Goal: Entertainment & Leisure: Browse casually

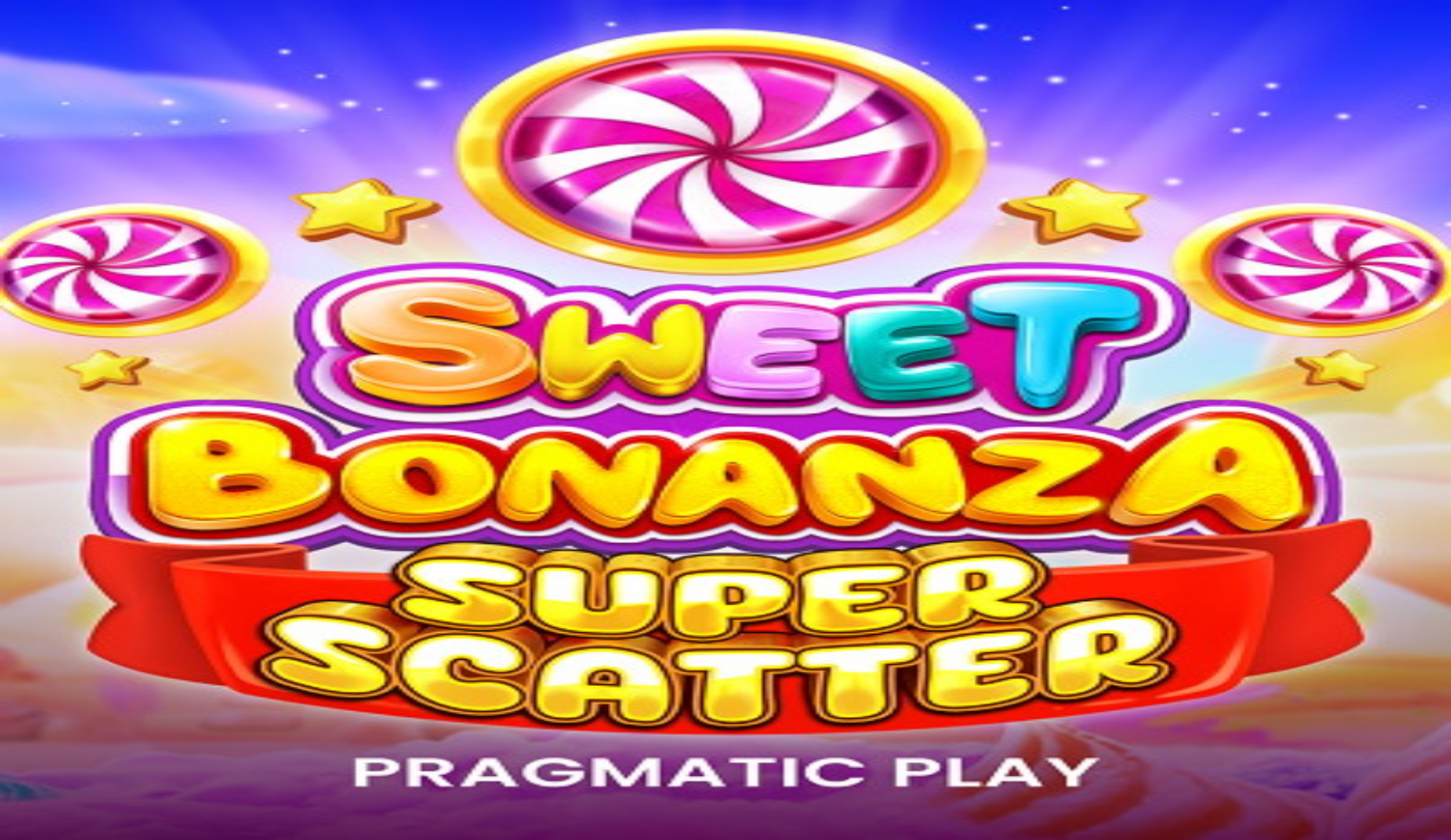
drag, startPoint x: 91, startPoint y: 34, endPoint x: 98, endPoint y: 192, distance: 158.2
click at [98, 72] on button "Log in" at bounding box center [91, 62] width 45 height 18
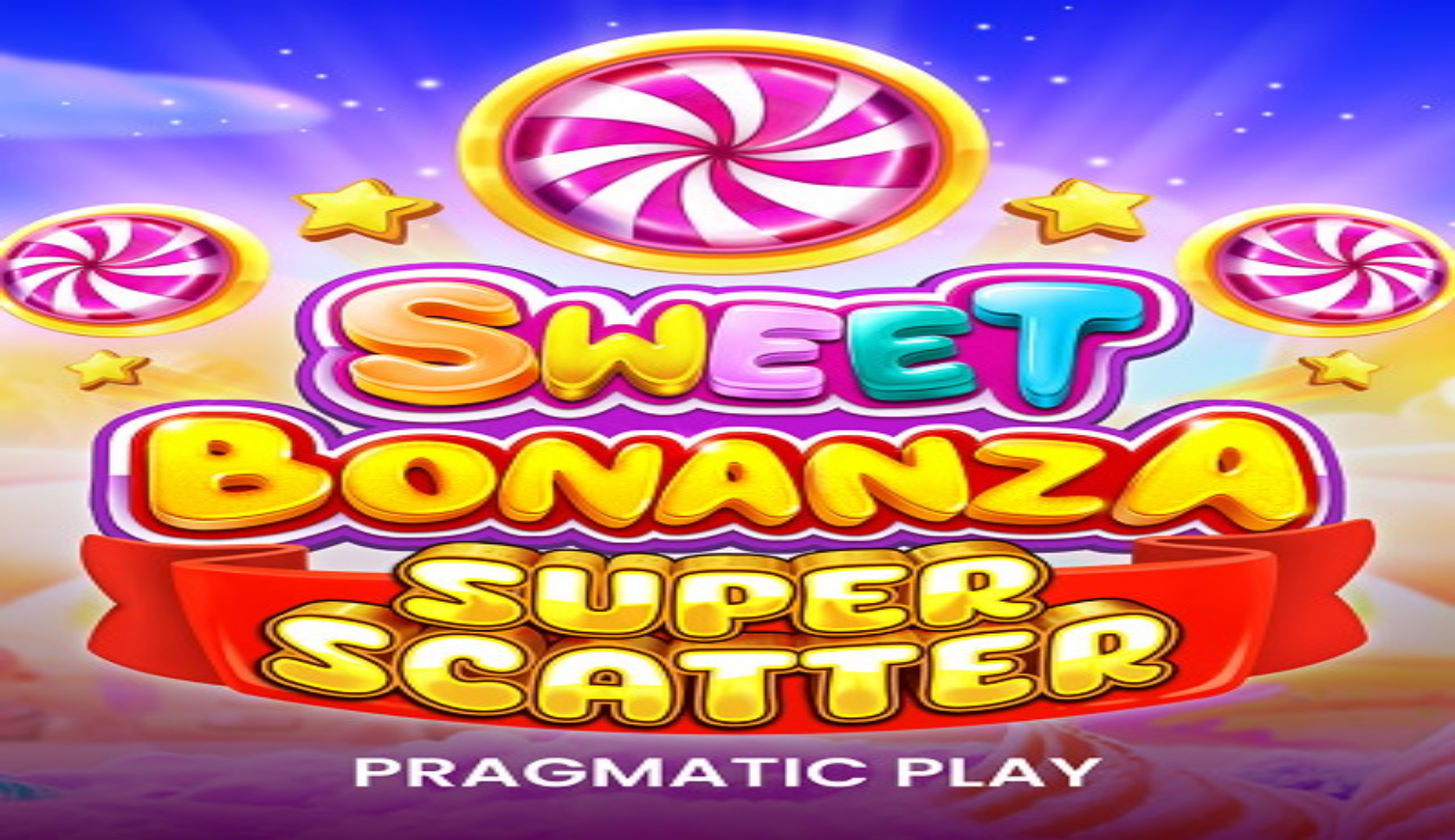
type input "**********"
click at [53, 351] on button "Log In" at bounding box center [30, 359] width 46 height 18
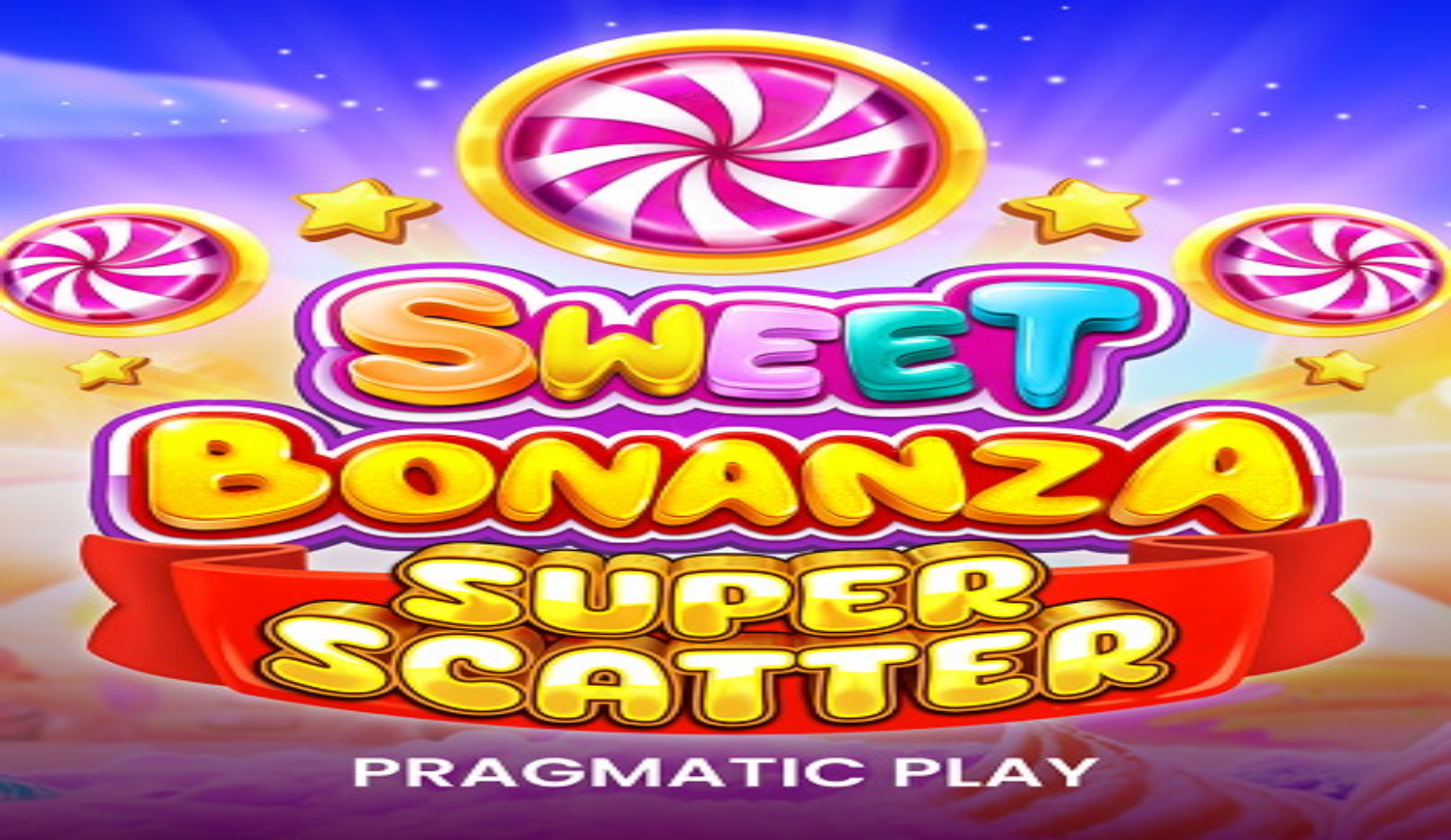
drag, startPoint x: 171, startPoint y: 260, endPoint x: 118, endPoint y: 315, distance: 76.4
click at [53, 207] on span "Deposit" at bounding box center [33, 200] width 39 height 13
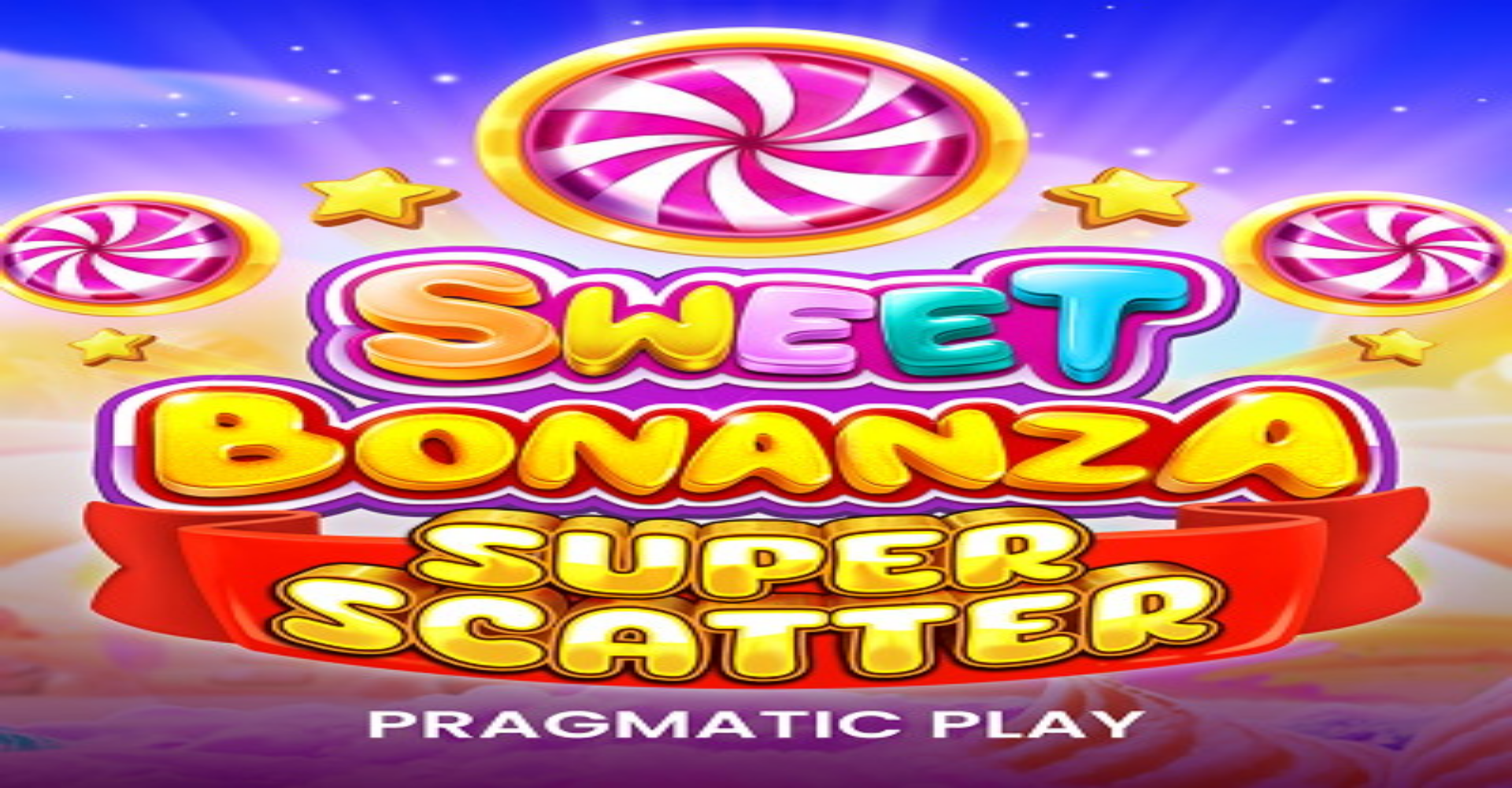
click at [13, 413] on span "chevron-left icon" at bounding box center [13, 413] width 0 height 0
click at [111, 587] on button "Deposit" at bounding box center [87, 595] width 48 height 17
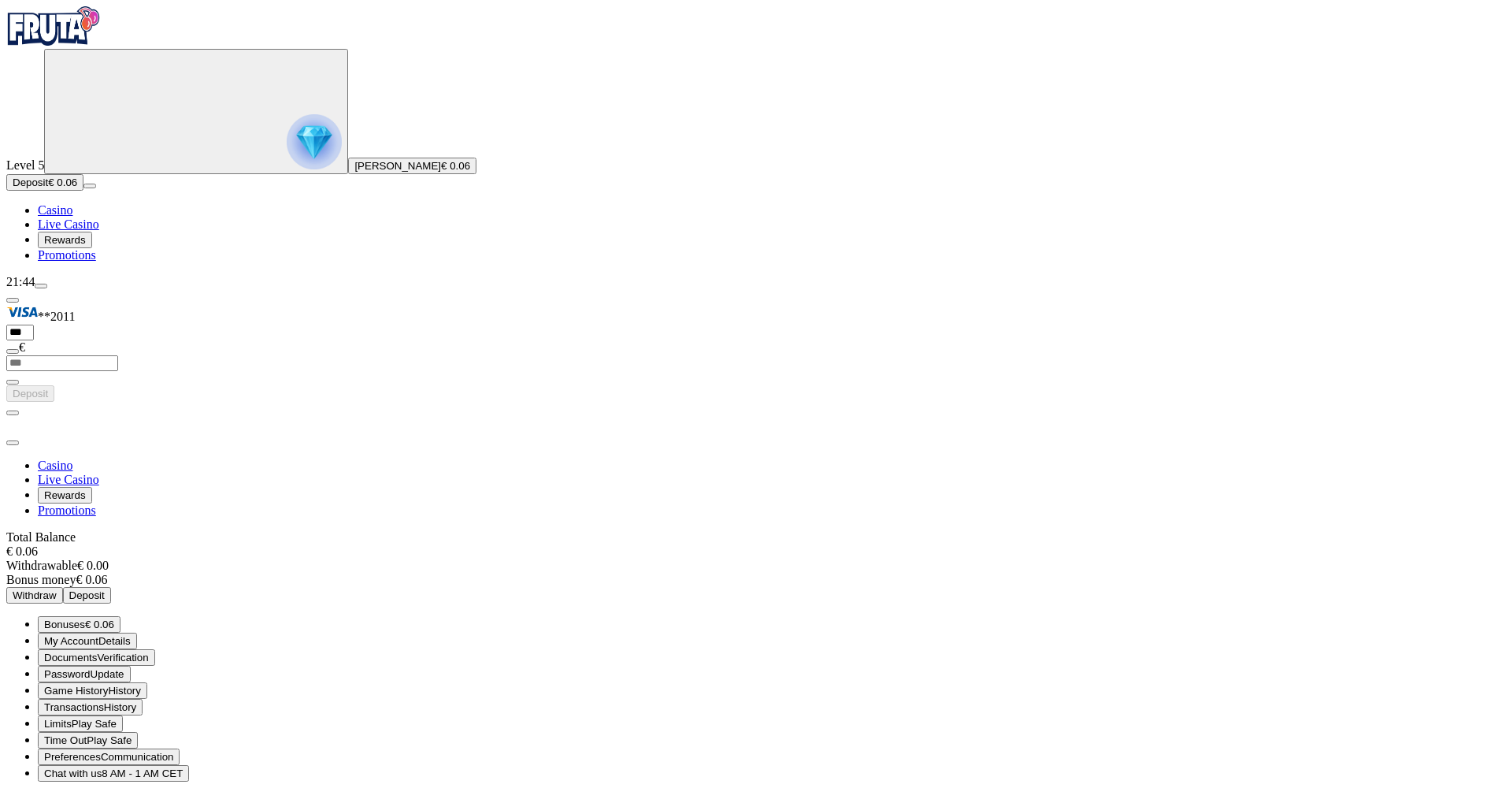
click at [105, 589] on span "Deposit" at bounding box center [87, 595] width 35 height 12
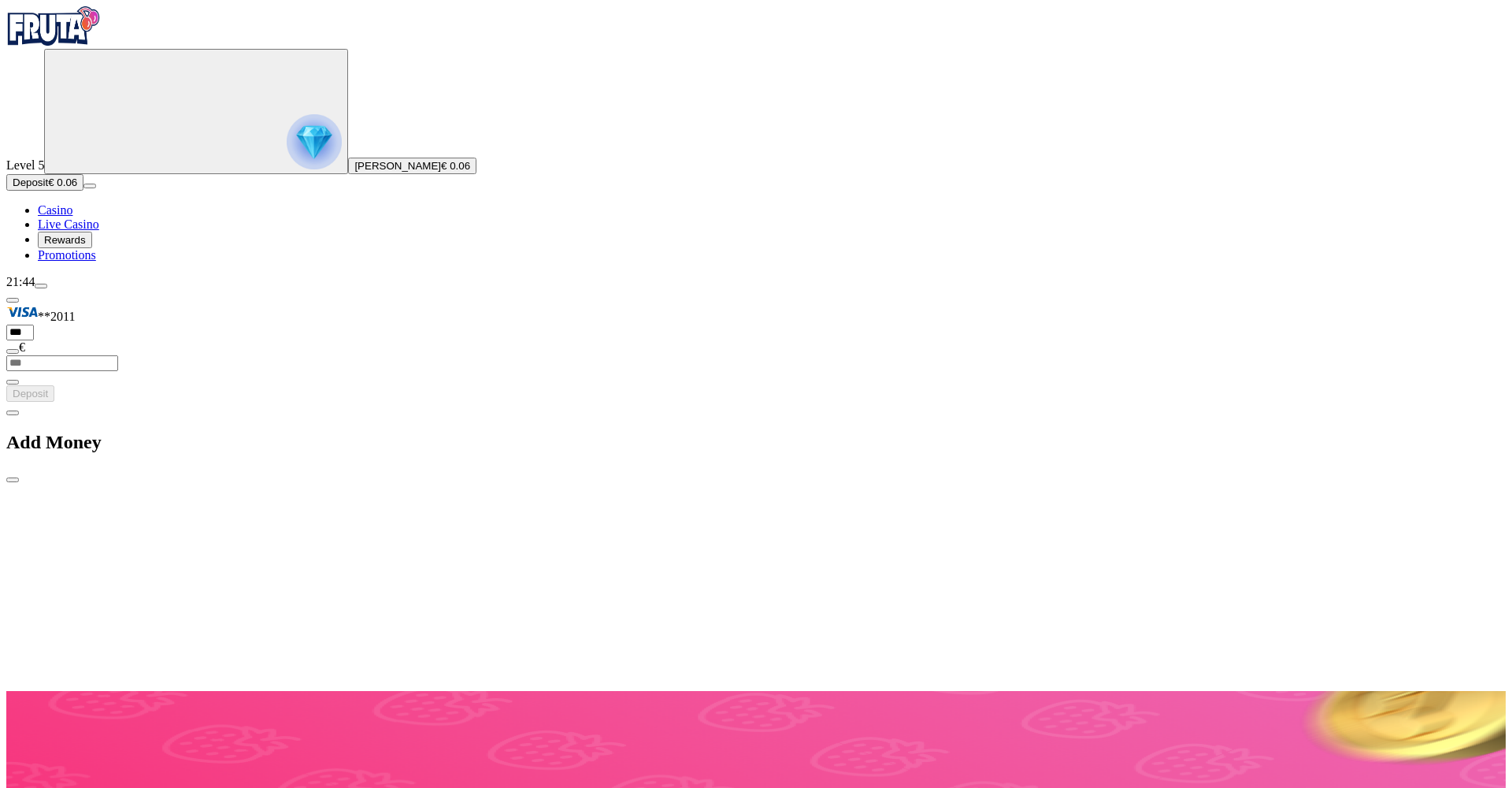
click at [209, 402] on div "Add Money" at bounding box center [756, 443] width 1499 height 82
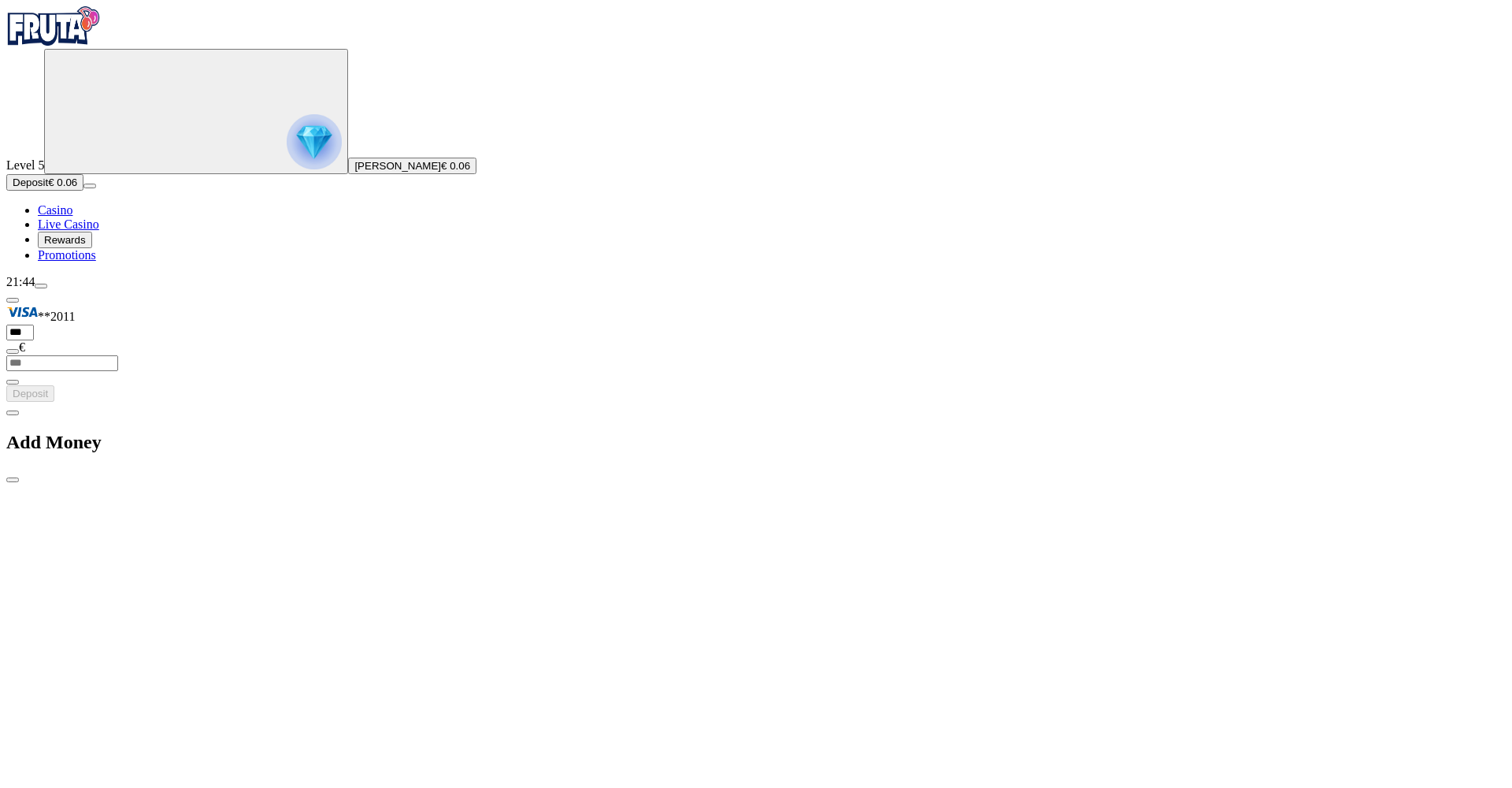
click at [13, 413] on span "chevron-left icon" at bounding box center [13, 413] width 0 height 0
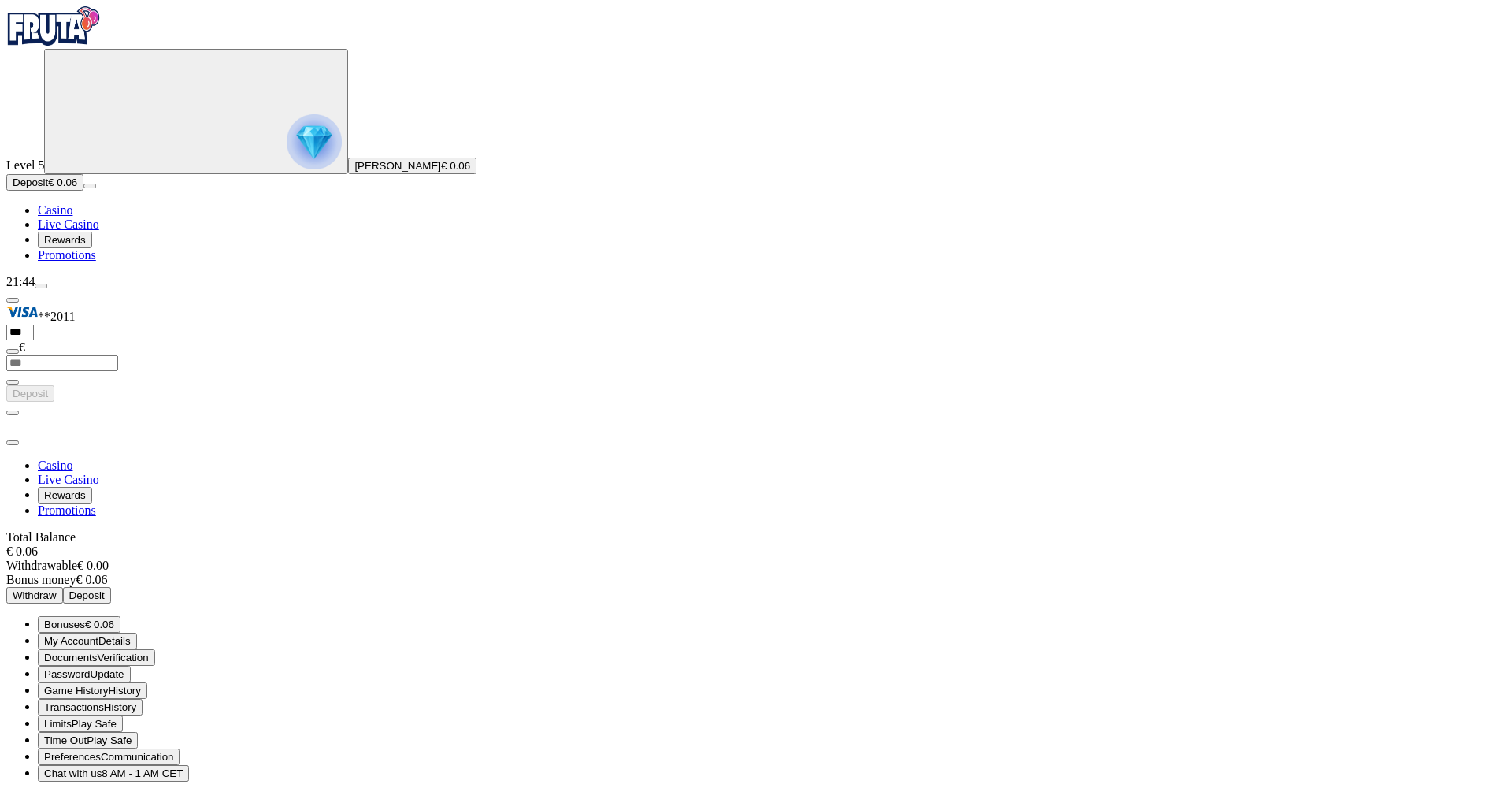
click at [121, 616] on button "Bonuses € 0.06" at bounding box center [79, 624] width 83 height 17
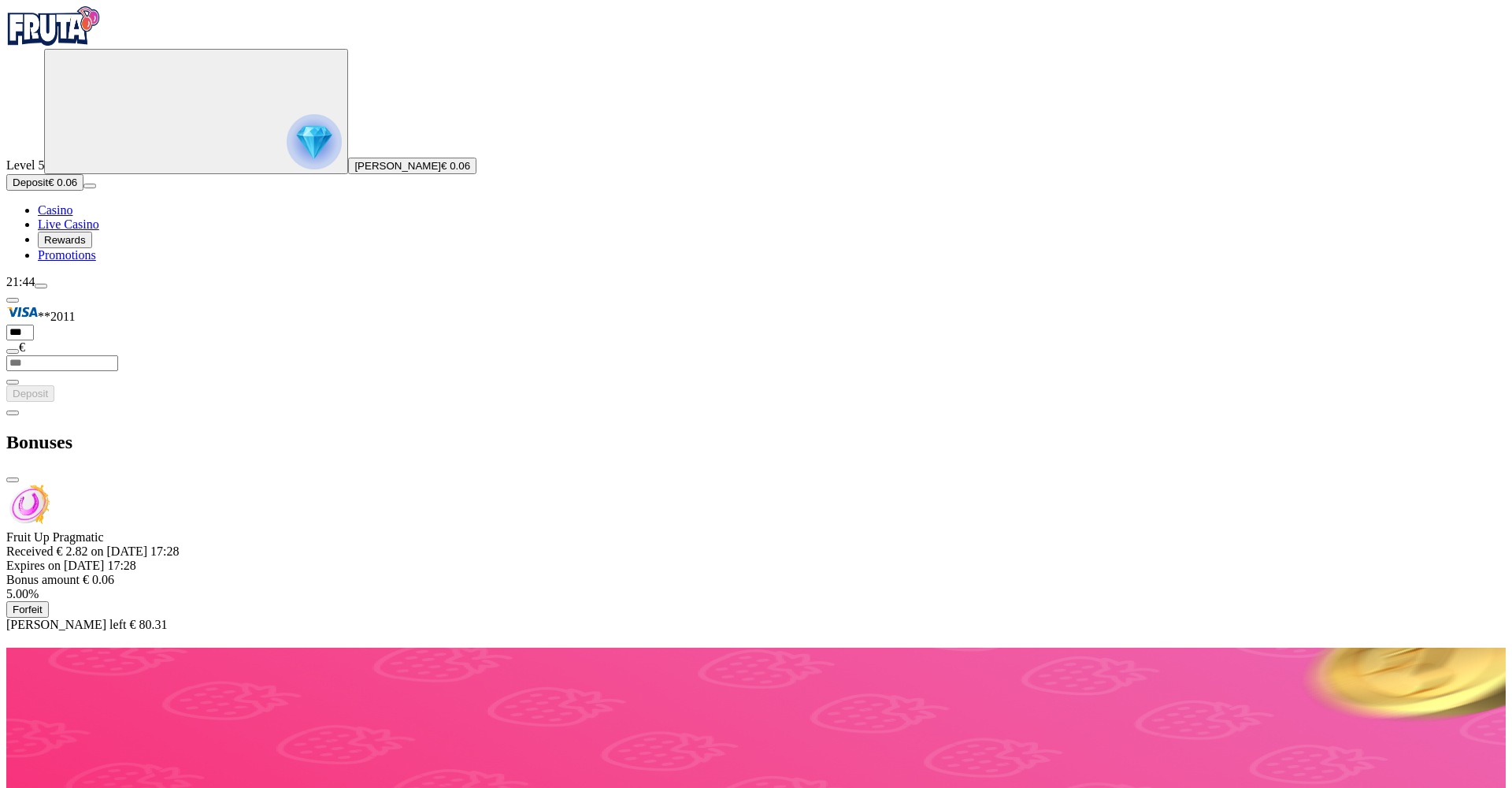
click at [42, 603] on span "Forfeit" at bounding box center [27, 609] width 30 height 12
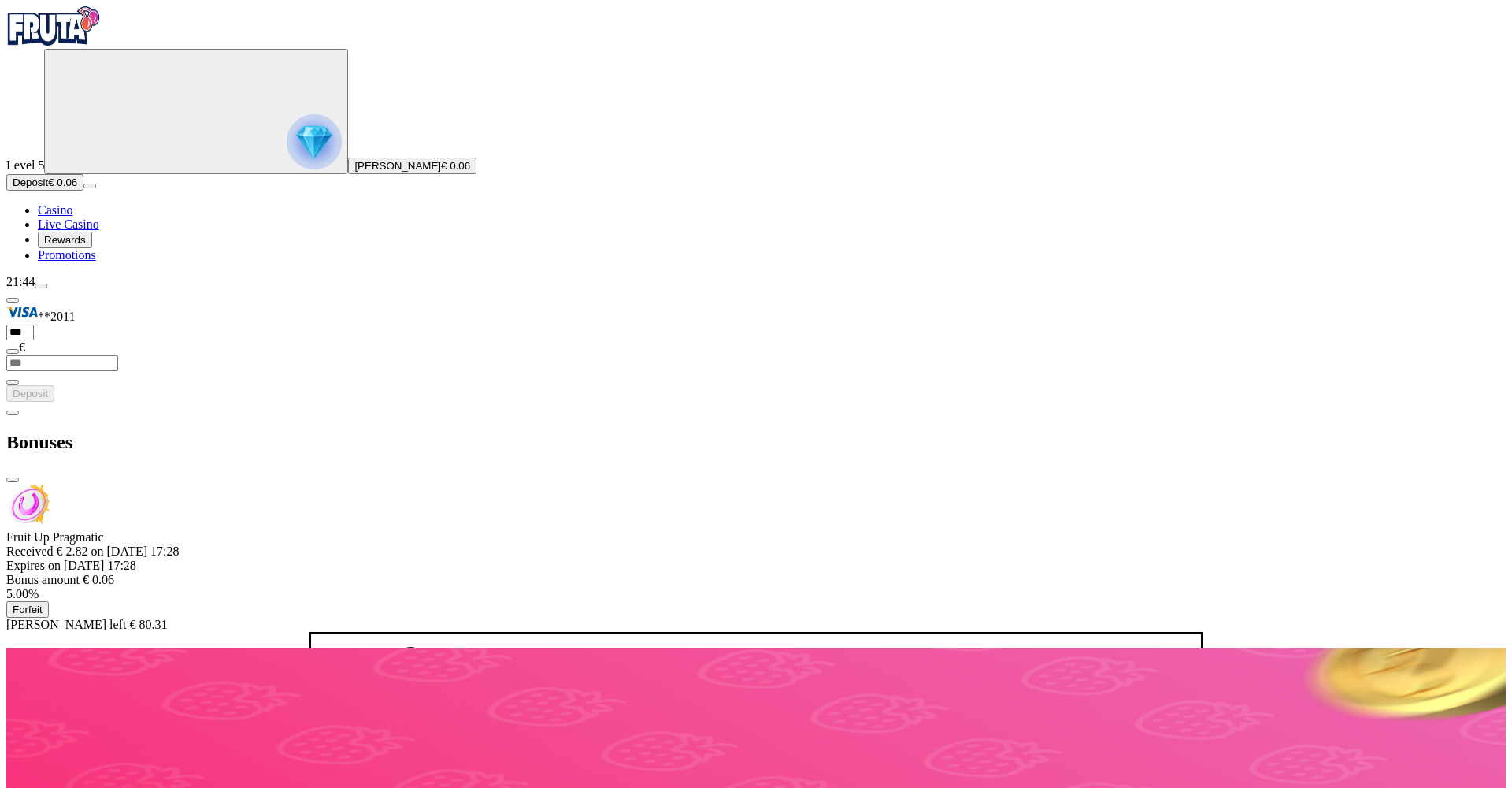
click at [394, 714] on button "Forfeit Bonus" at bounding box center [431, 722] width 75 height 17
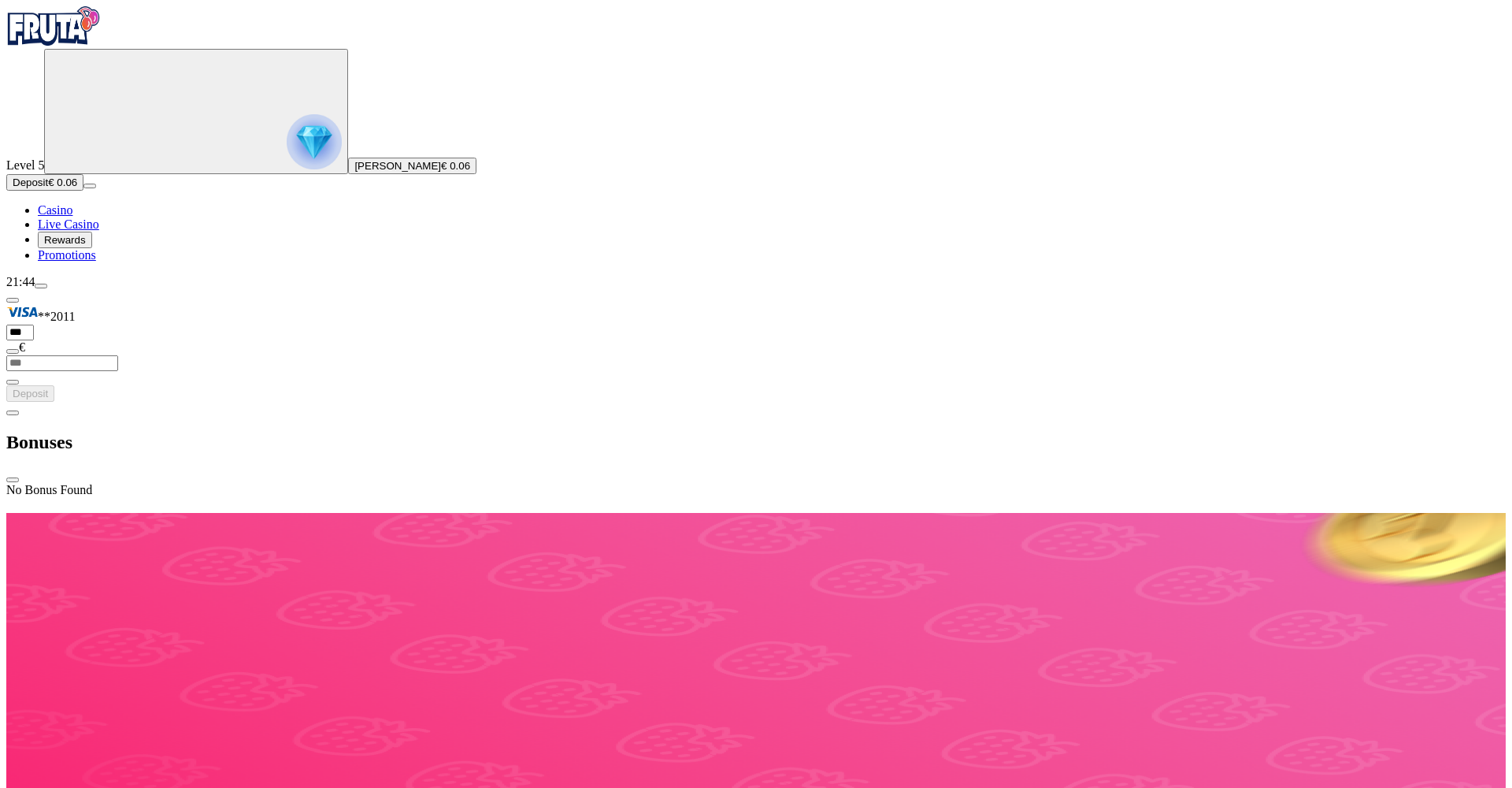
click at [192, 402] on div "Bonuses" at bounding box center [756, 443] width 1499 height 82
click at [13, 413] on span "chevron-left icon" at bounding box center [13, 413] width 0 height 0
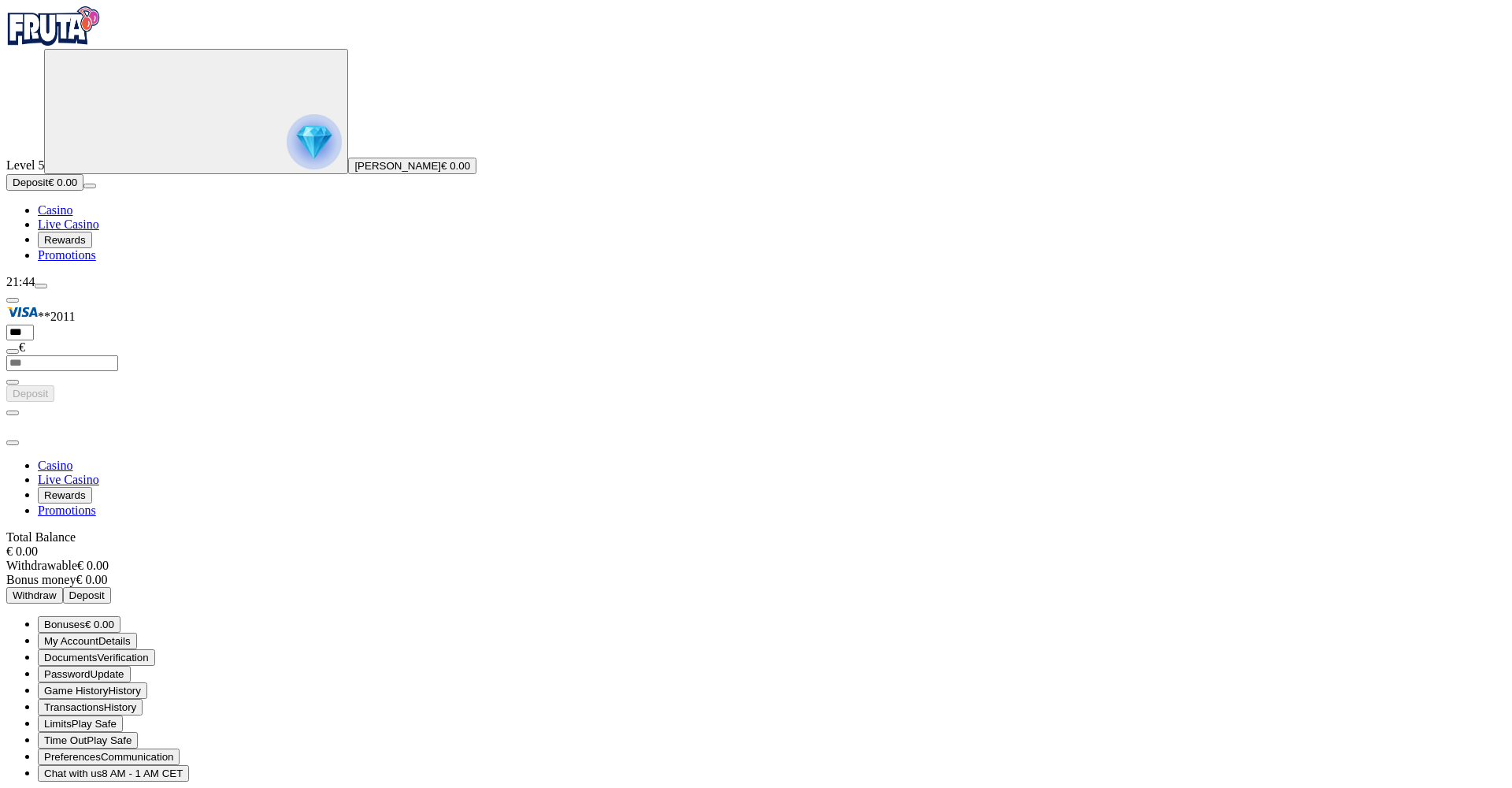
click at [111, 587] on button "Deposit" at bounding box center [87, 595] width 48 height 17
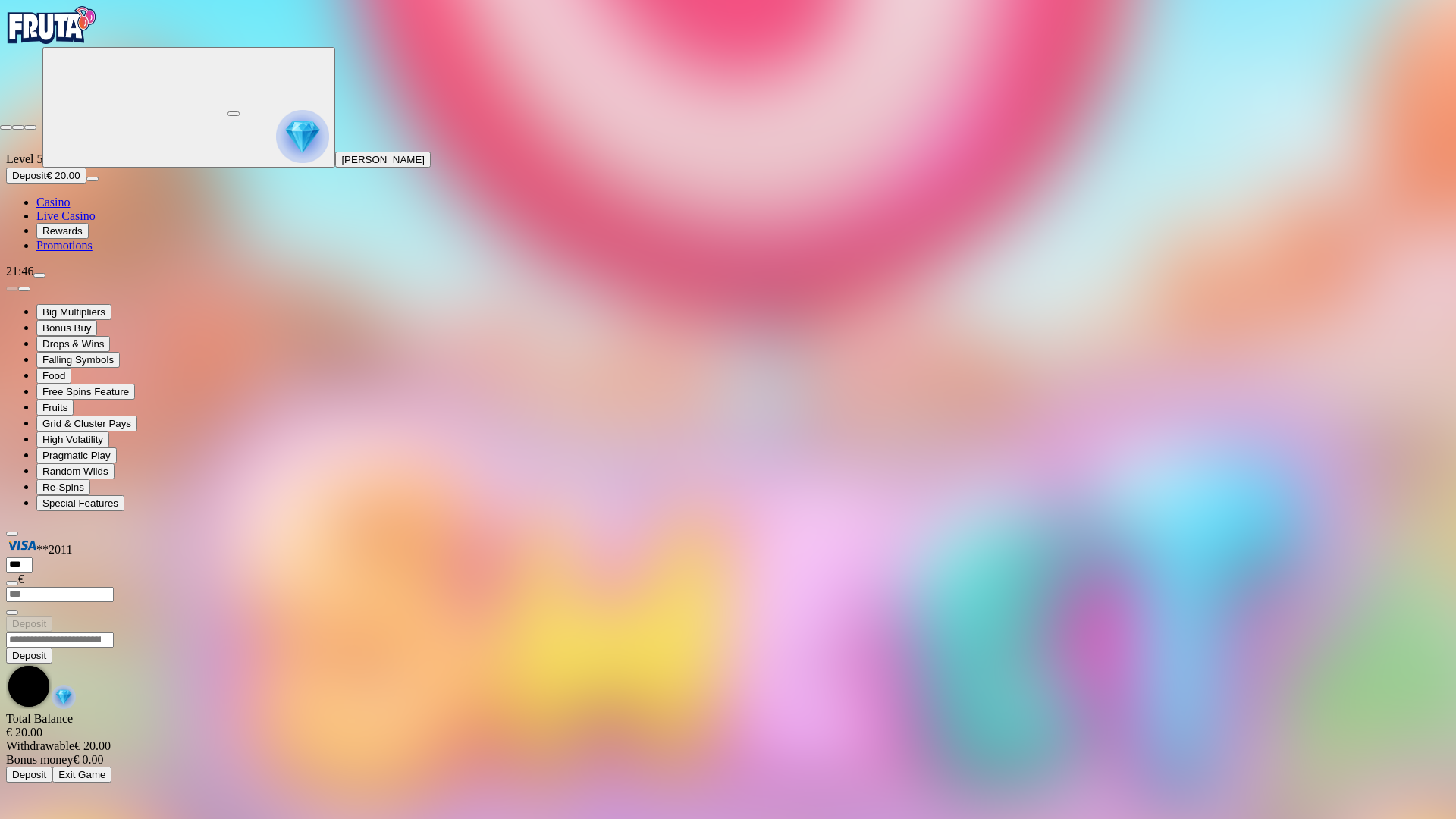
click at [6, 128] on span "close icon" at bounding box center [6, 128] width 0 height 0
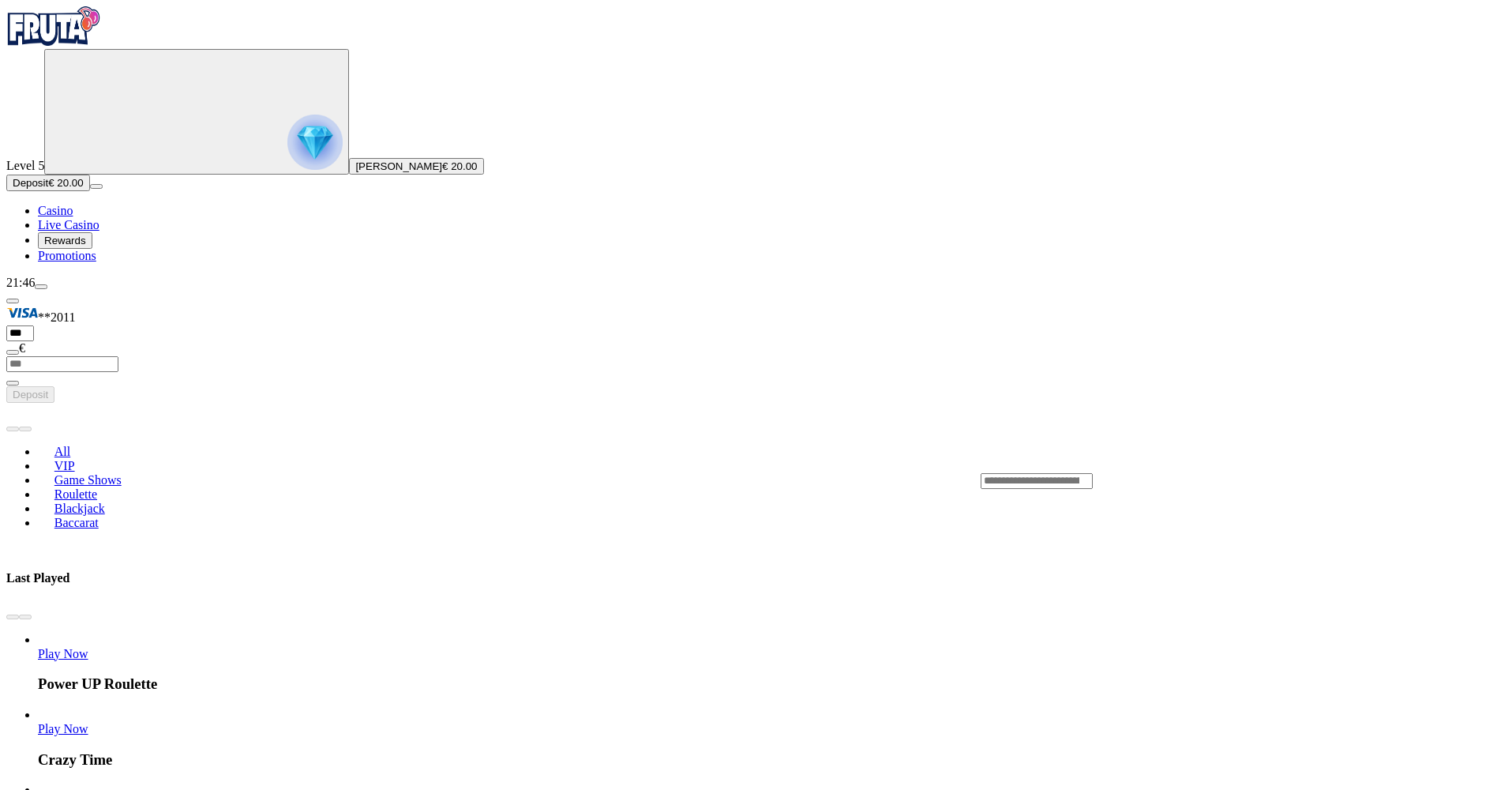
click at [88, 789] on span "Play Now" at bounding box center [62, 804] width 50 height 14
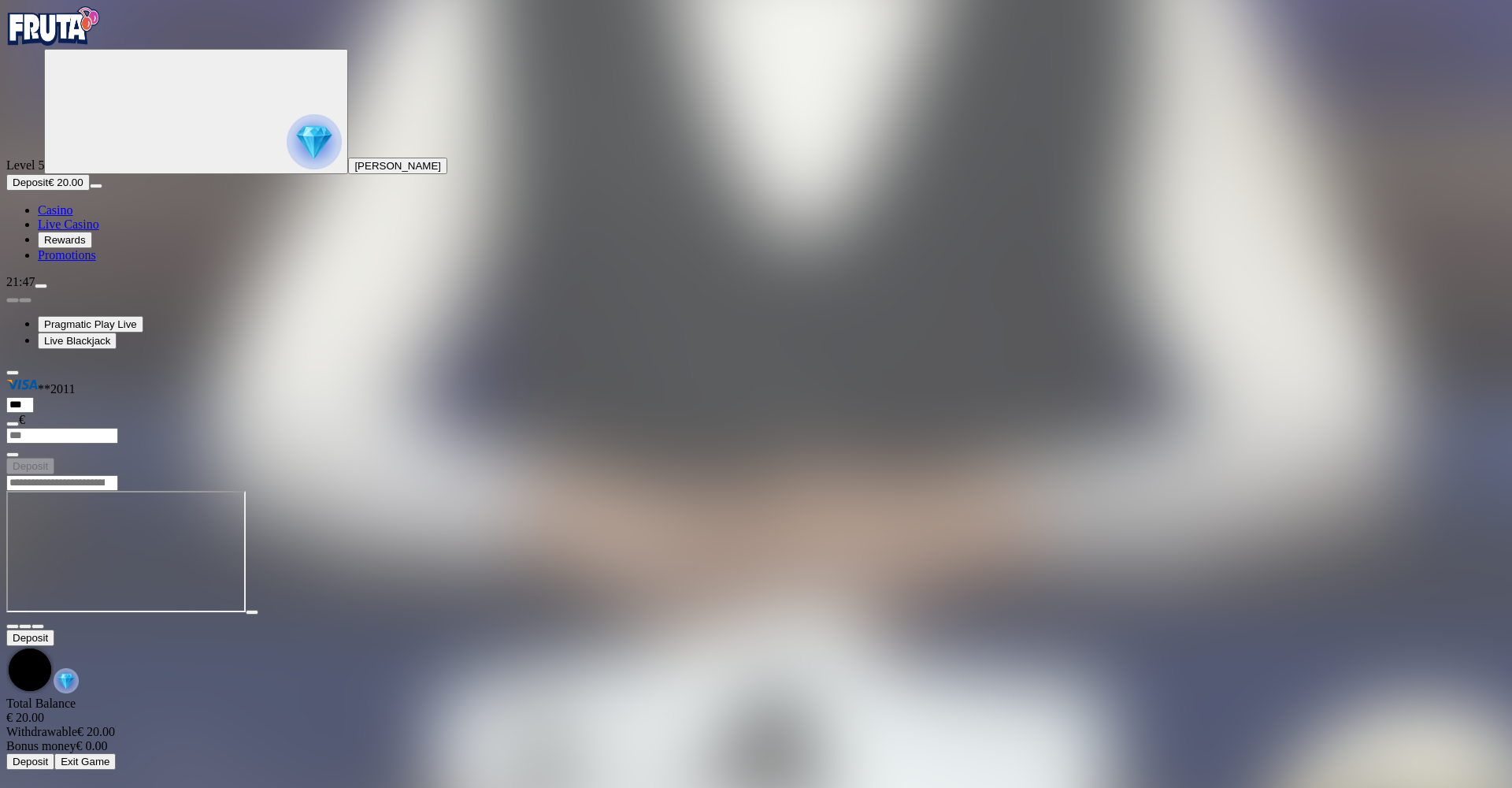
click at [44, 624] on button "button" at bounding box center [38, 627] width 13 height 5
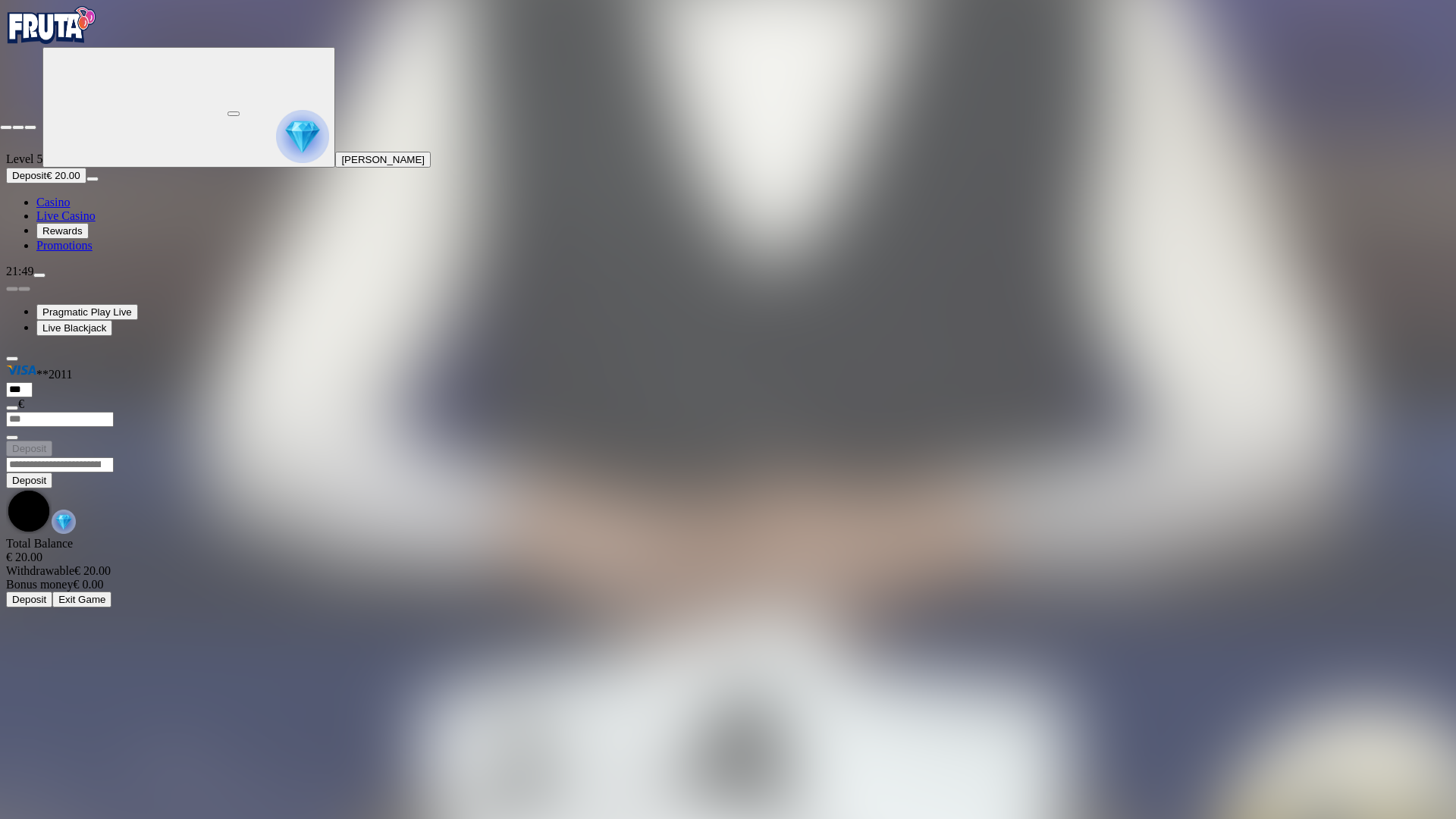
click at [6, 128] on span "close icon" at bounding box center [6, 128] width 0 height 0
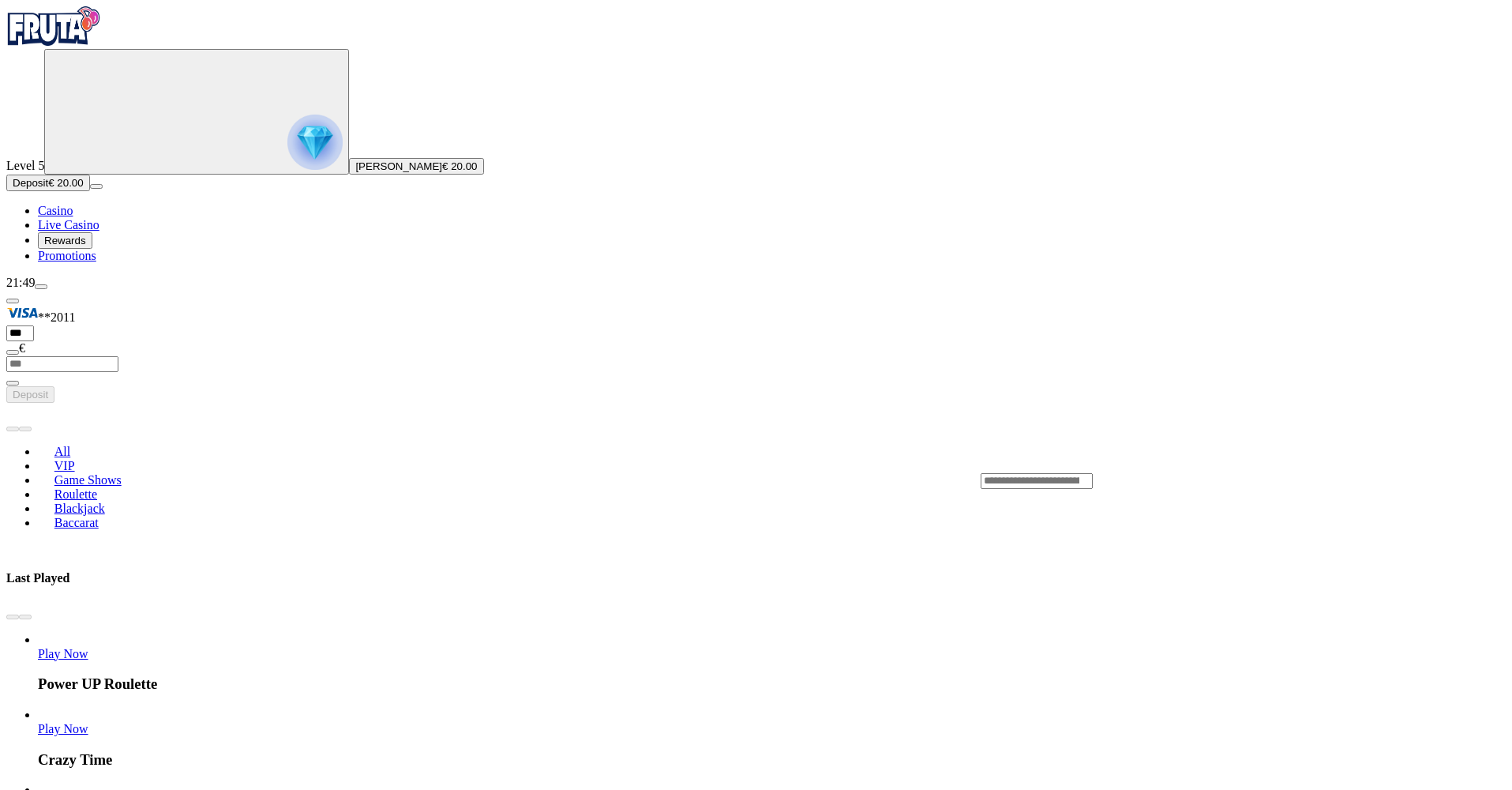
click at [48, 189] on span "Deposit" at bounding box center [30, 183] width 35 height 12
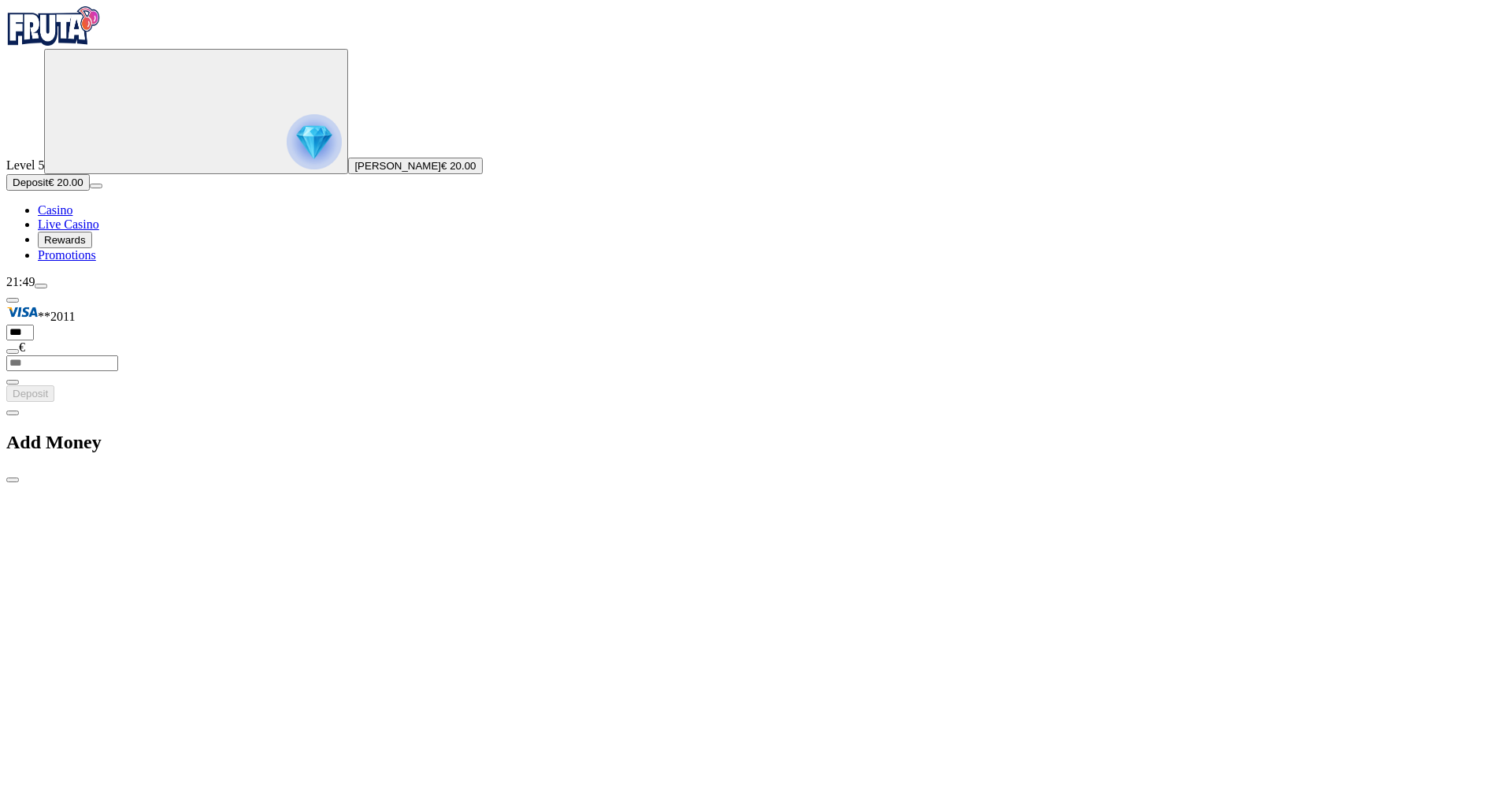
click at [13, 480] on span "close icon" at bounding box center [13, 480] width 0 height 0
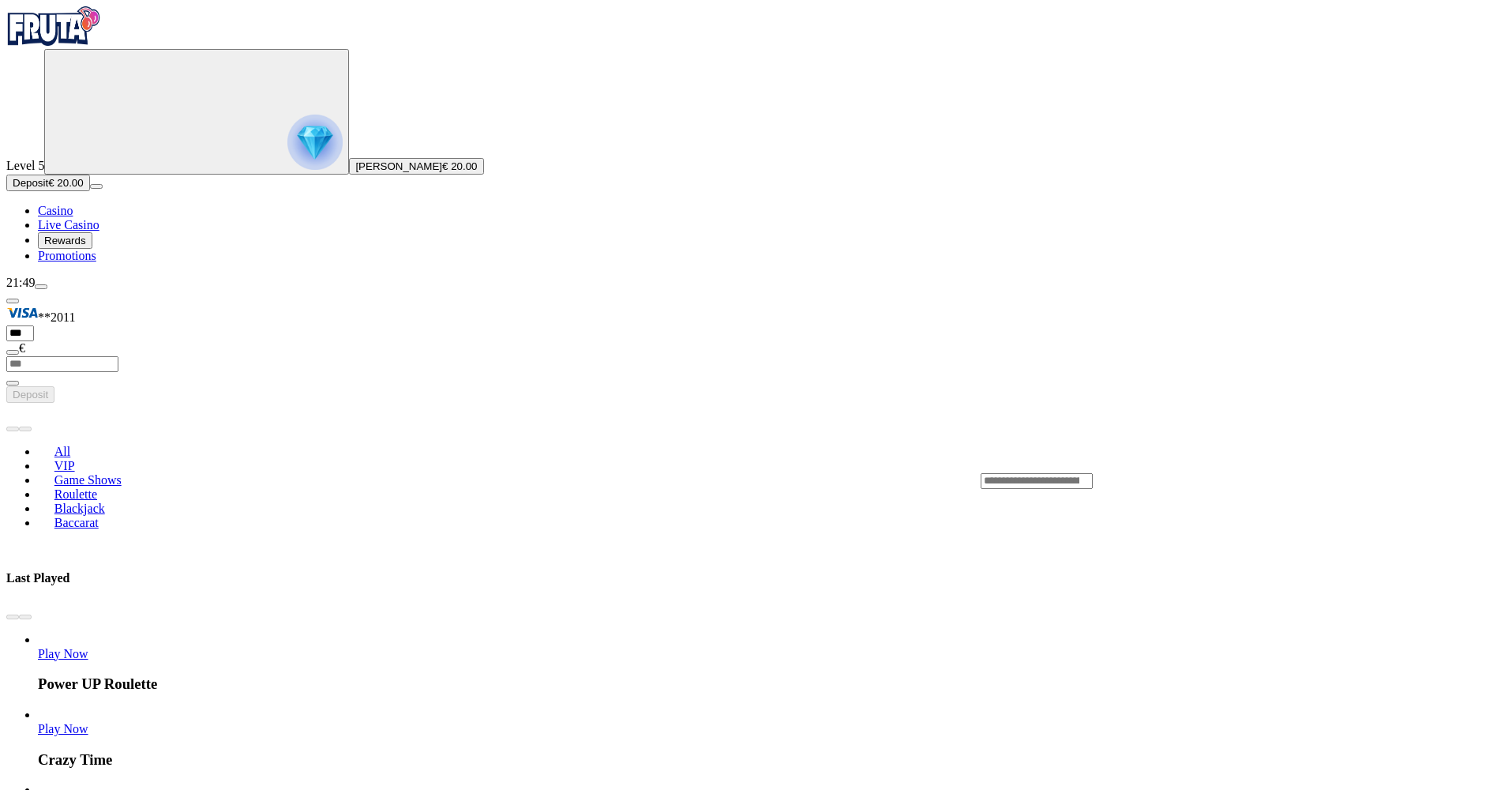
click at [73, 217] on span "Casino" at bounding box center [54, 210] width 34 height 14
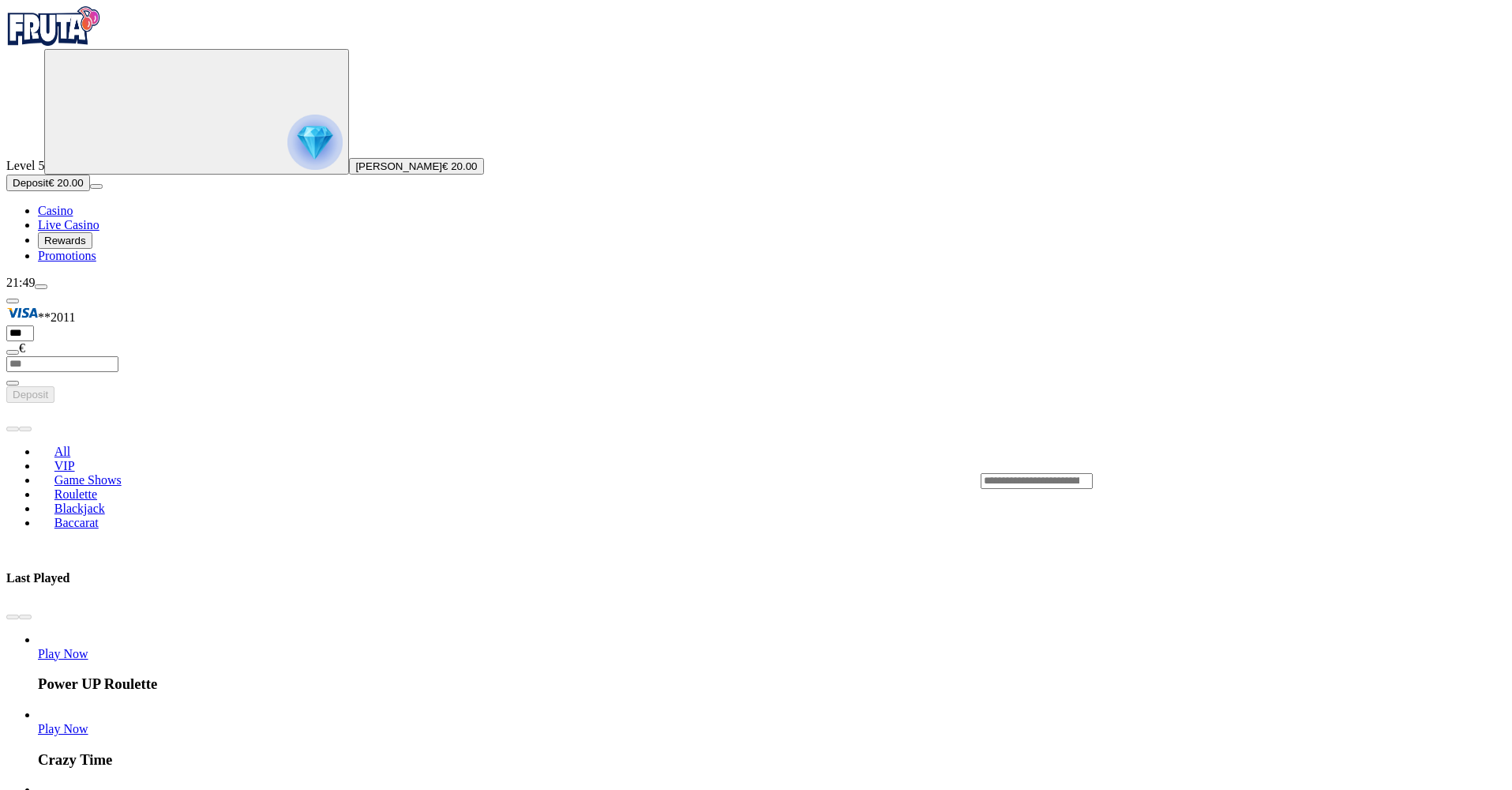
click at [88, 722] on span "Play Now" at bounding box center [62, 728] width 50 height 14
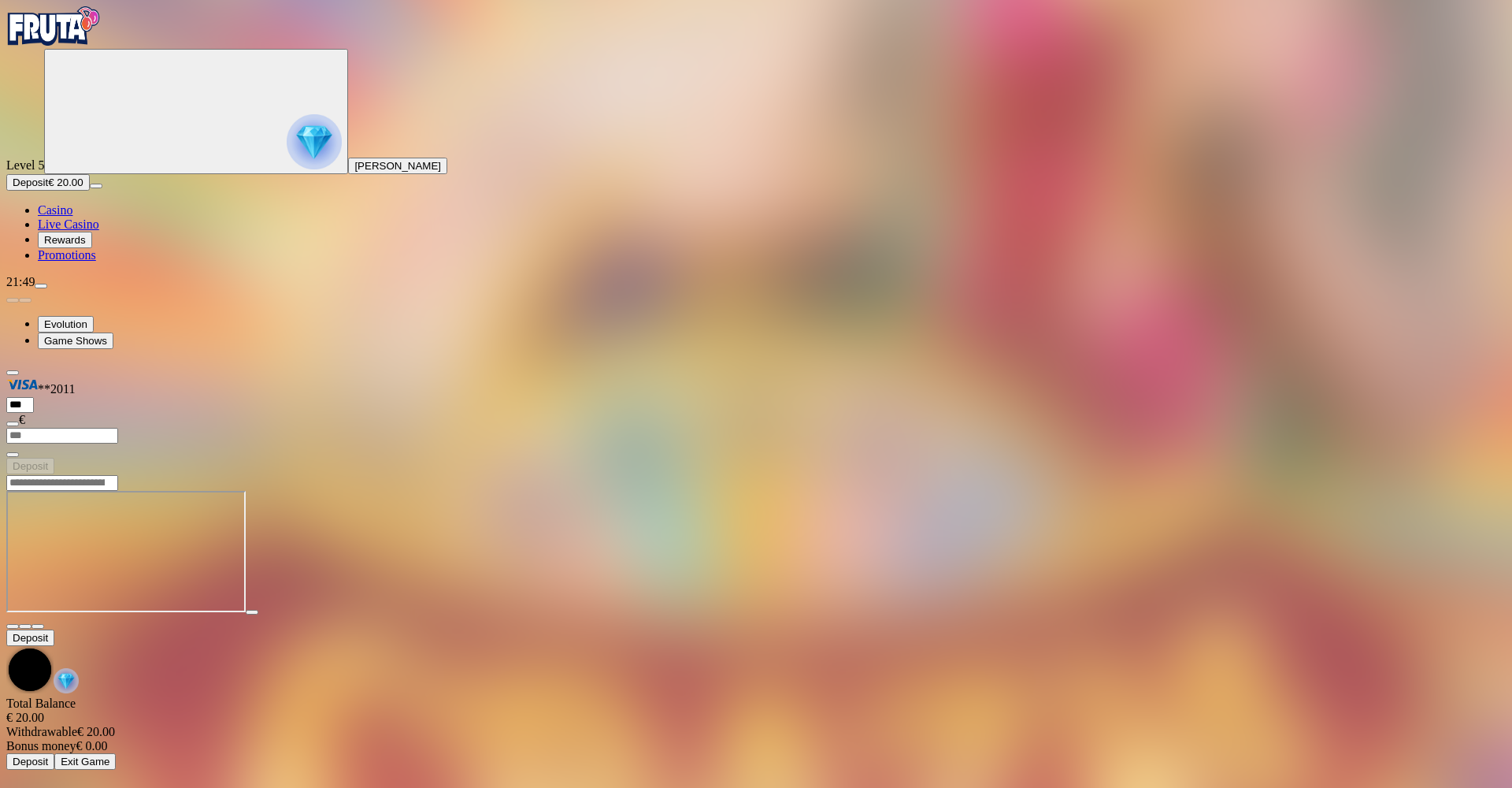
click at [38, 627] on span "fullscreen icon" at bounding box center [38, 627] width 0 height 0
click at [13, 627] on span "close icon" at bounding box center [13, 627] width 0 height 0
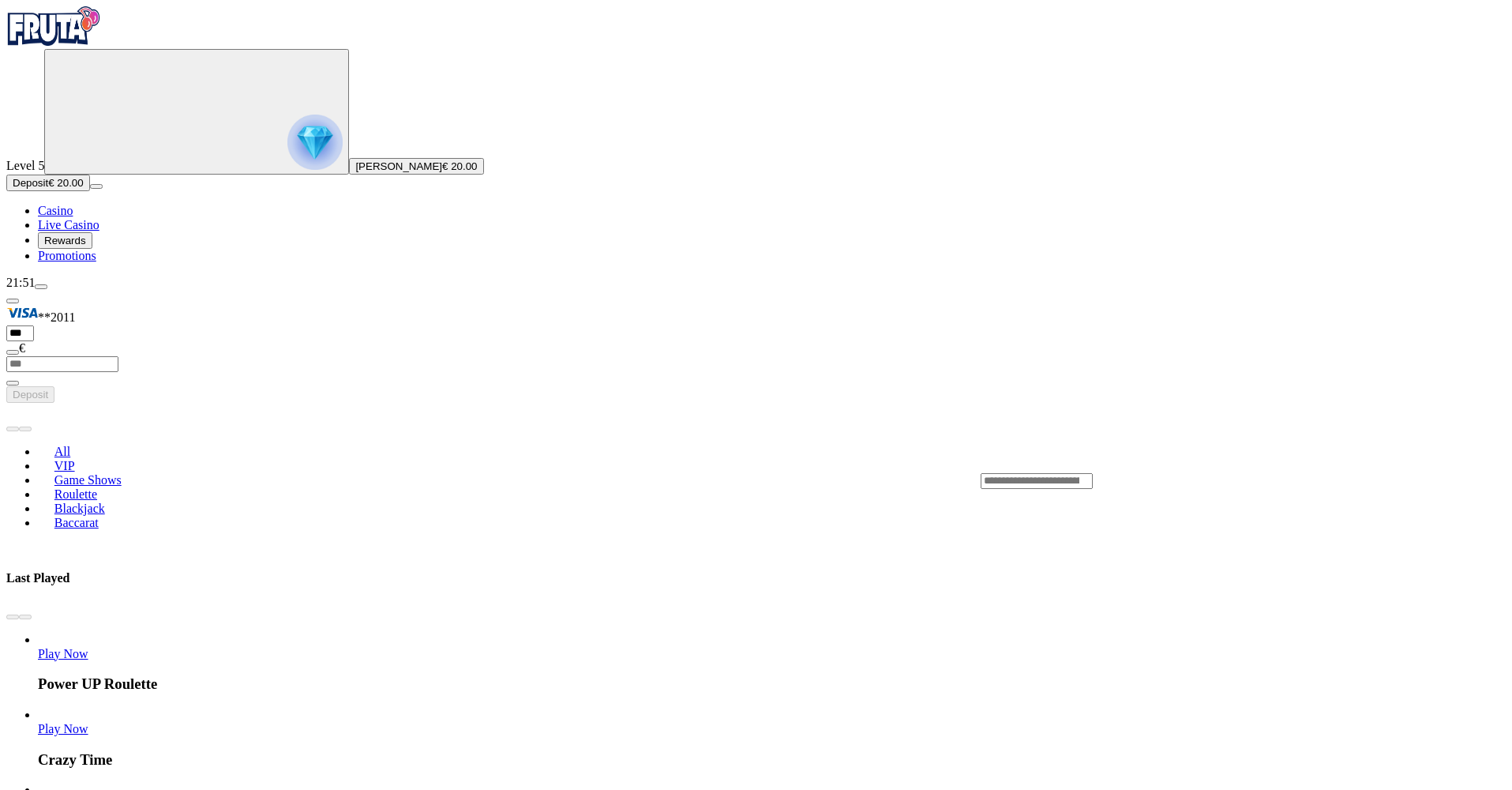
click at [48, 189] on span "Deposit" at bounding box center [30, 183] width 35 height 12
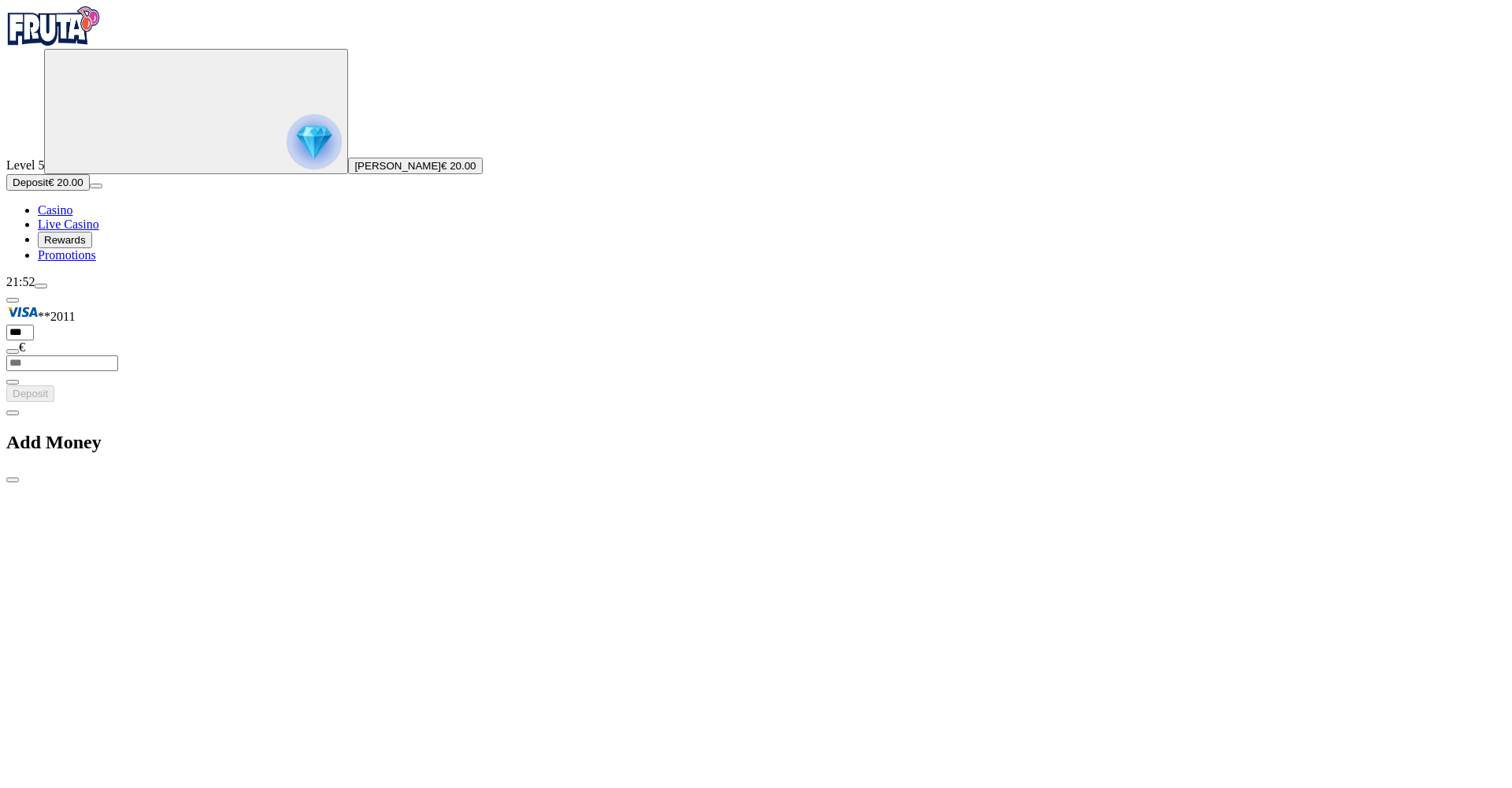
click at [187, 402] on div "Add Money" at bounding box center [756, 443] width 1499 height 82
click at [208, 402] on div "Add Money" at bounding box center [756, 443] width 1499 height 82
click at [13, 413] on span "chevron-left icon" at bounding box center [13, 413] width 0 height 0
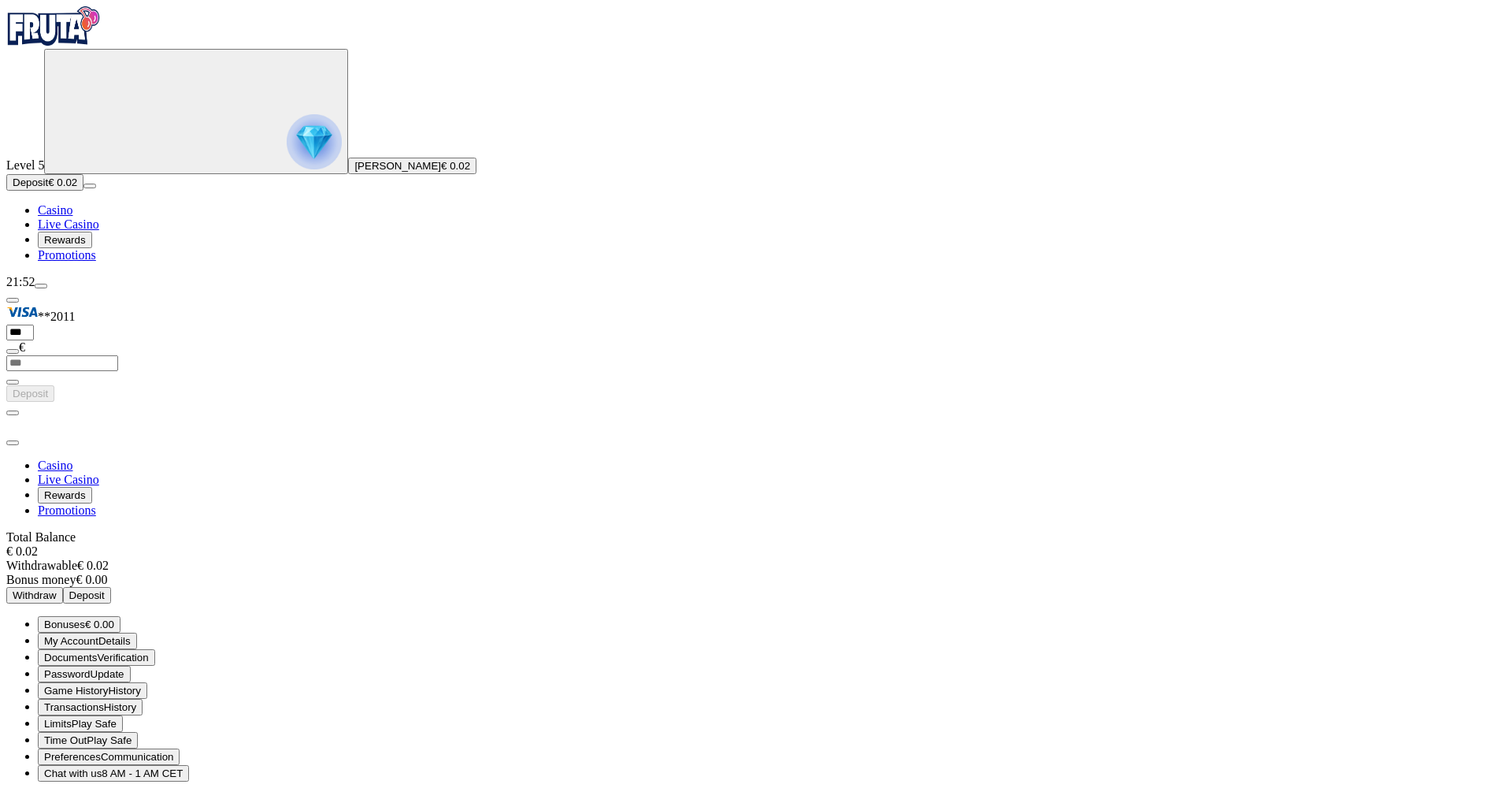
click at [105, 589] on span "Deposit" at bounding box center [87, 595] width 35 height 12
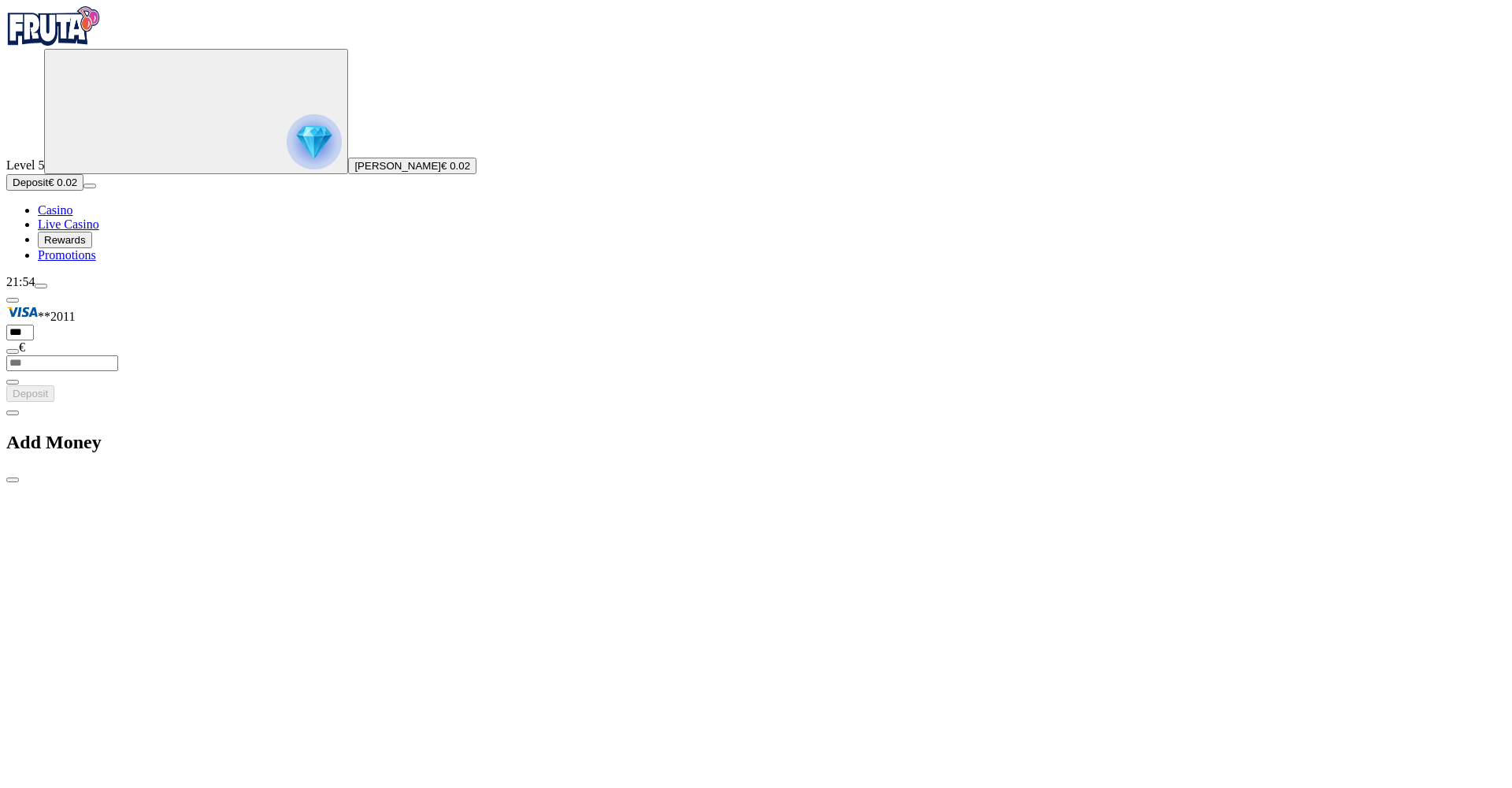
click at [13, 413] on span "chevron-left icon" at bounding box center [13, 413] width 0 height 0
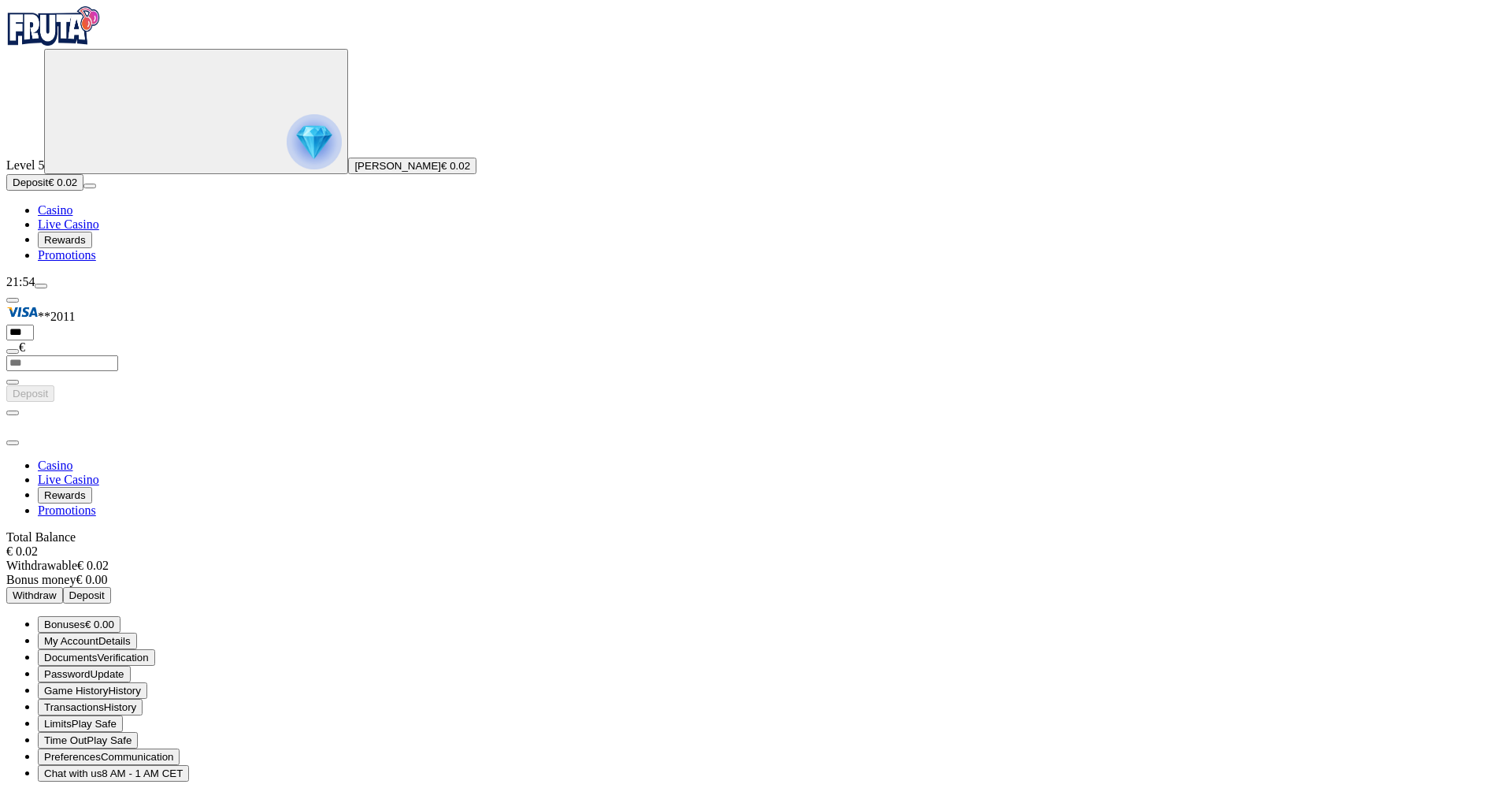
click at [105, 589] on span "Deposit" at bounding box center [87, 595] width 35 height 12
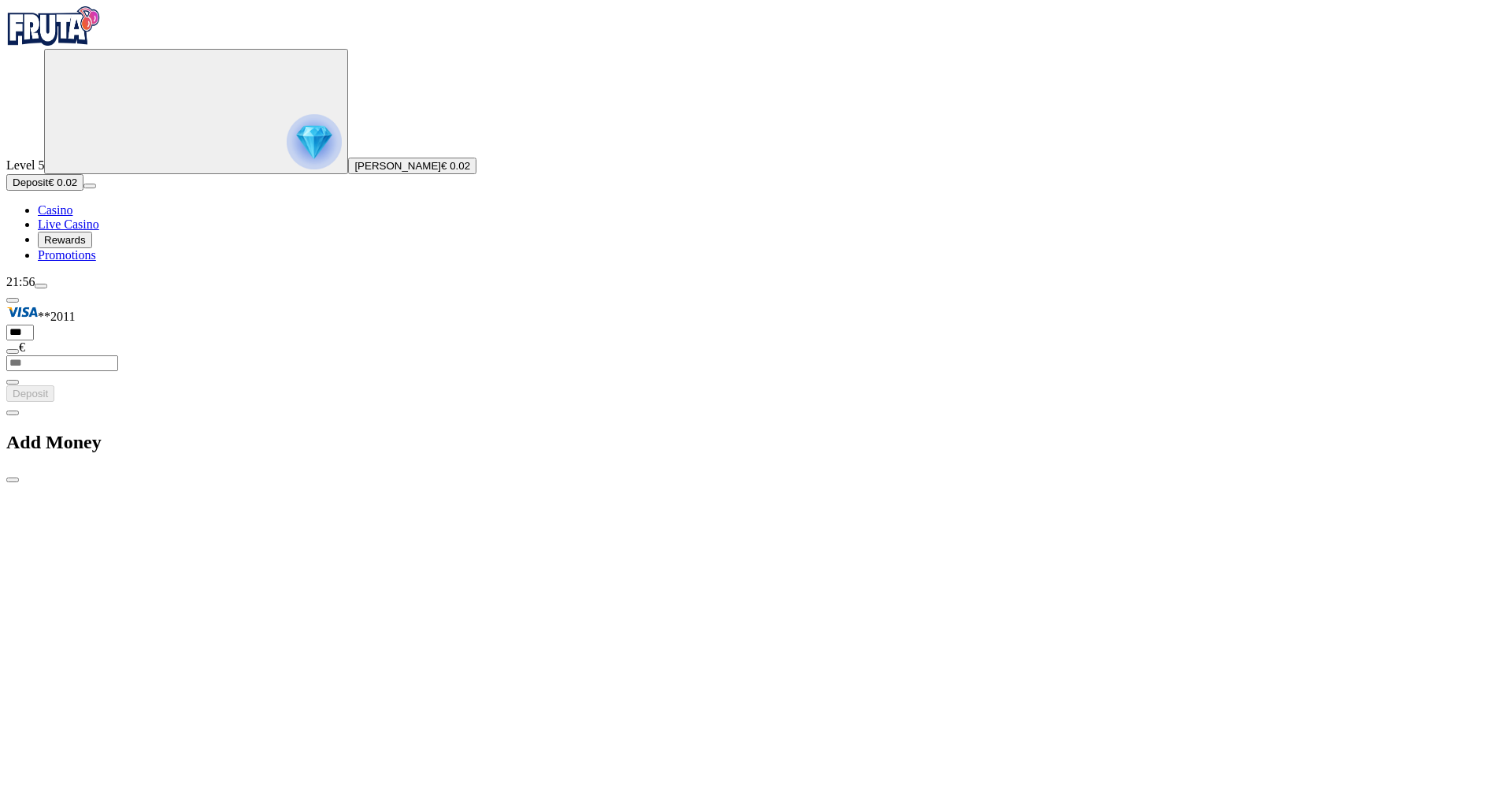
click at [196, 402] on div "Add Money" at bounding box center [756, 443] width 1499 height 82
click at [13, 413] on span "chevron-left icon" at bounding box center [13, 413] width 0 height 0
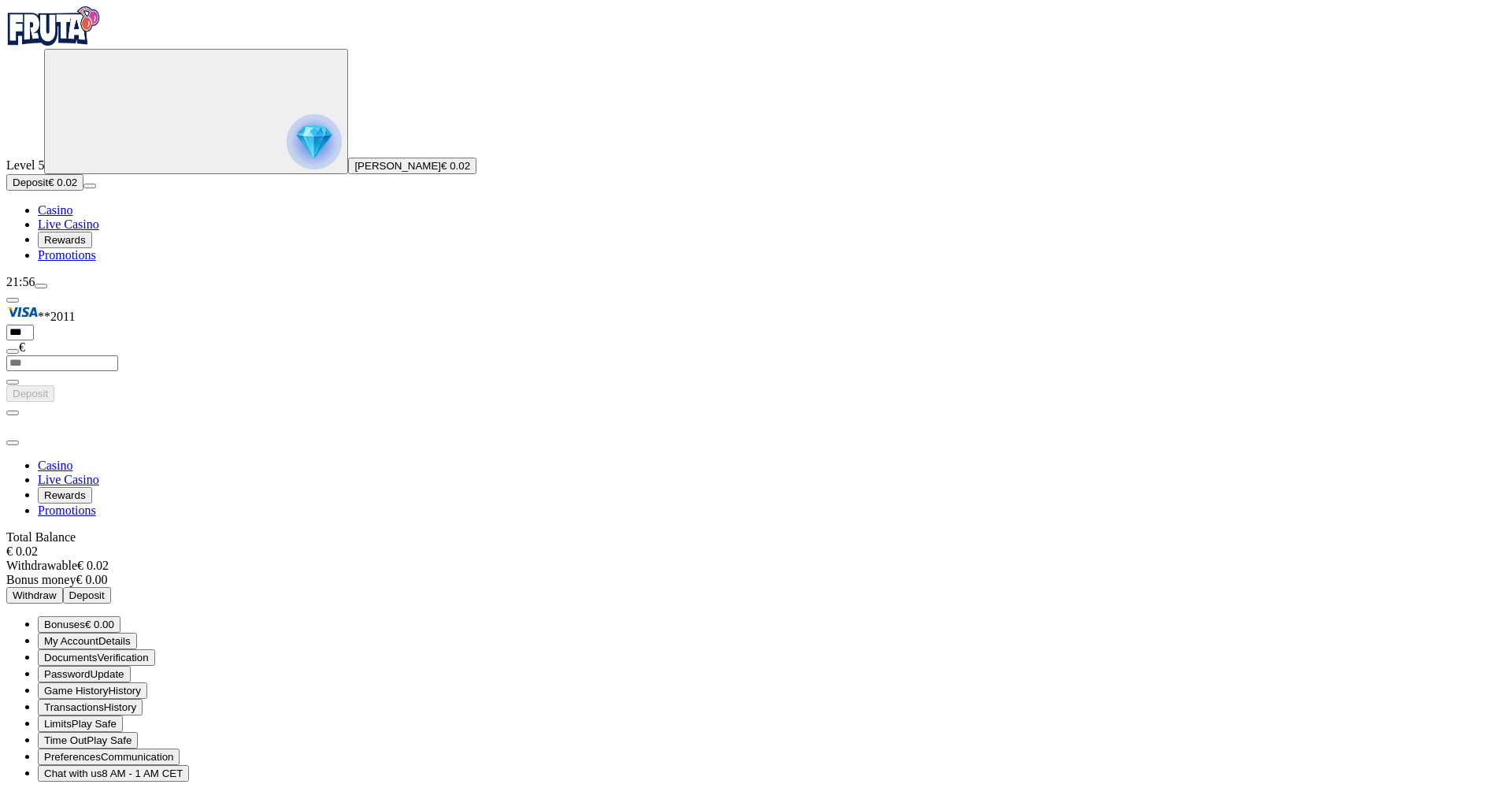
click at [105, 589] on span "Deposit" at bounding box center [87, 595] width 35 height 12
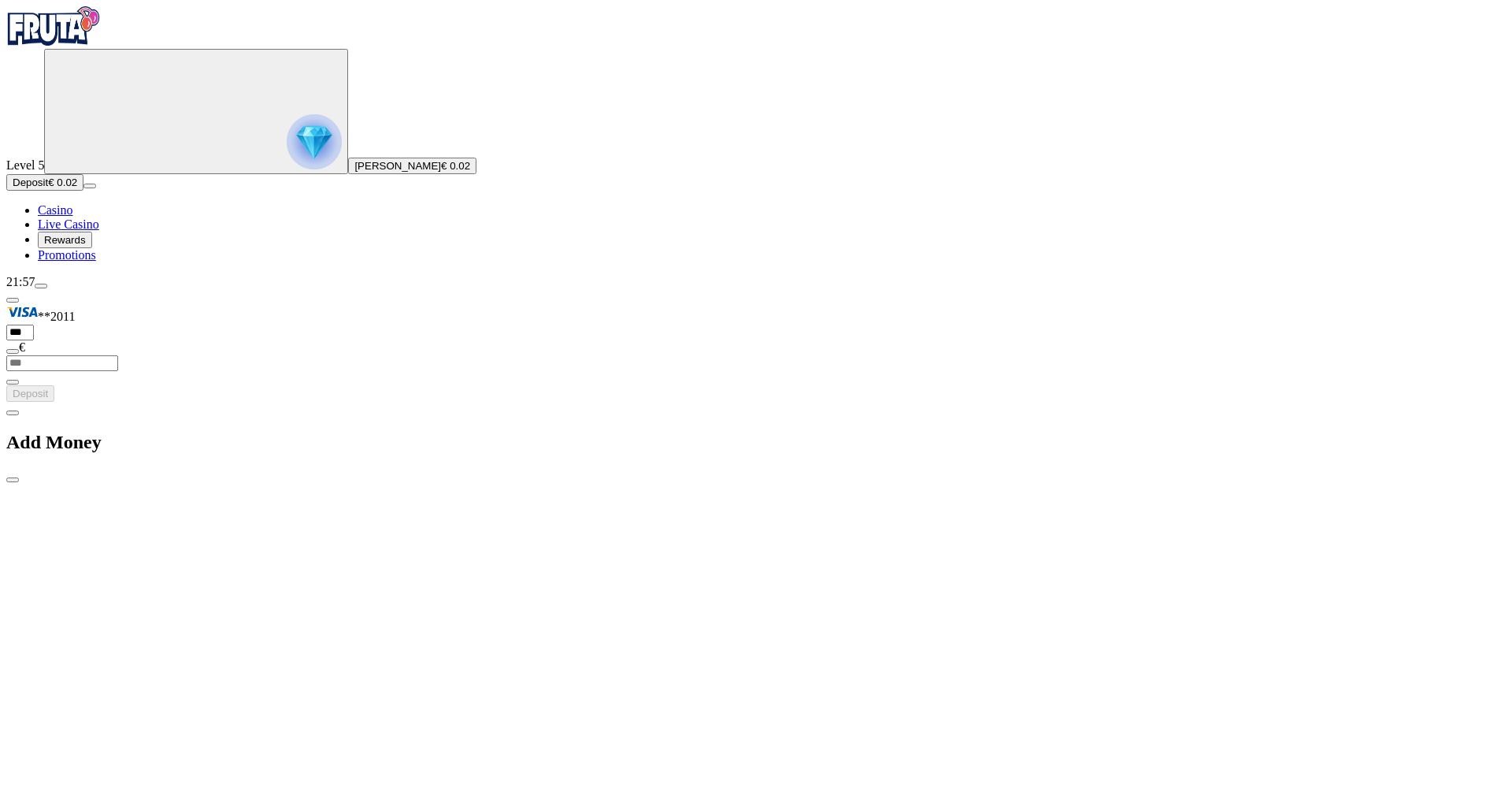
click at [13, 480] on span "close icon" at bounding box center [13, 480] width 0 height 0
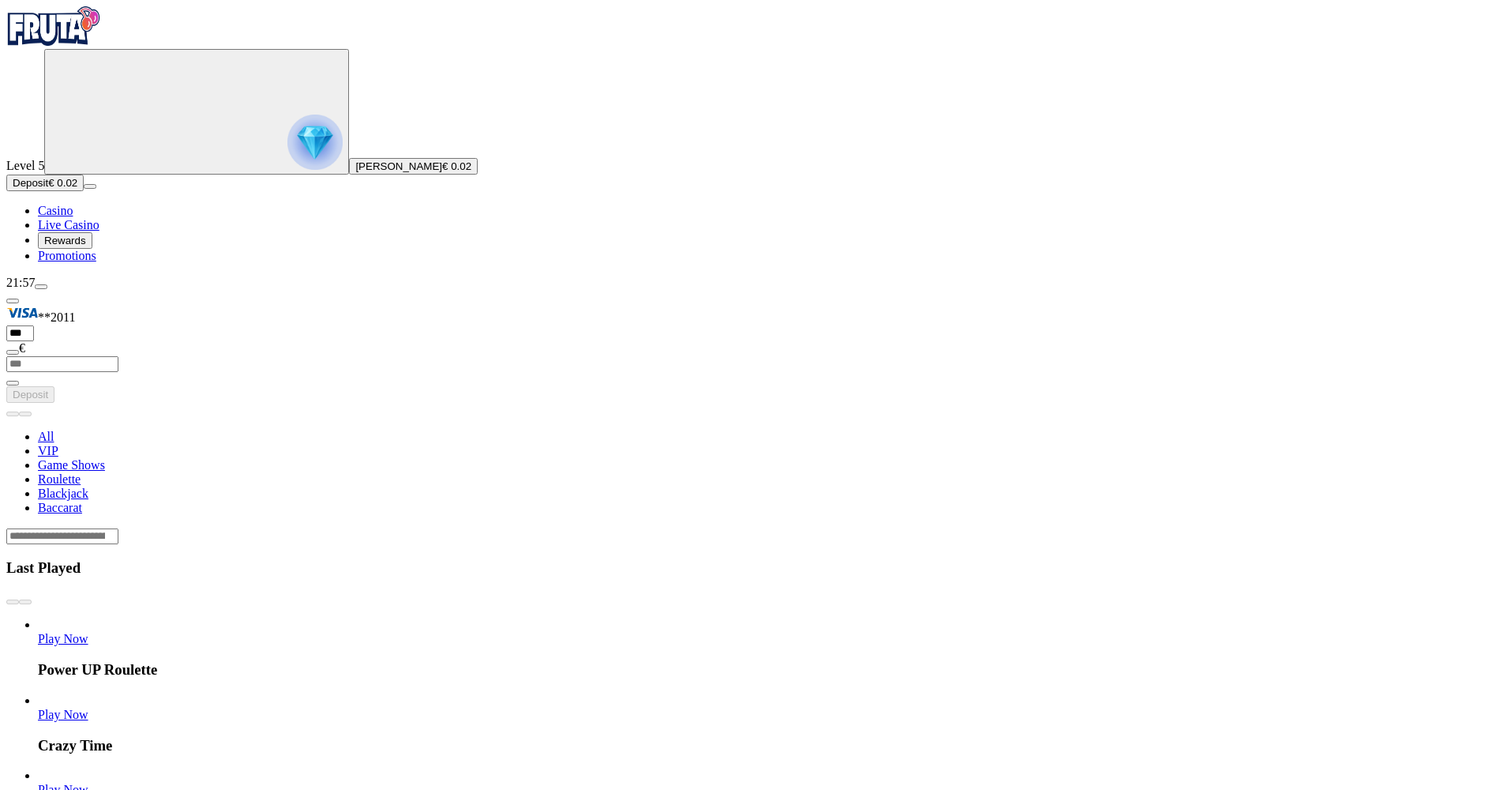
click at [288, 170] on img "Primary" at bounding box center [315, 142] width 55 height 55
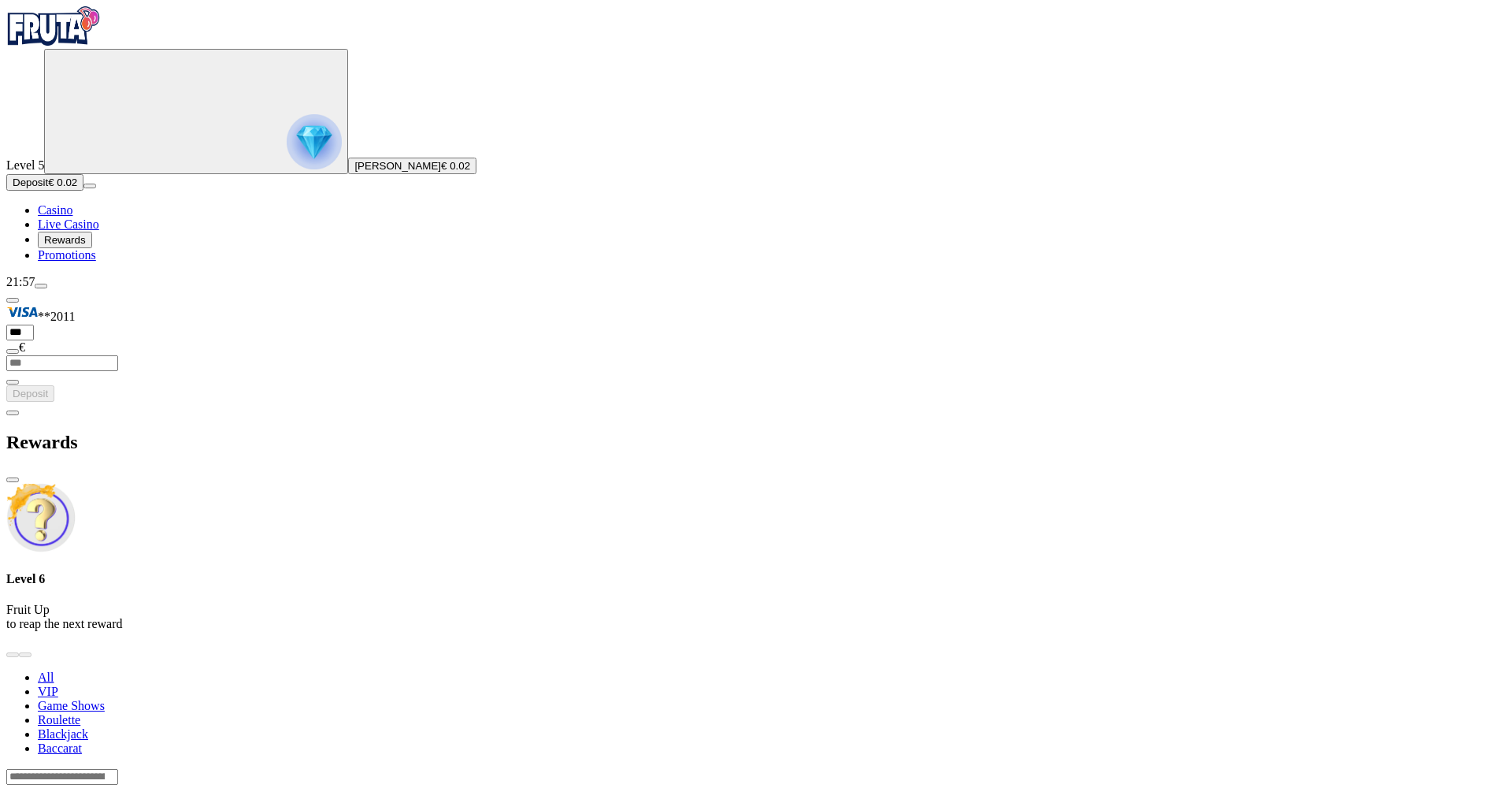
click at [13, 413] on span "chevron-left icon" at bounding box center [13, 413] width 0 height 0
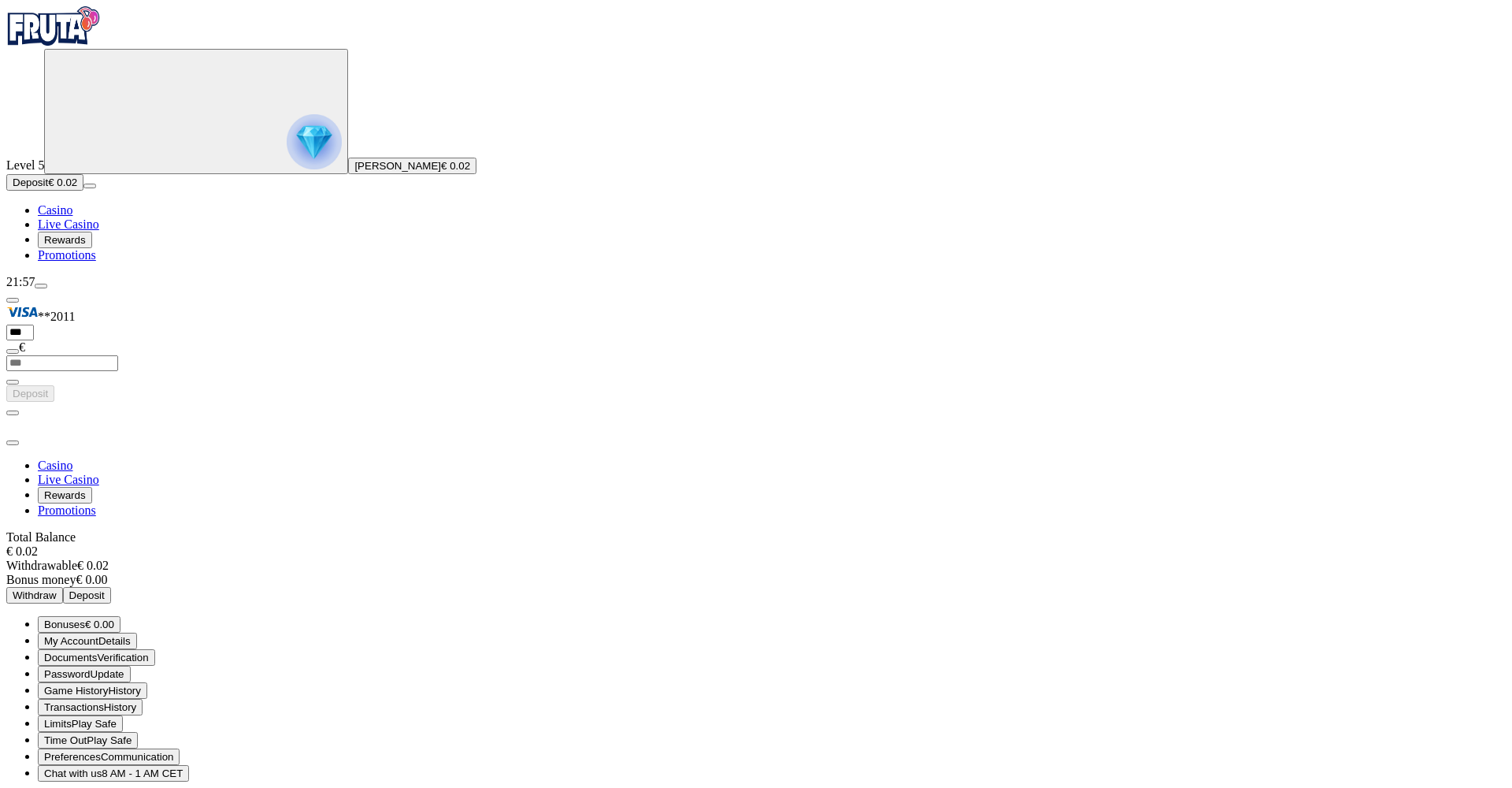
click at [13, 443] on span "close icon" at bounding box center [13, 443] width 0 height 0
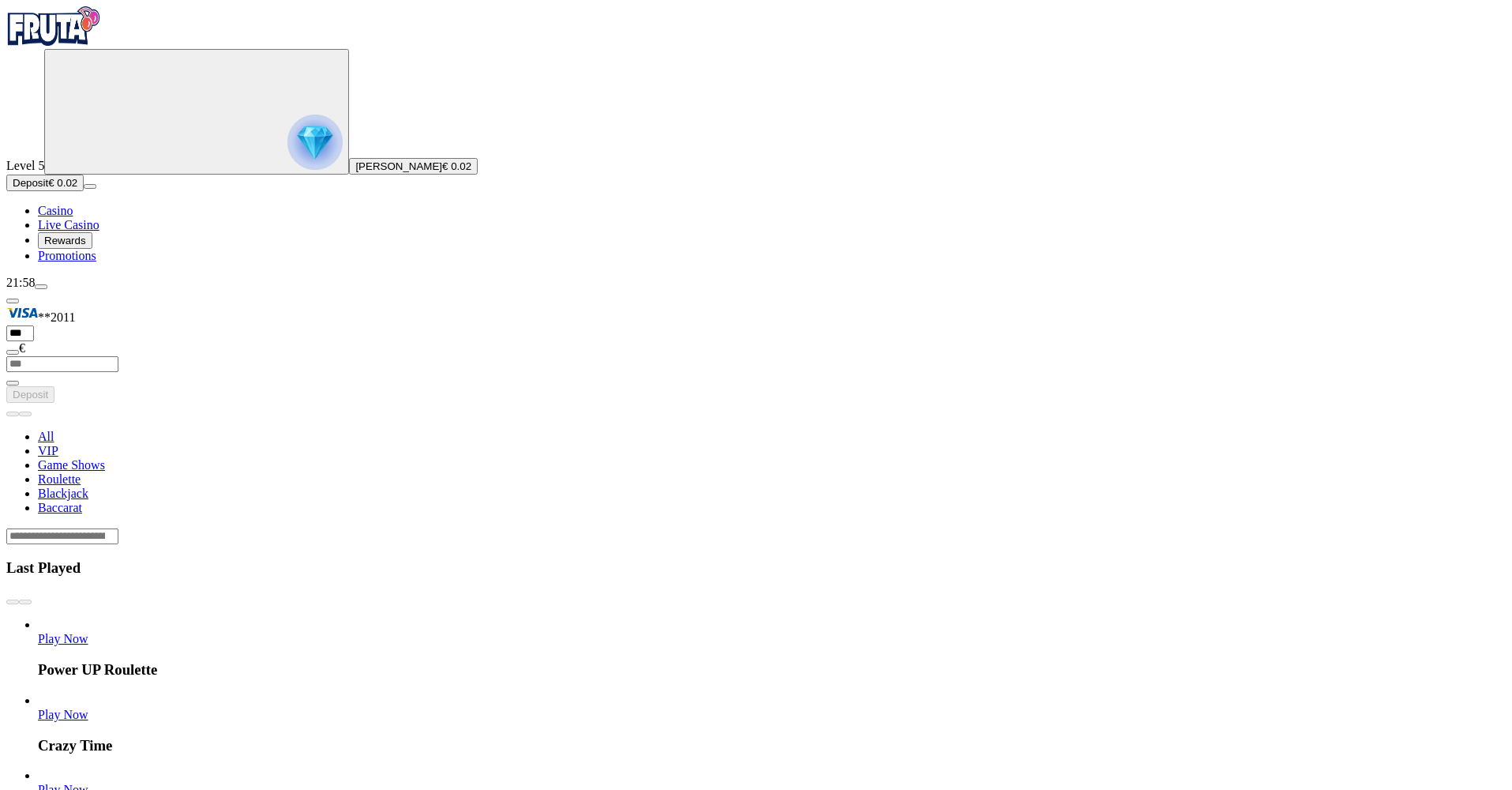
scroll to position [0, 4]
click at [88, 783] on span "Play Now" at bounding box center [62, 789] width 50 height 14
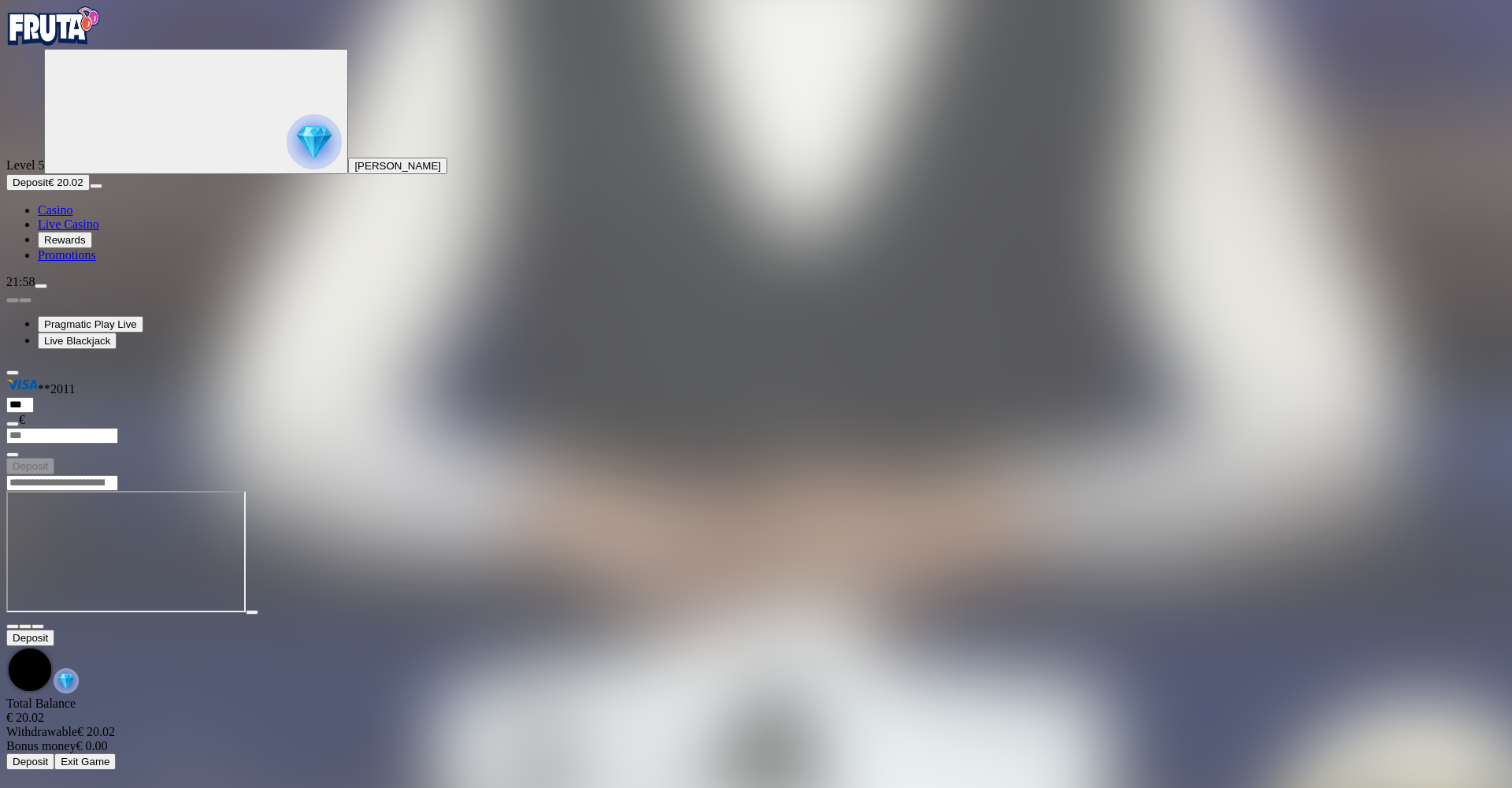
click at [38, 627] on span "fullscreen icon" at bounding box center [38, 627] width 0 height 0
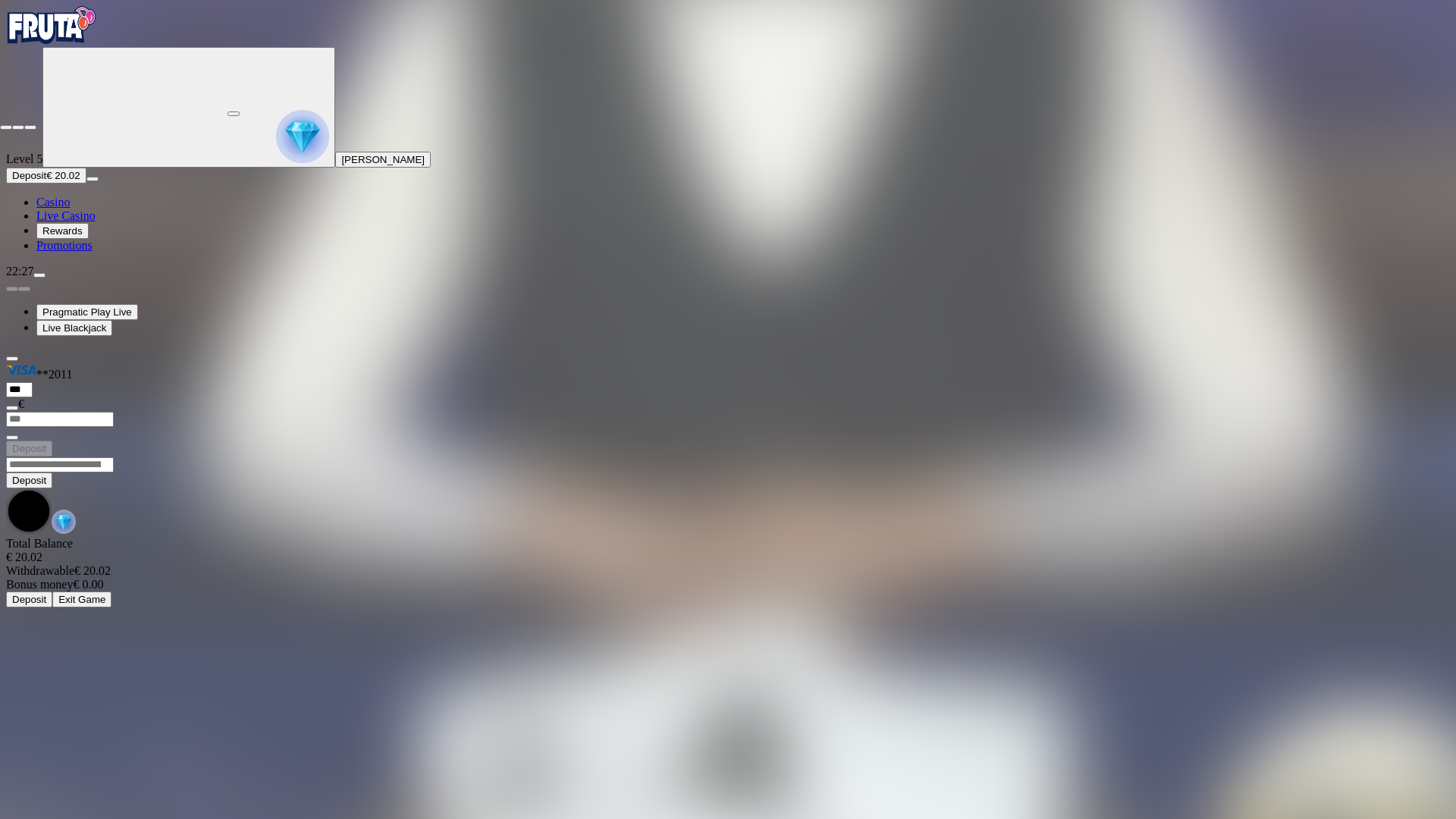
click at [6, 128] on span "close icon" at bounding box center [6, 128] width 0 height 0
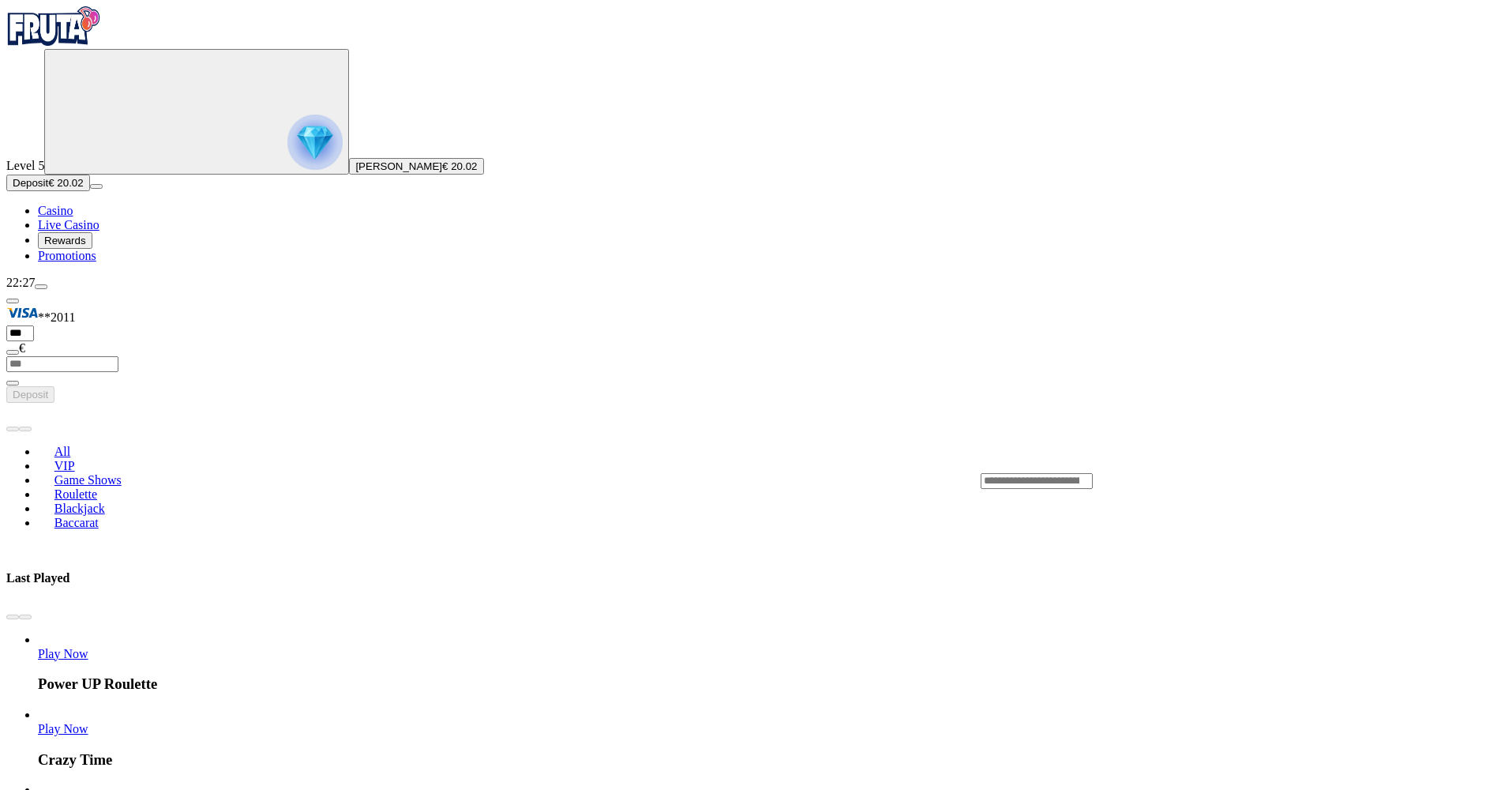
click at [73, 217] on span "Casino" at bounding box center [54, 210] width 34 height 14
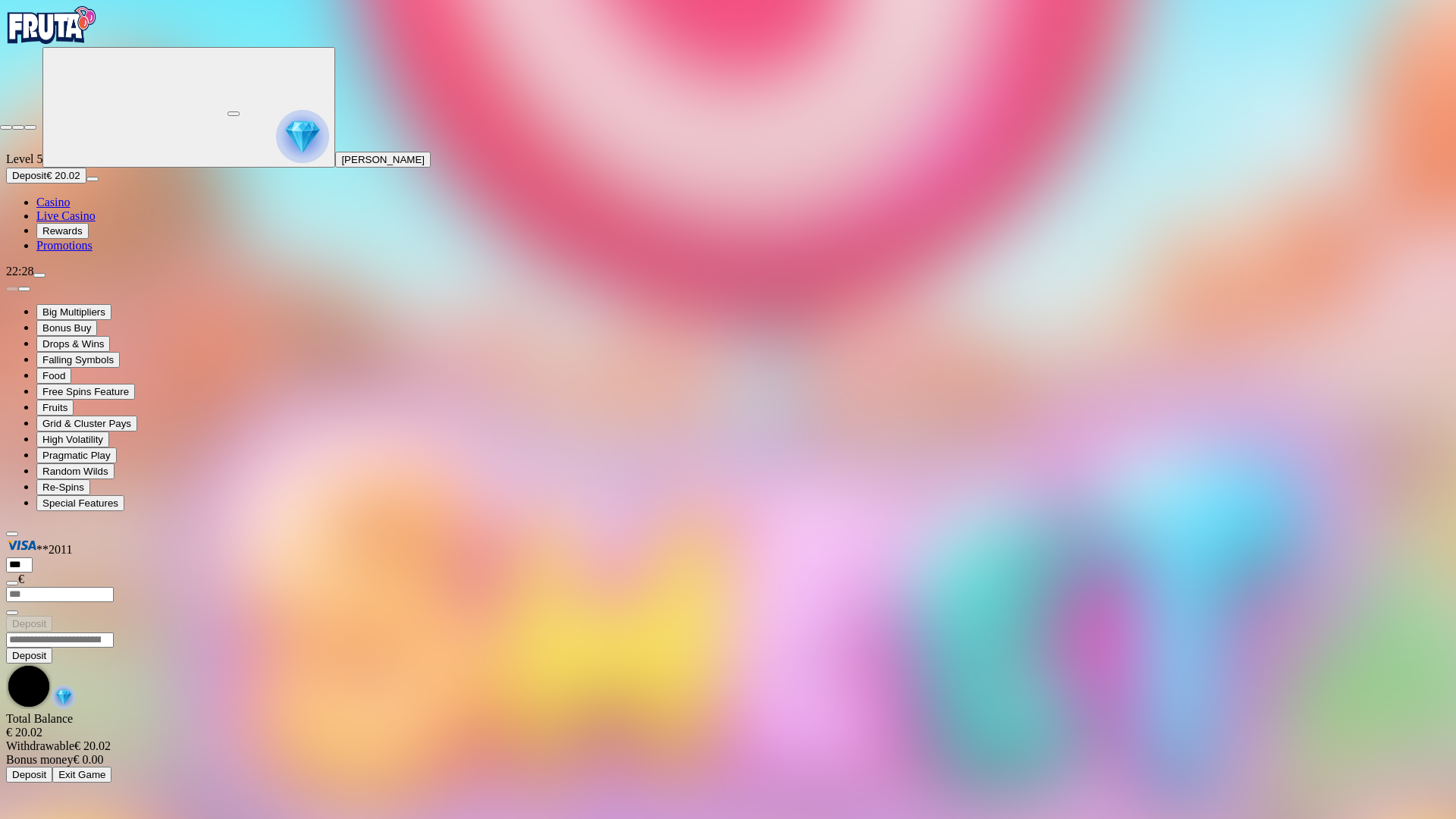
click at [6, 128] on span "close icon" at bounding box center [6, 128] width 0 height 0
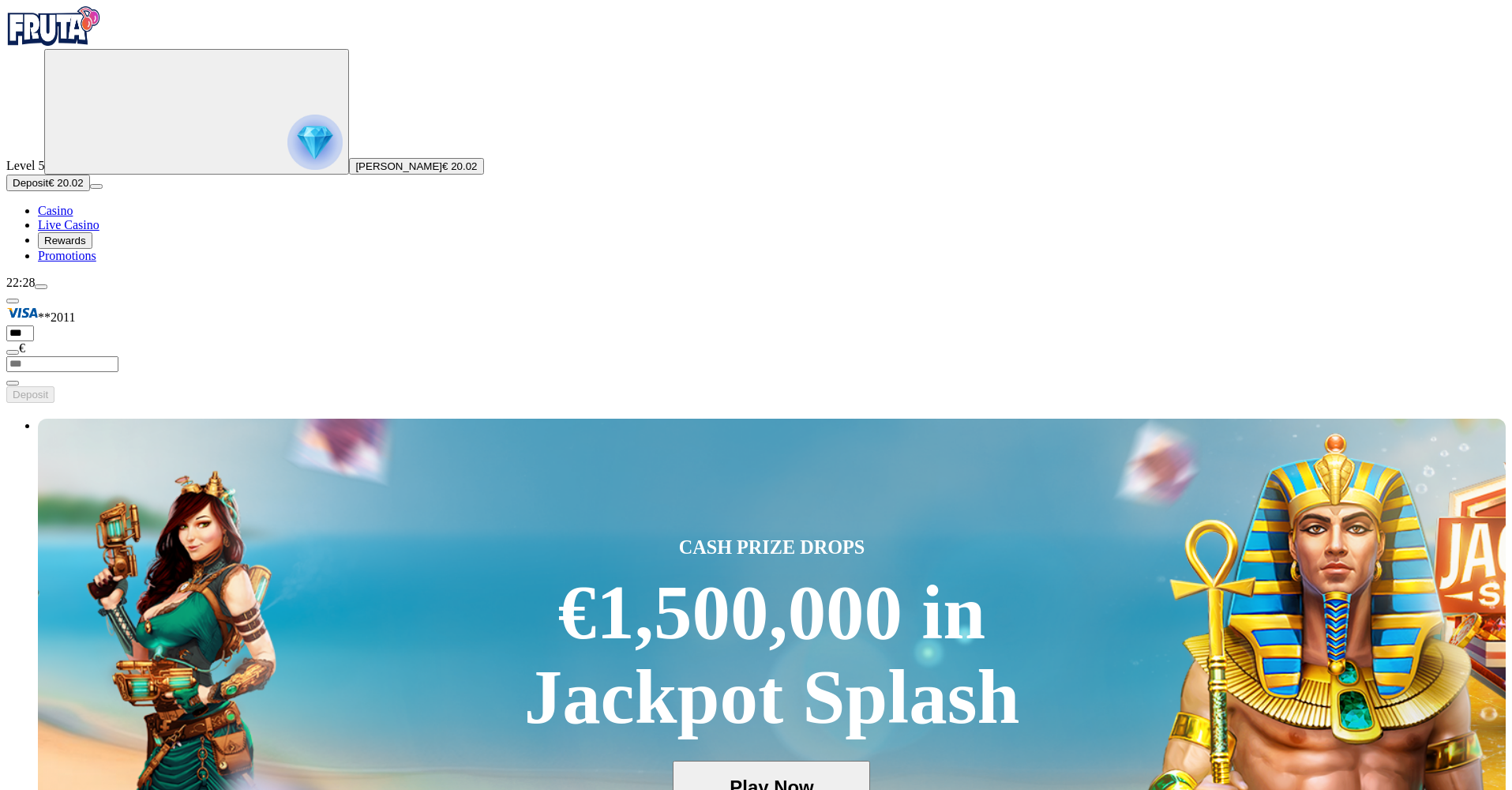
click at [288, 170] on img "Primary" at bounding box center [315, 142] width 55 height 55
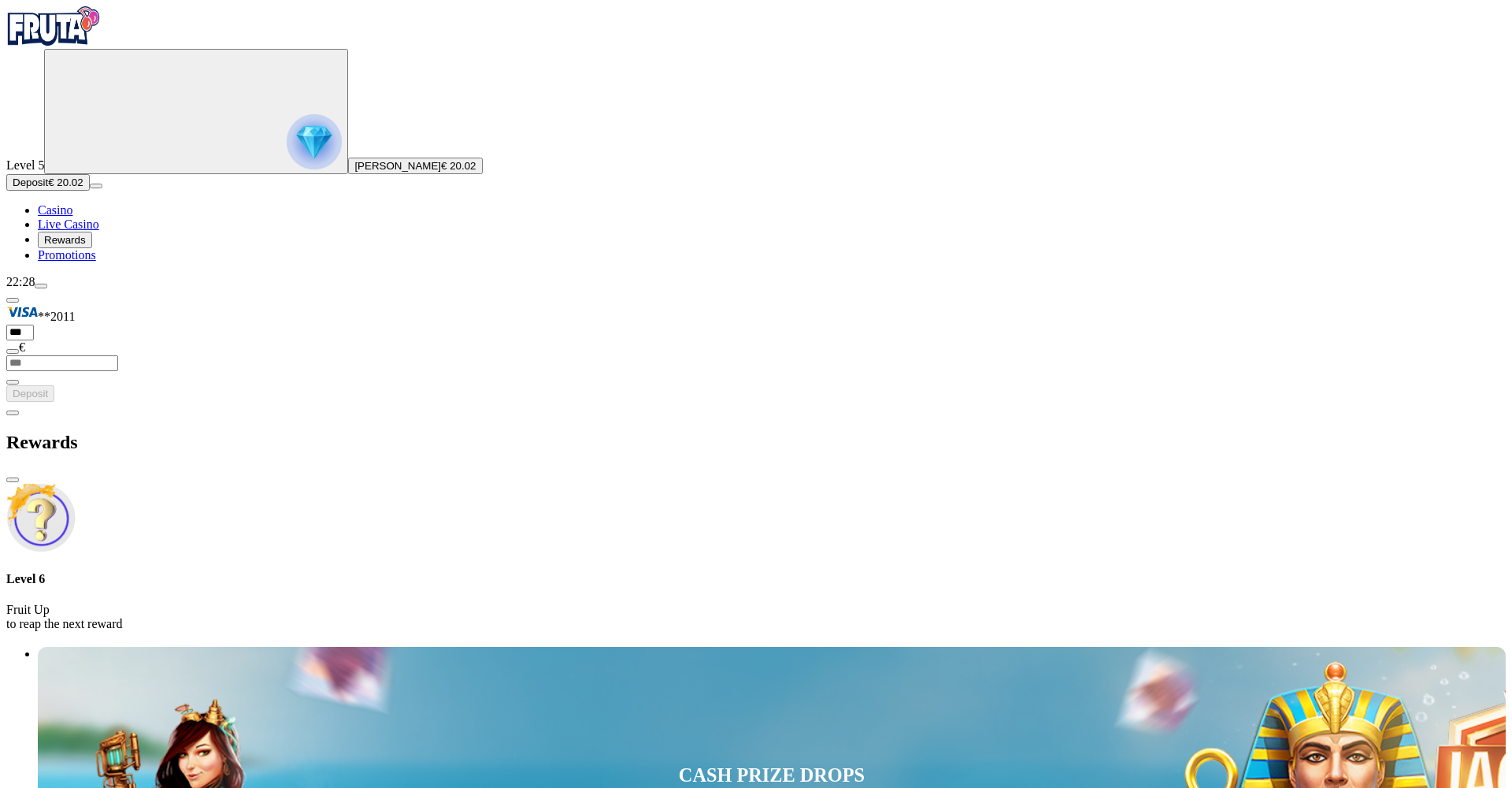
click at [13, 413] on span "chevron-left icon" at bounding box center [13, 413] width 0 height 0
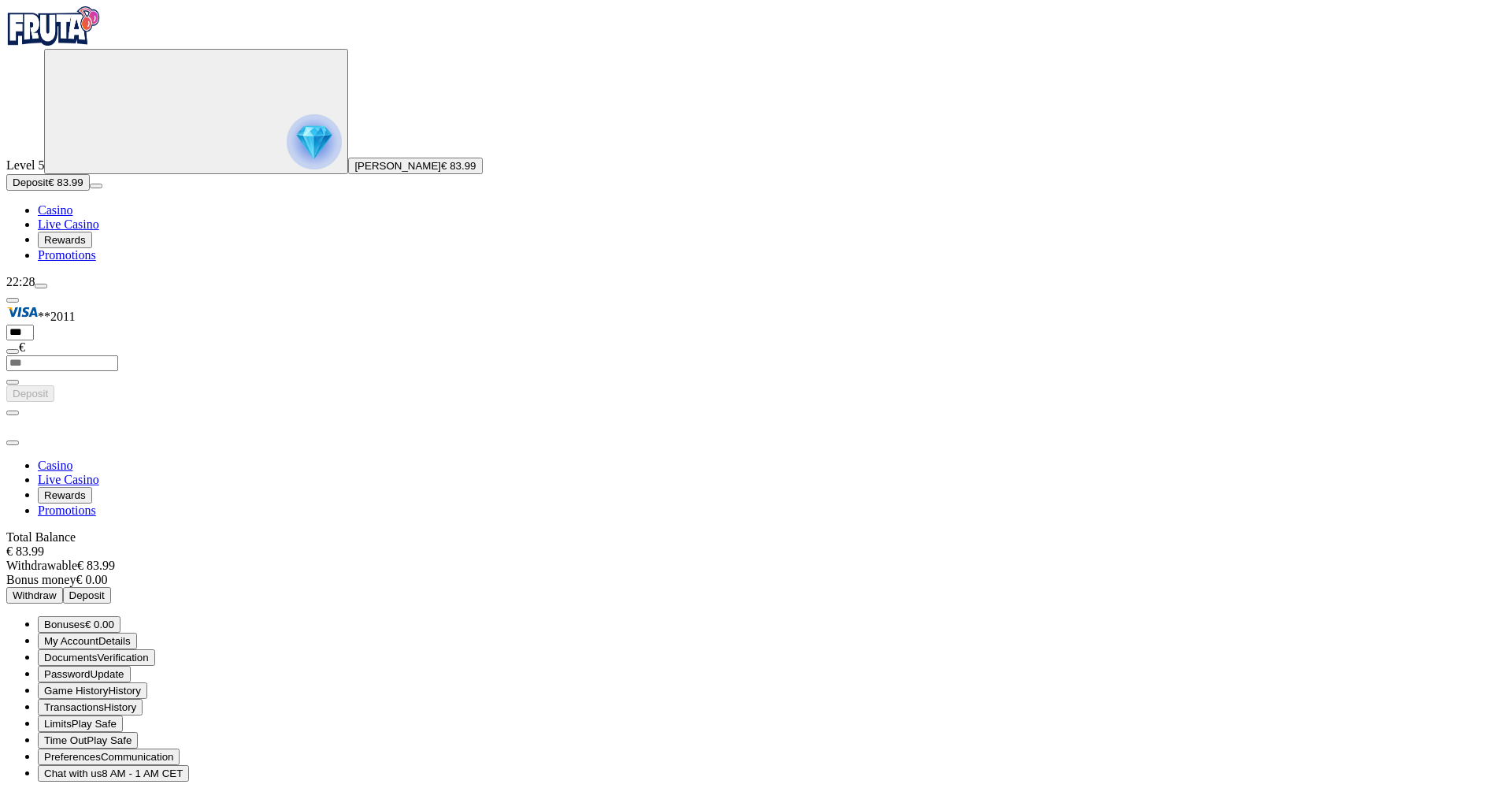
click at [57, 589] on span "Withdraw" at bounding box center [34, 595] width 44 height 12
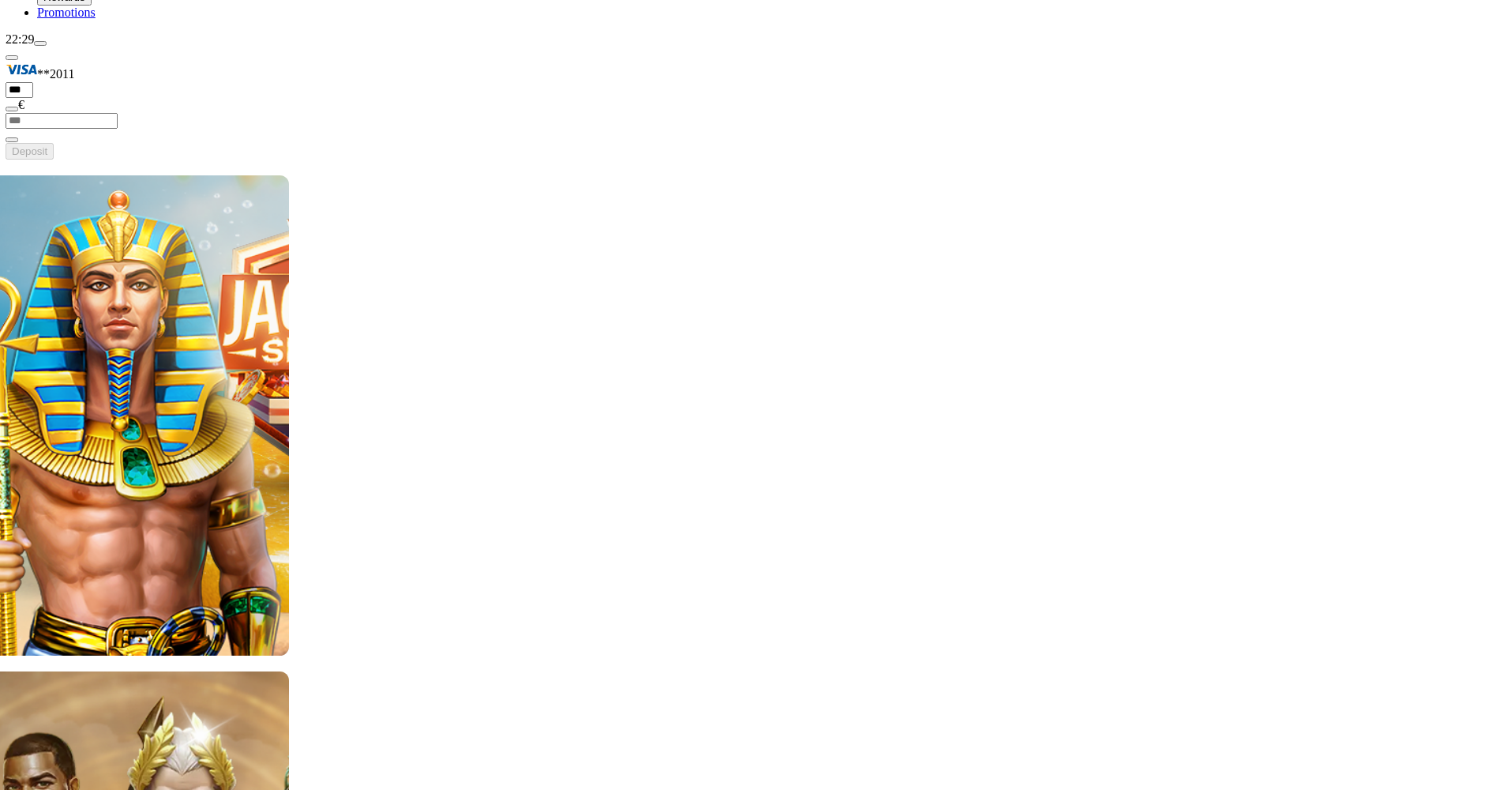
scroll to position [254, 1]
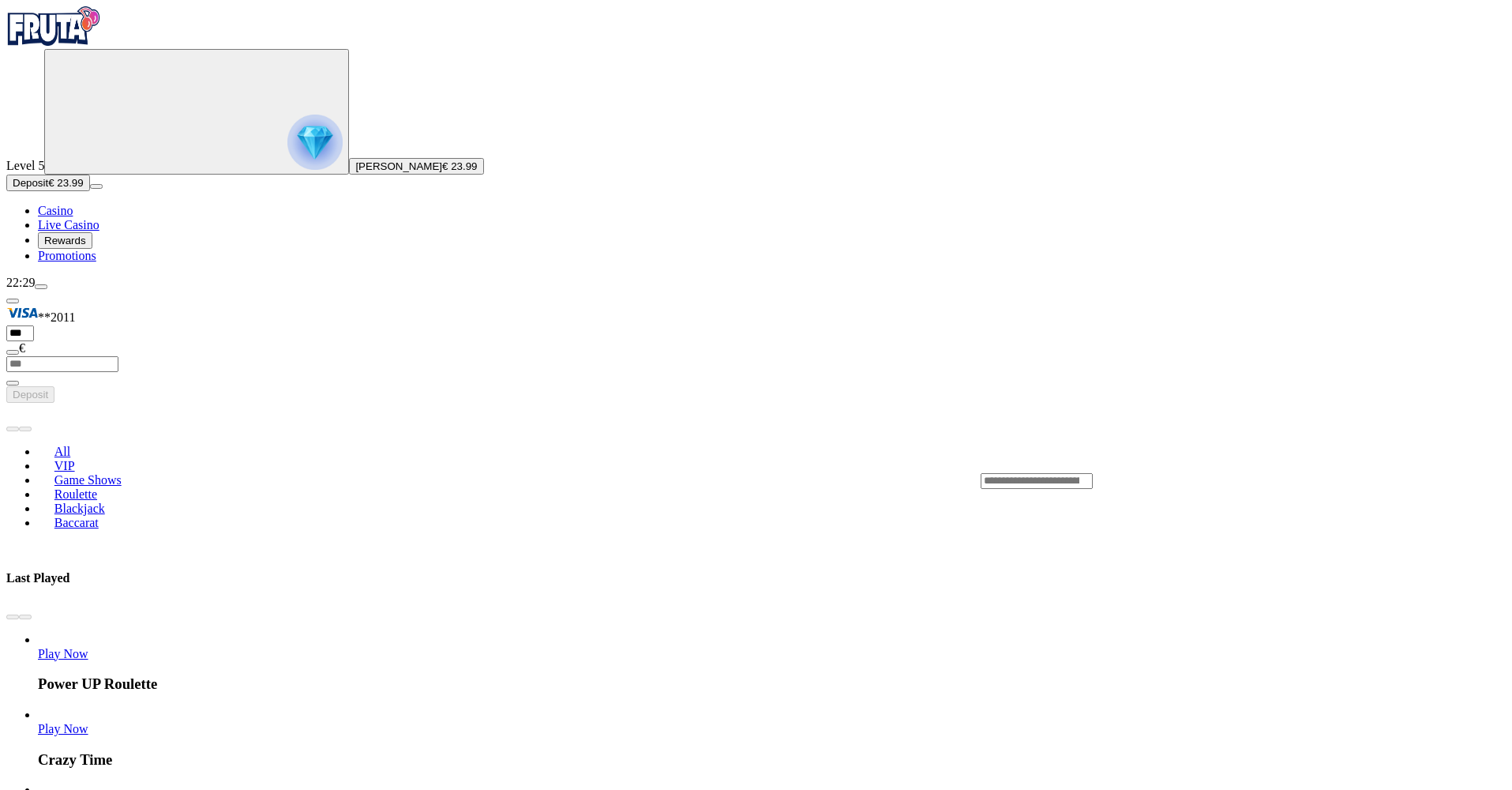
click at [88, 789] on span "Play Now" at bounding box center [62, 804] width 50 height 14
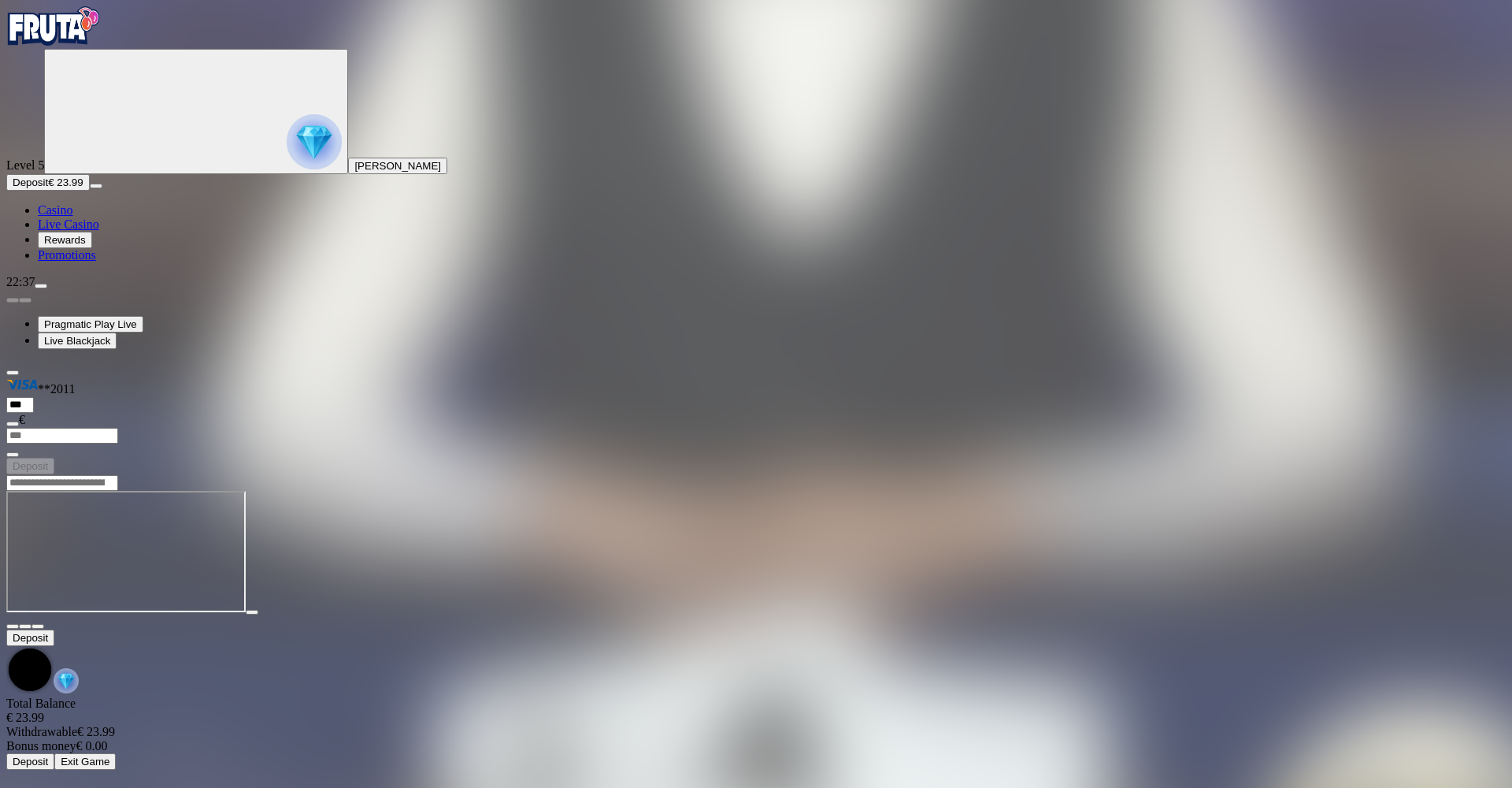
click at [26, 627] on span "chevron-down icon" at bounding box center [26, 627] width 0 height 0
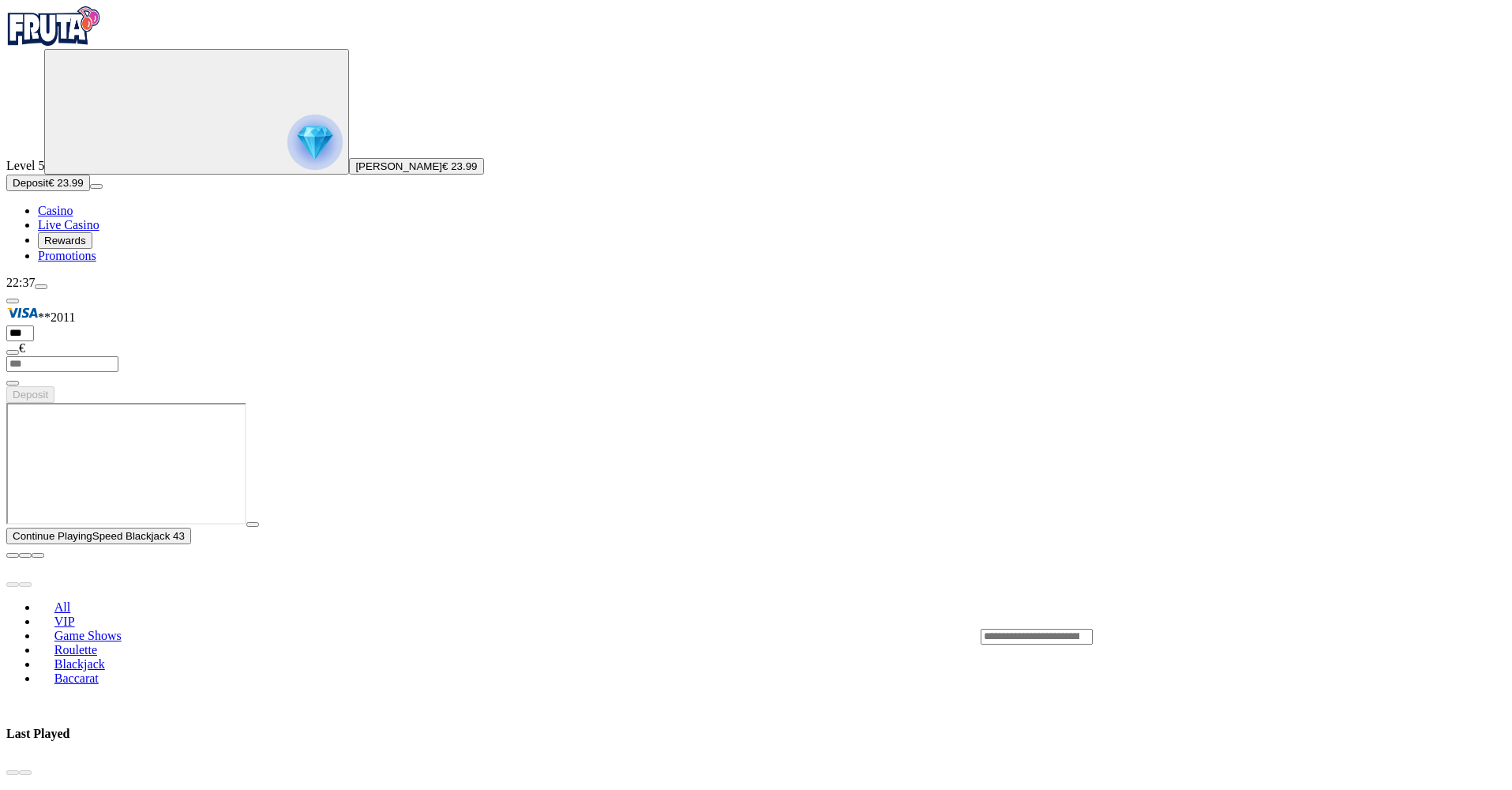
click at [13, 555] on span "close icon" at bounding box center [13, 555] width 0 height 0
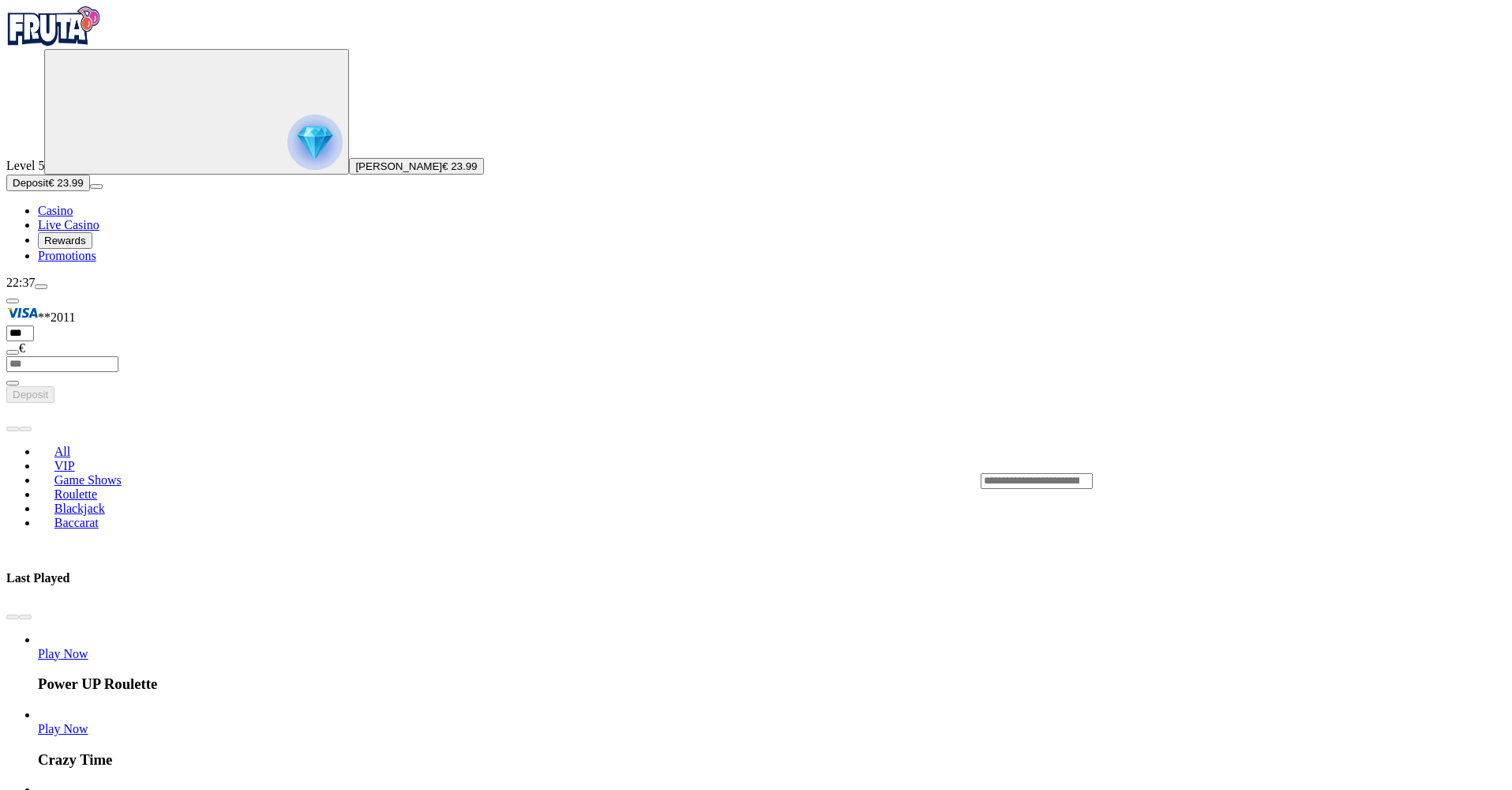
click at [88, 722] on span "Play Now" at bounding box center [62, 728] width 50 height 14
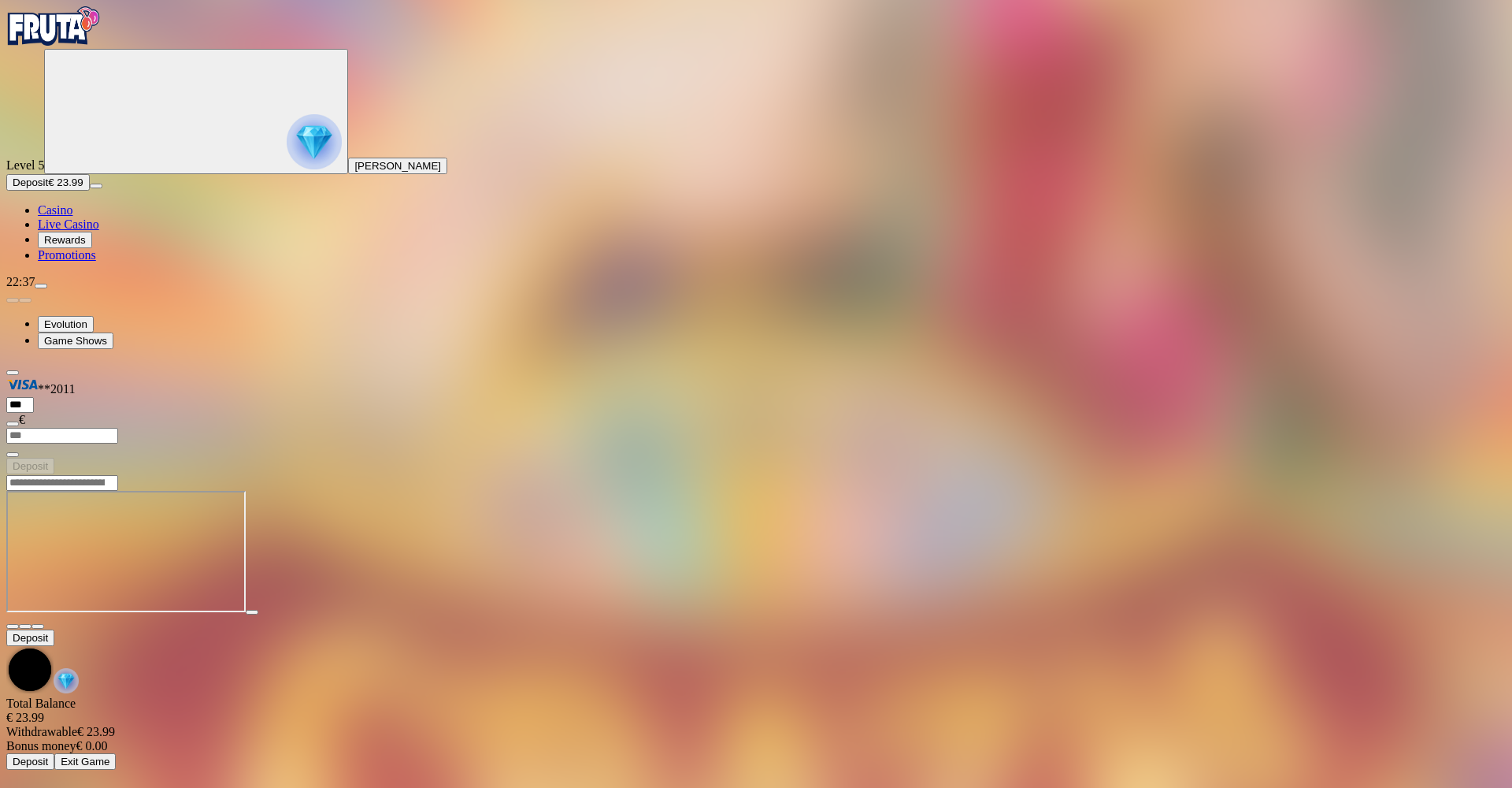
click at [13, 627] on span "close icon" at bounding box center [13, 627] width 0 height 0
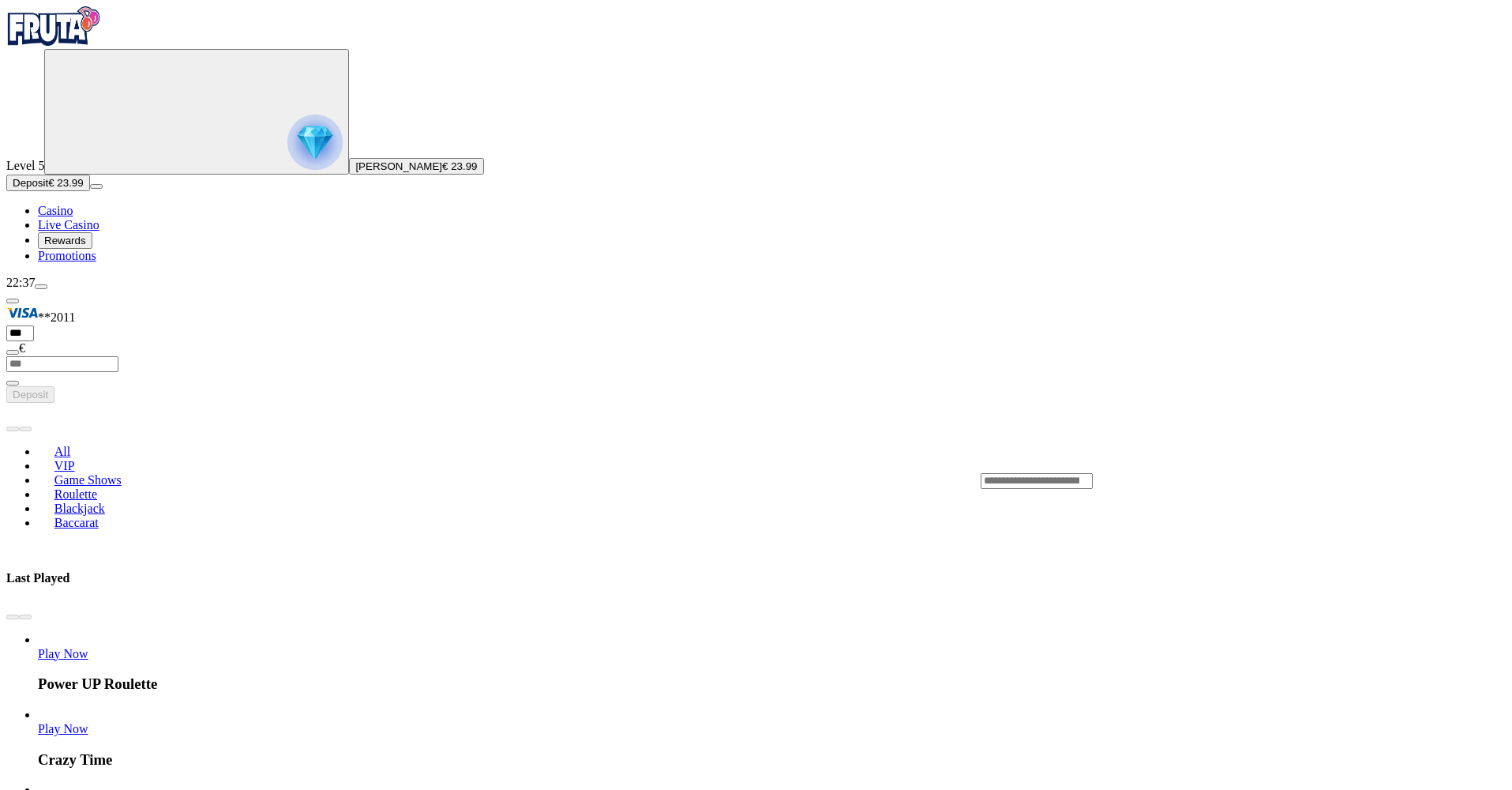
click at [79, 263] on nav "Casino Live Casino Rewards Promotions" at bounding box center [756, 233] width 1499 height 59
click at [73, 217] on span "Casino" at bounding box center [54, 210] width 34 height 14
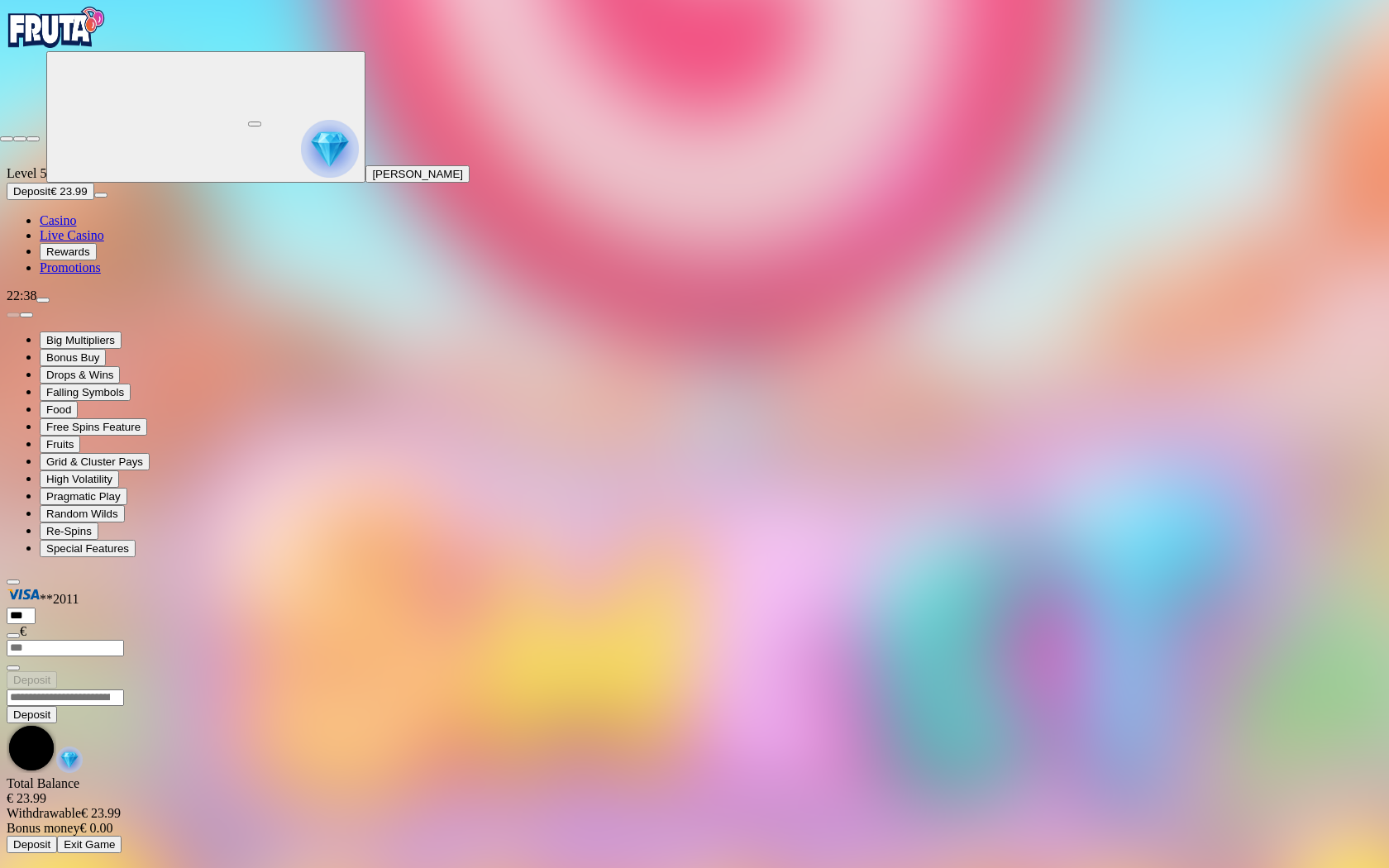
click at [7, 139] on span "close icon" at bounding box center [7, 139] width 0 height 0
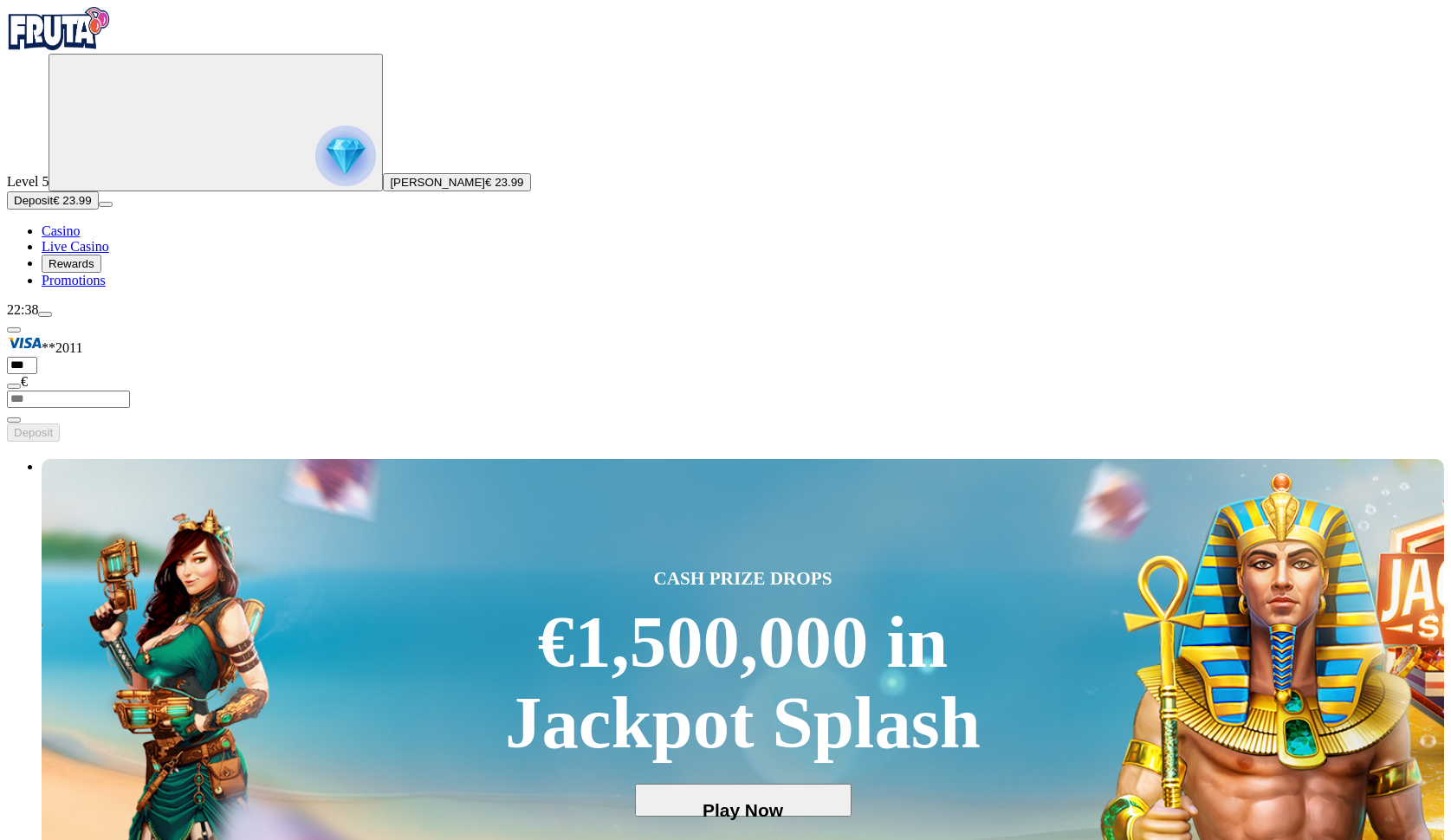
drag, startPoint x: 1133, startPoint y: 69, endPoint x: 96, endPoint y: 276, distance: 1057.5
click at [485, 189] on span "€ 23.99" at bounding box center [504, 182] width 38 height 13
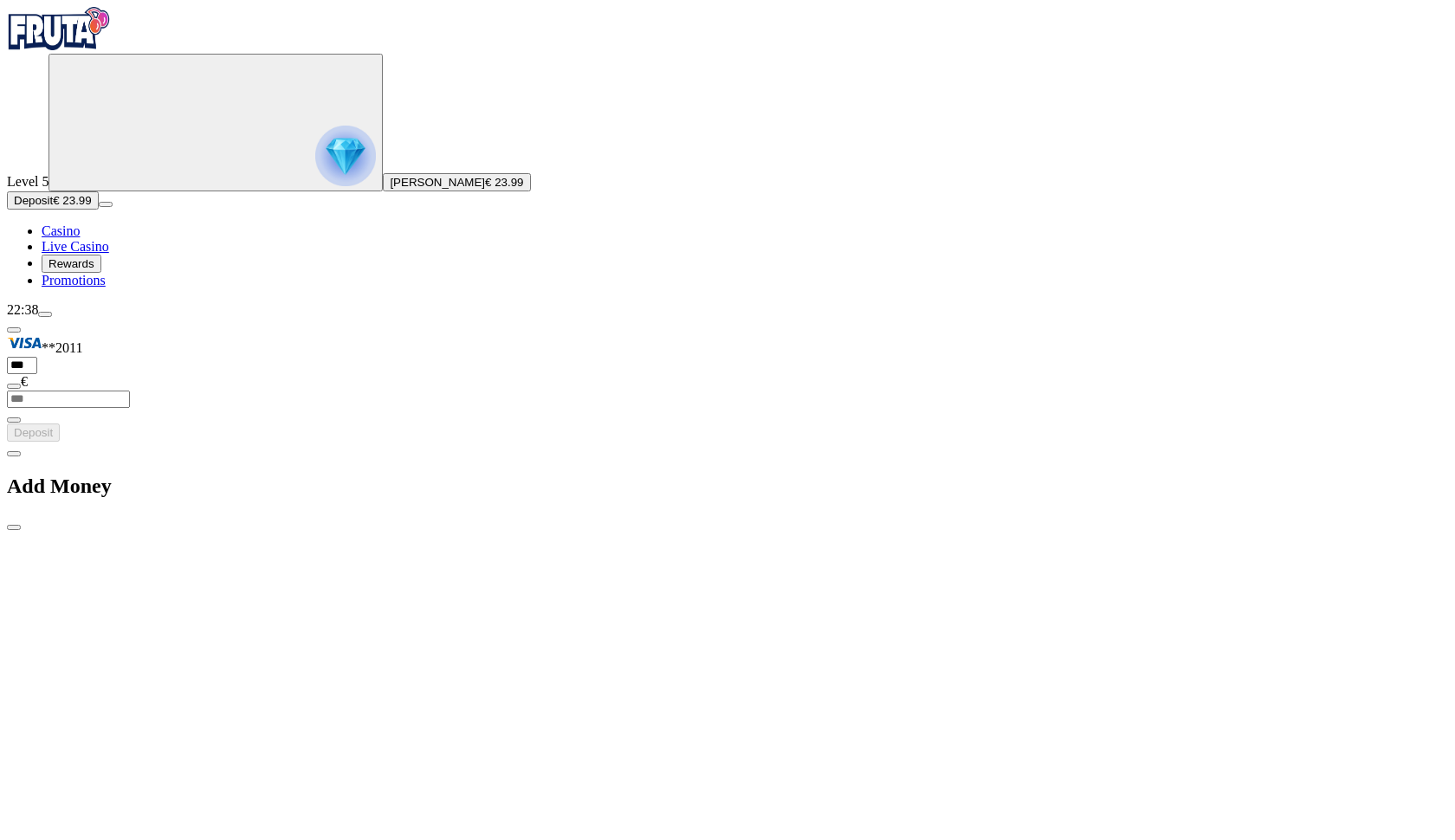
click at [14, 454] on span "chevron-left icon" at bounding box center [14, 454] width 0 height 0
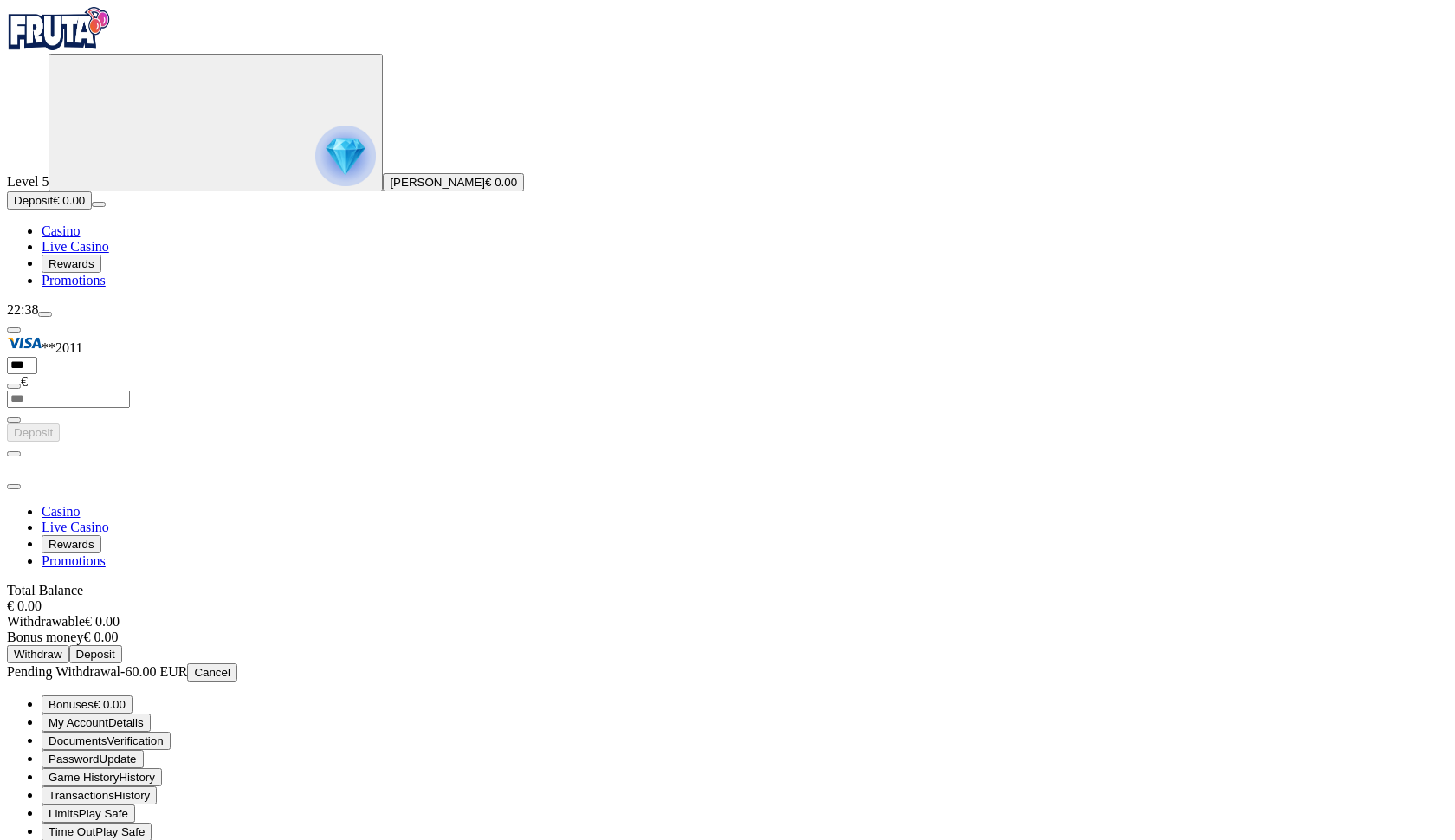
click at [230, 666] on span "Cancel" at bounding box center [212, 672] width 36 height 13
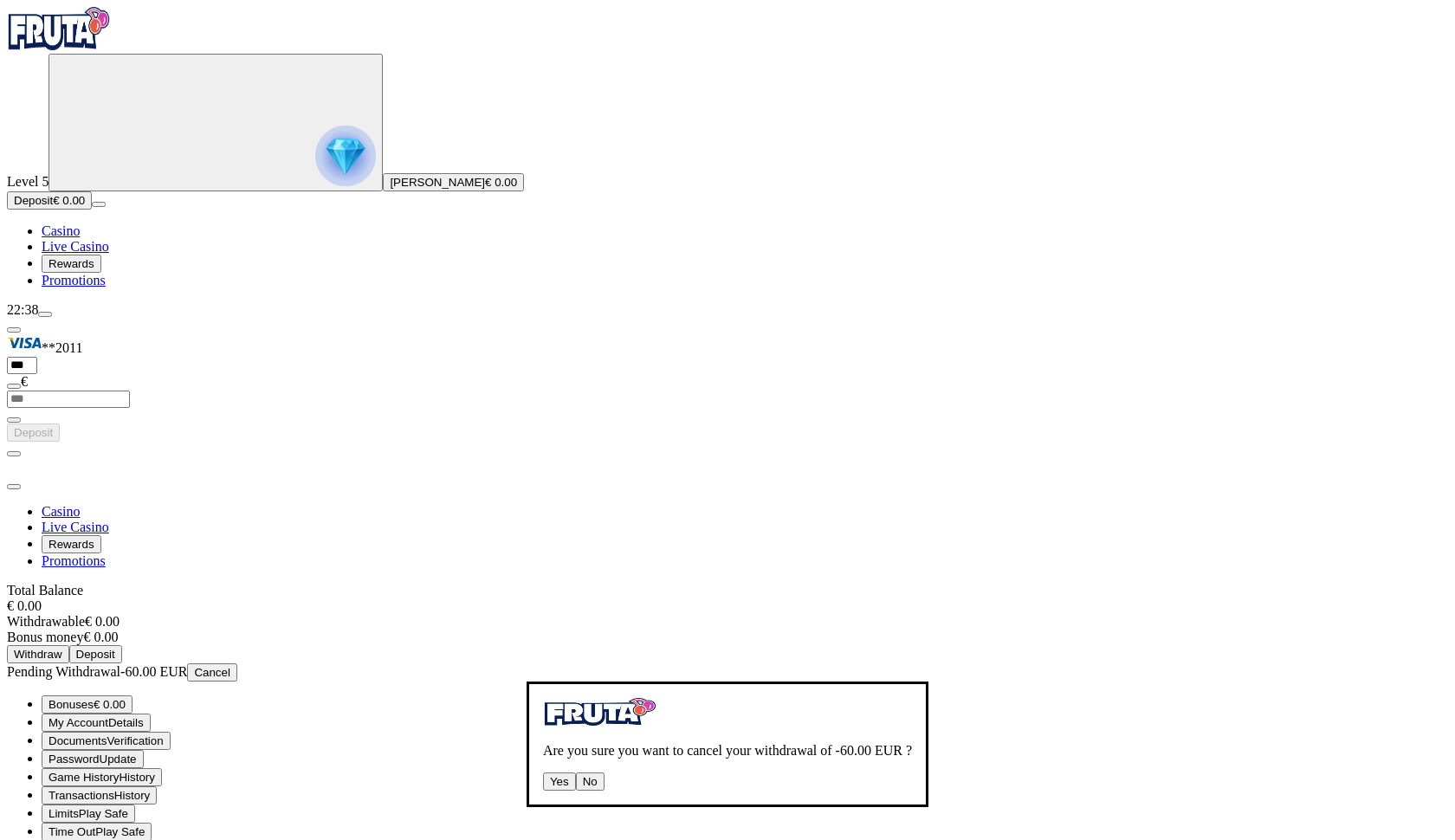
click at [543, 772] on button "Yes" at bounding box center [559, 781] width 33 height 18
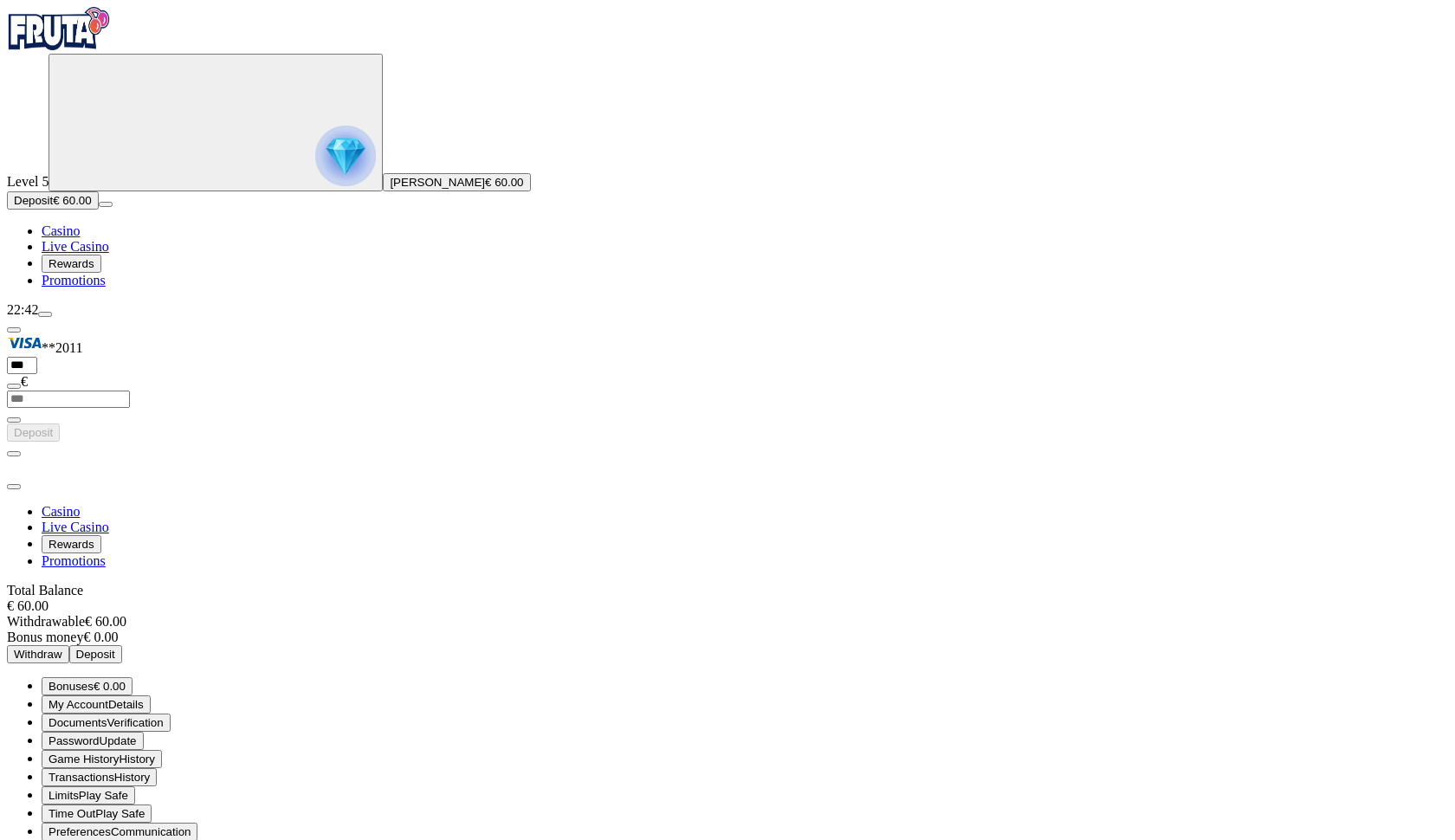
click at [14, 487] on span "close icon" at bounding box center [14, 487] width 0 height 0
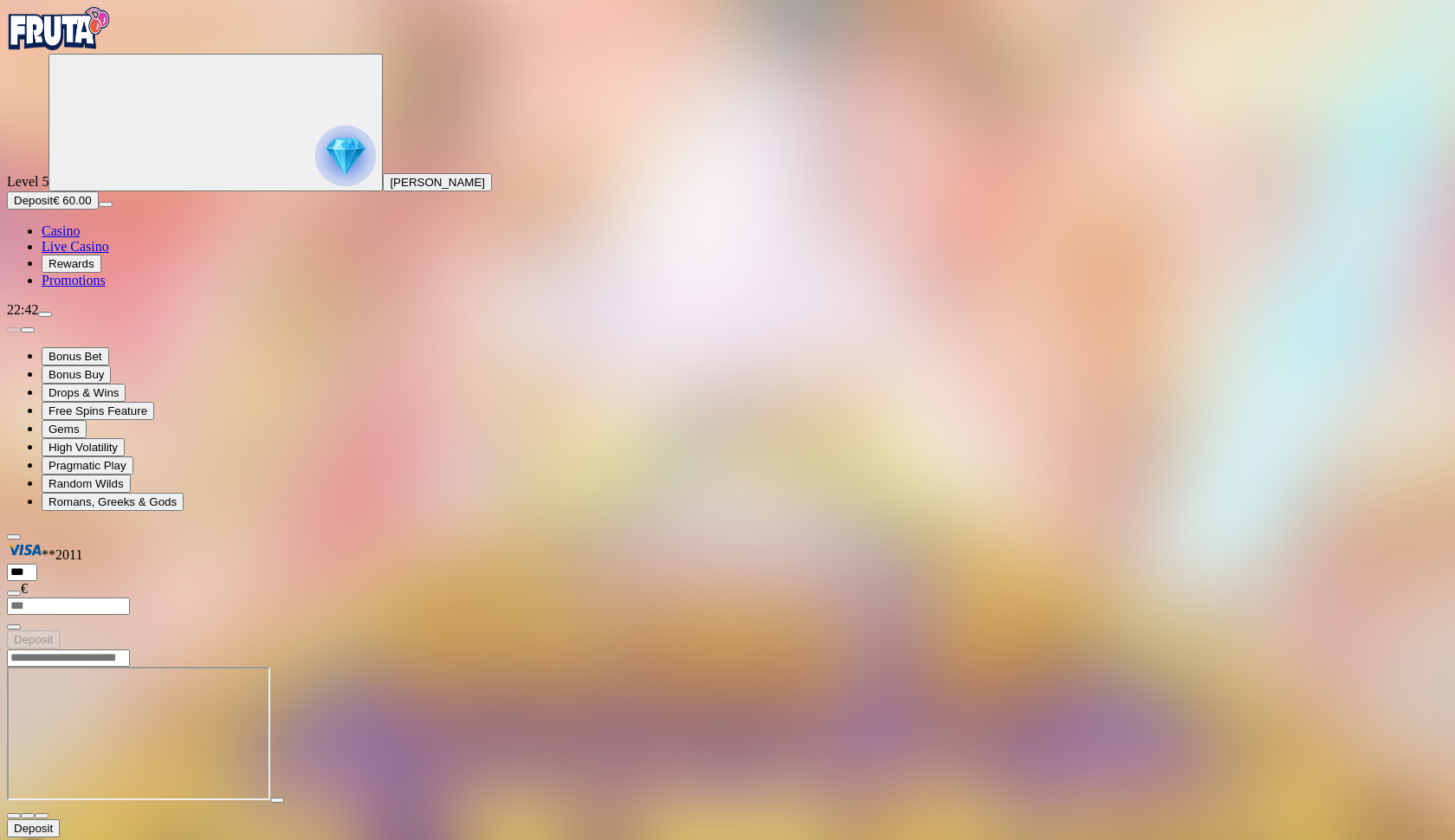
click at [48, 814] on button "button" at bounding box center [41, 816] width 14 height 5
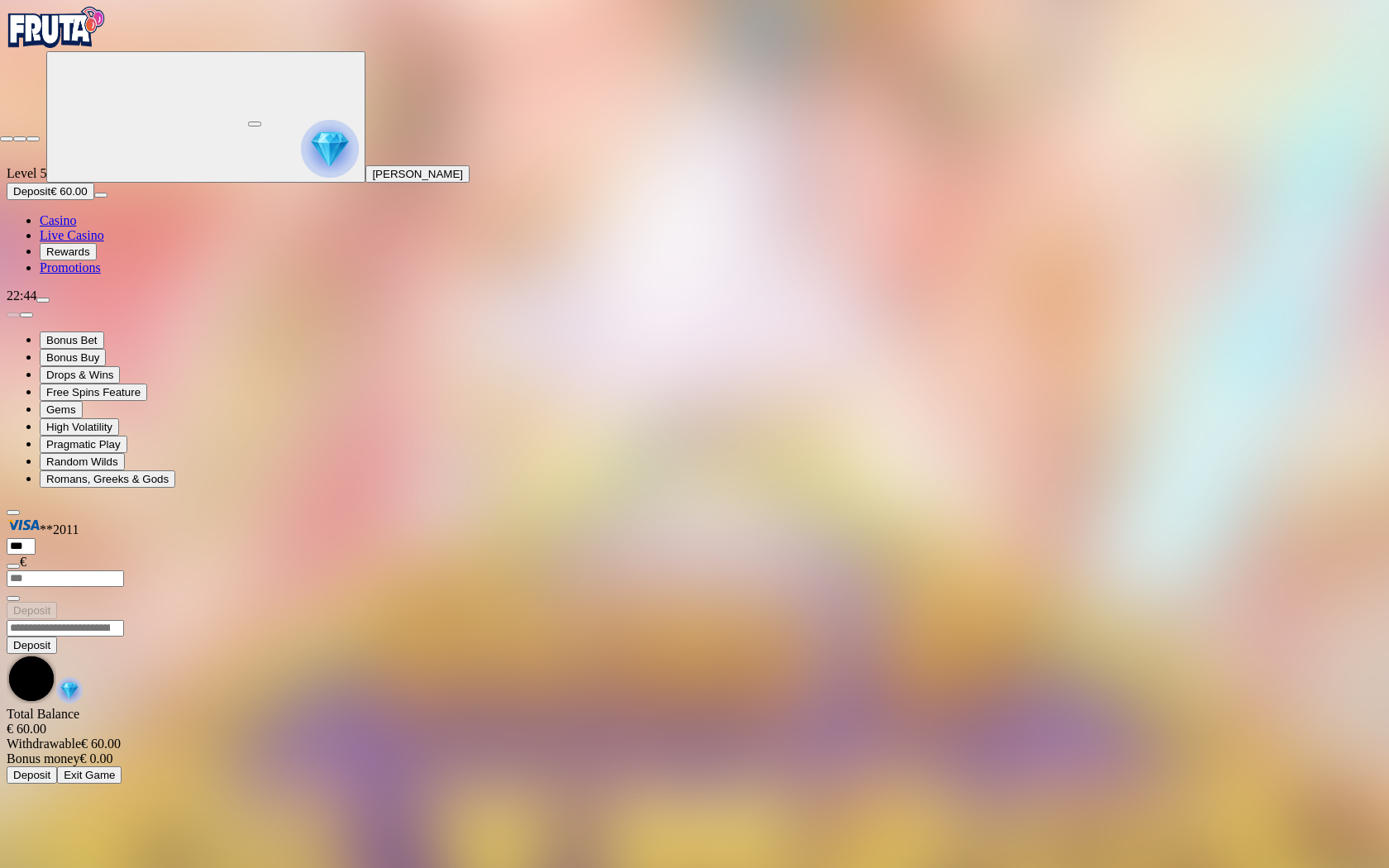
click at [7, 139] on span "close icon" at bounding box center [7, 139] width 0 height 0
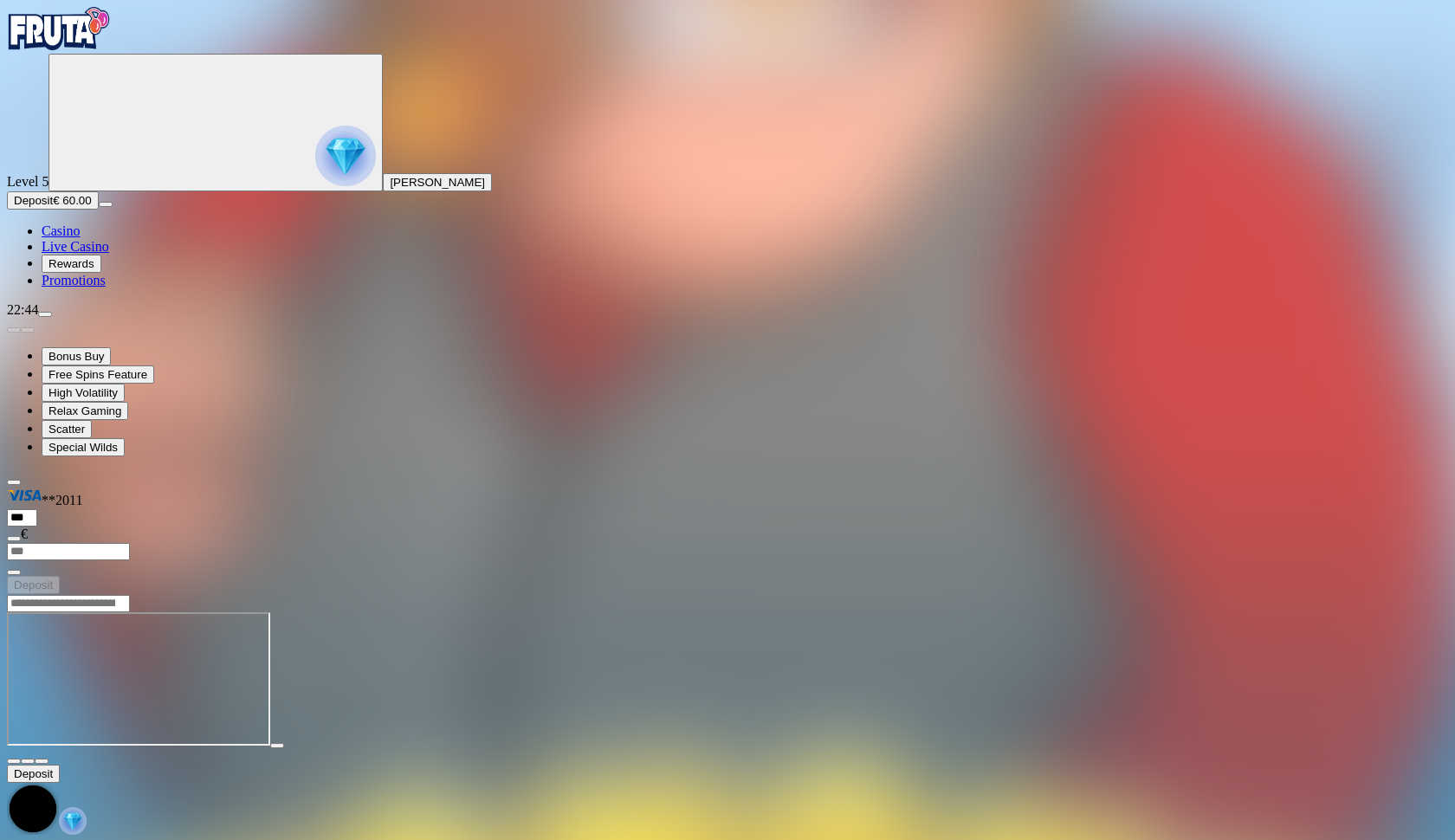
click at [41, 762] on span "fullscreen icon" at bounding box center [41, 762] width 0 height 0
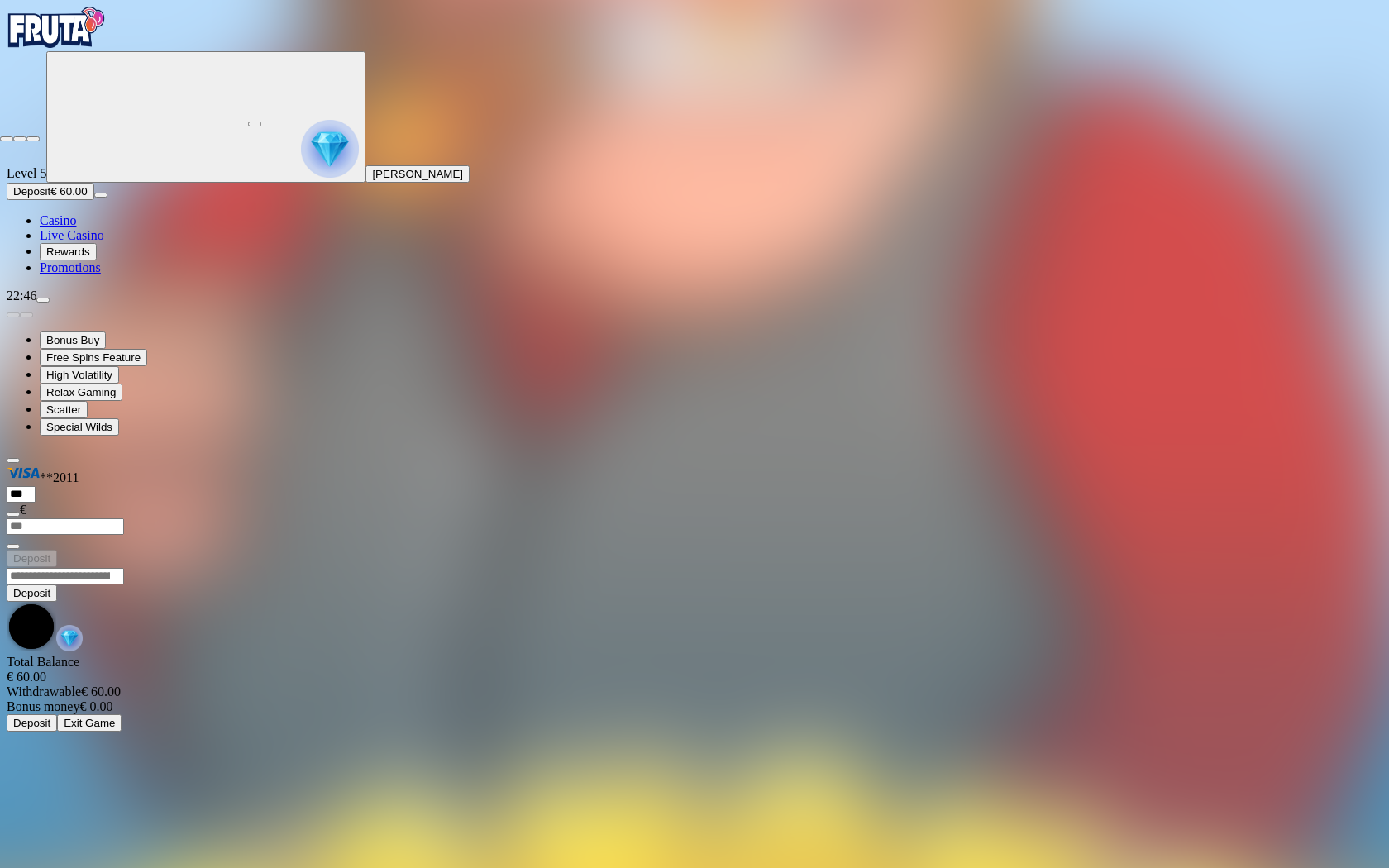
click at [7, 139] on span "close icon" at bounding box center [7, 139] width 0 height 0
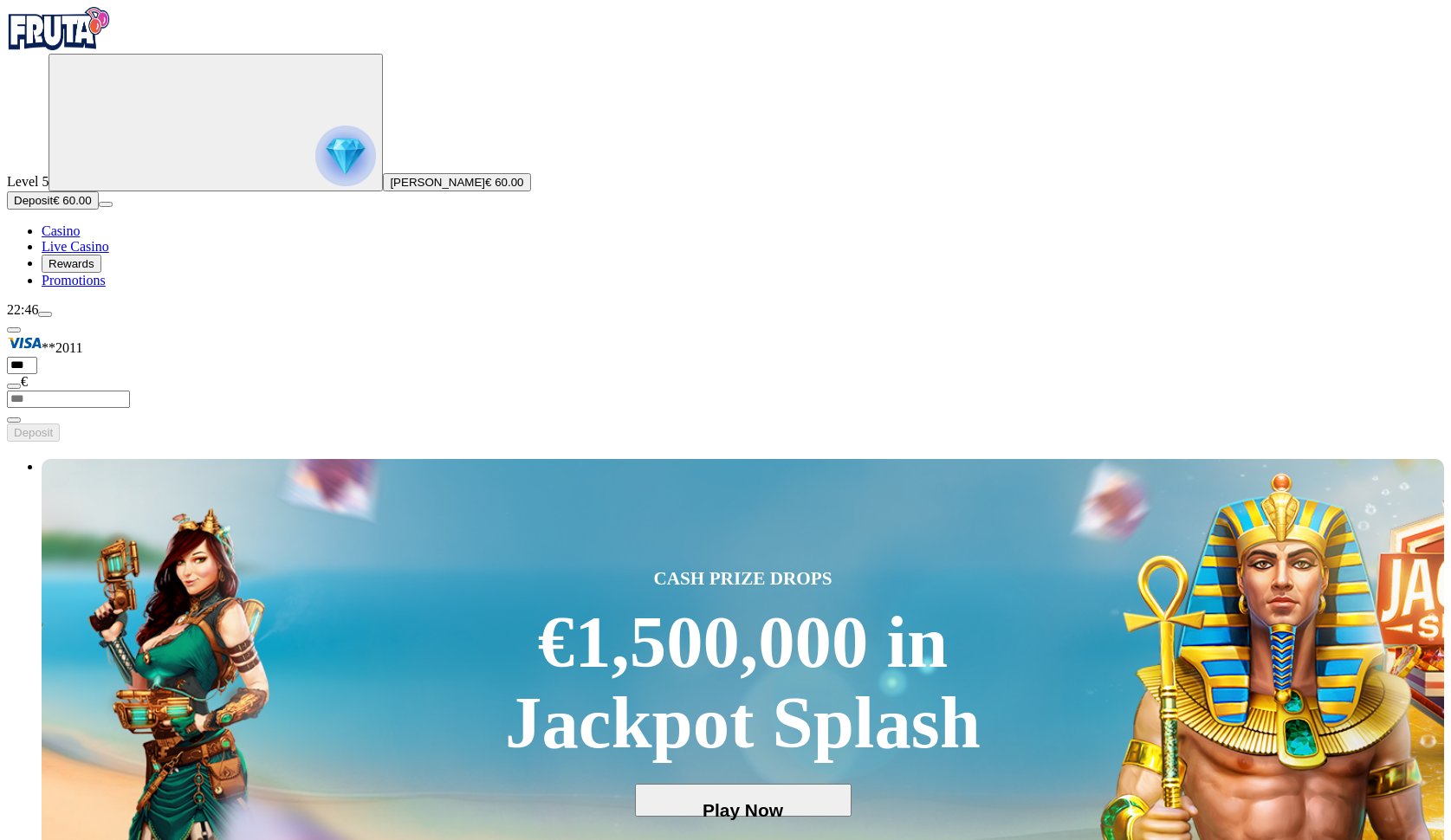
click at [316, 186] on img "Primary" at bounding box center [345, 156] width 61 height 61
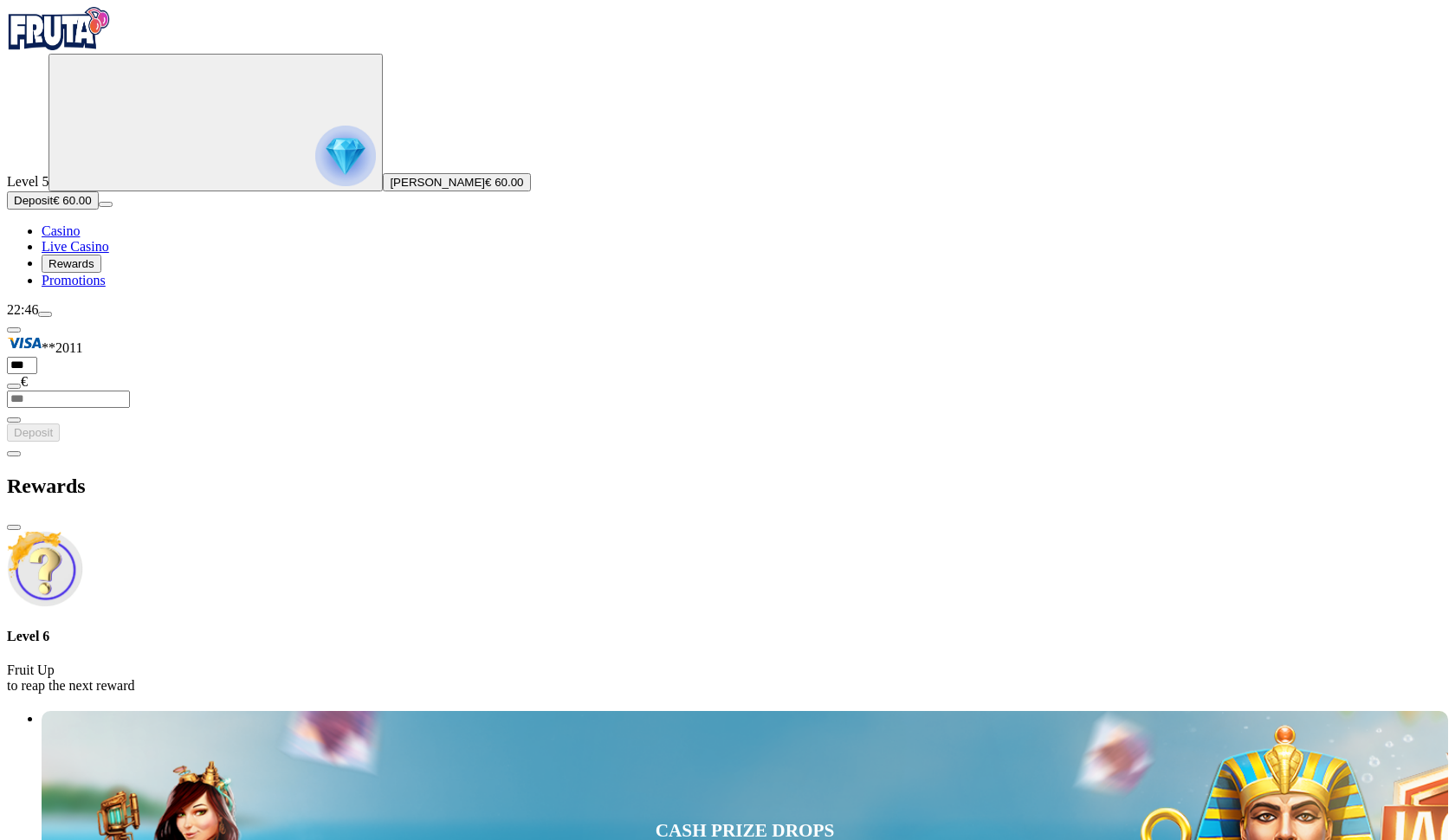
click at [14, 454] on span "chevron-left icon" at bounding box center [14, 454] width 0 height 0
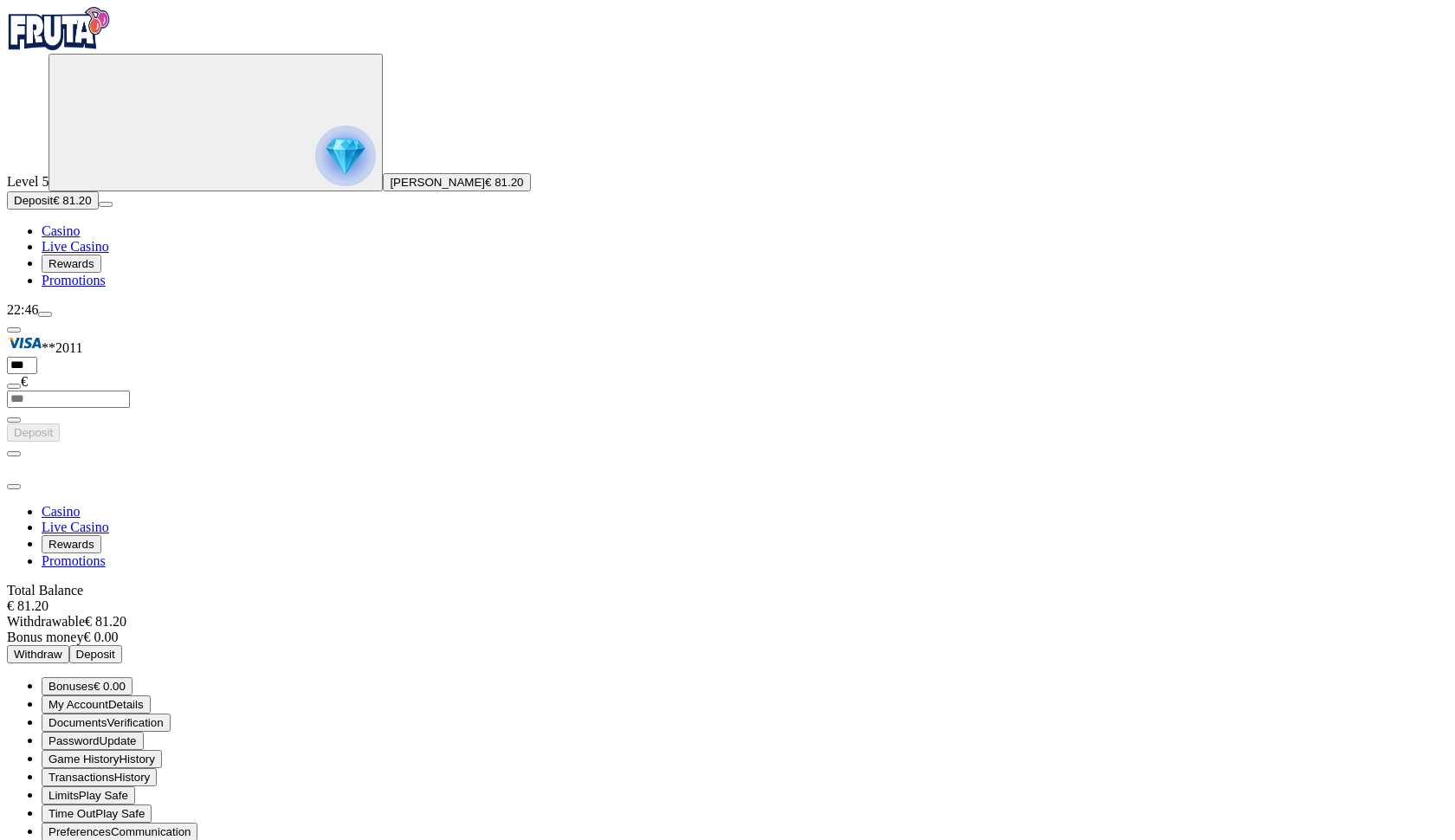
click at [14, 487] on span "close icon" at bounding box center [14, 487] width 0 height 0
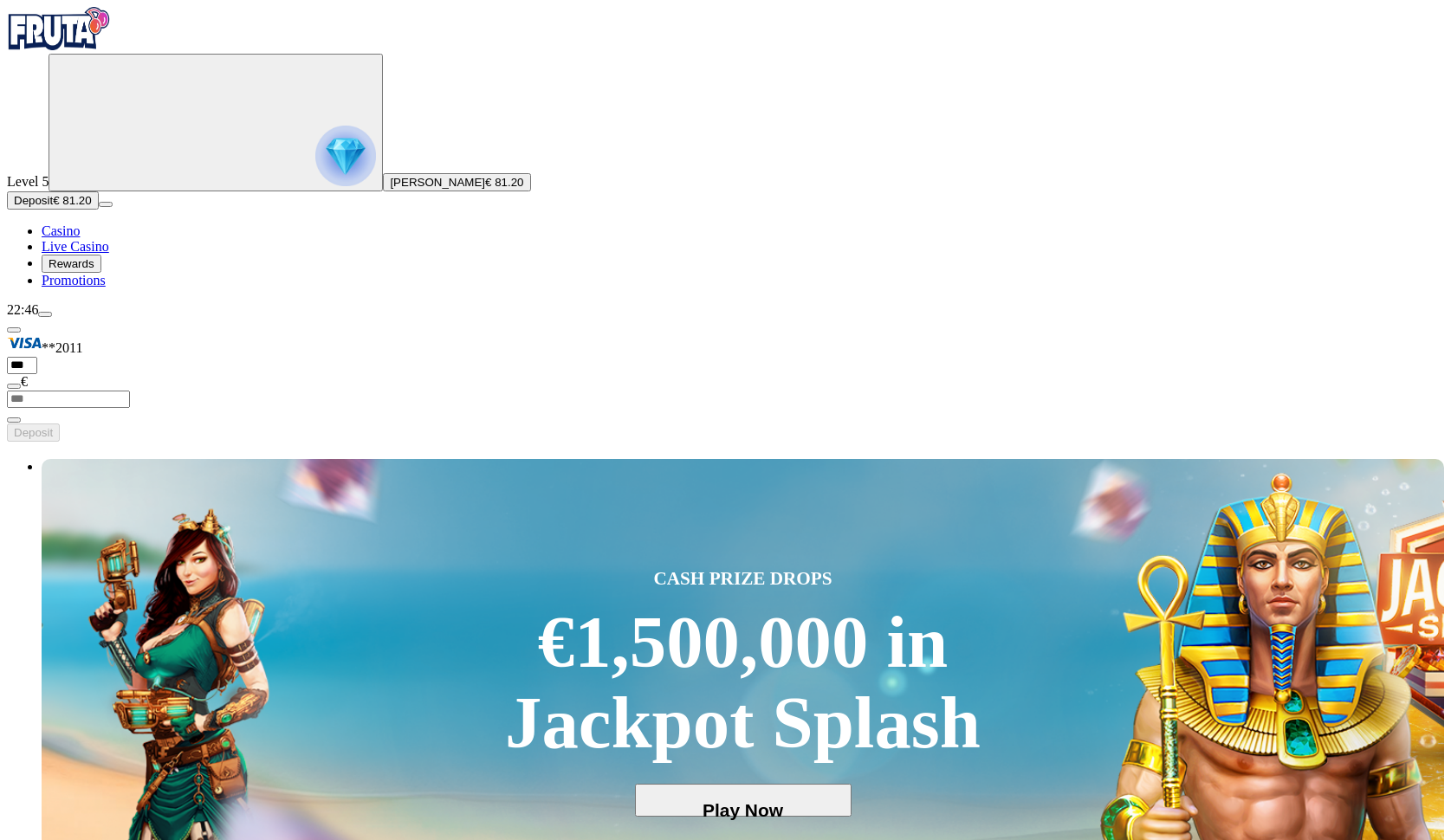
click at [53, 207] on span "Deposit" at bounding box center [33, 200] width 39 height 13
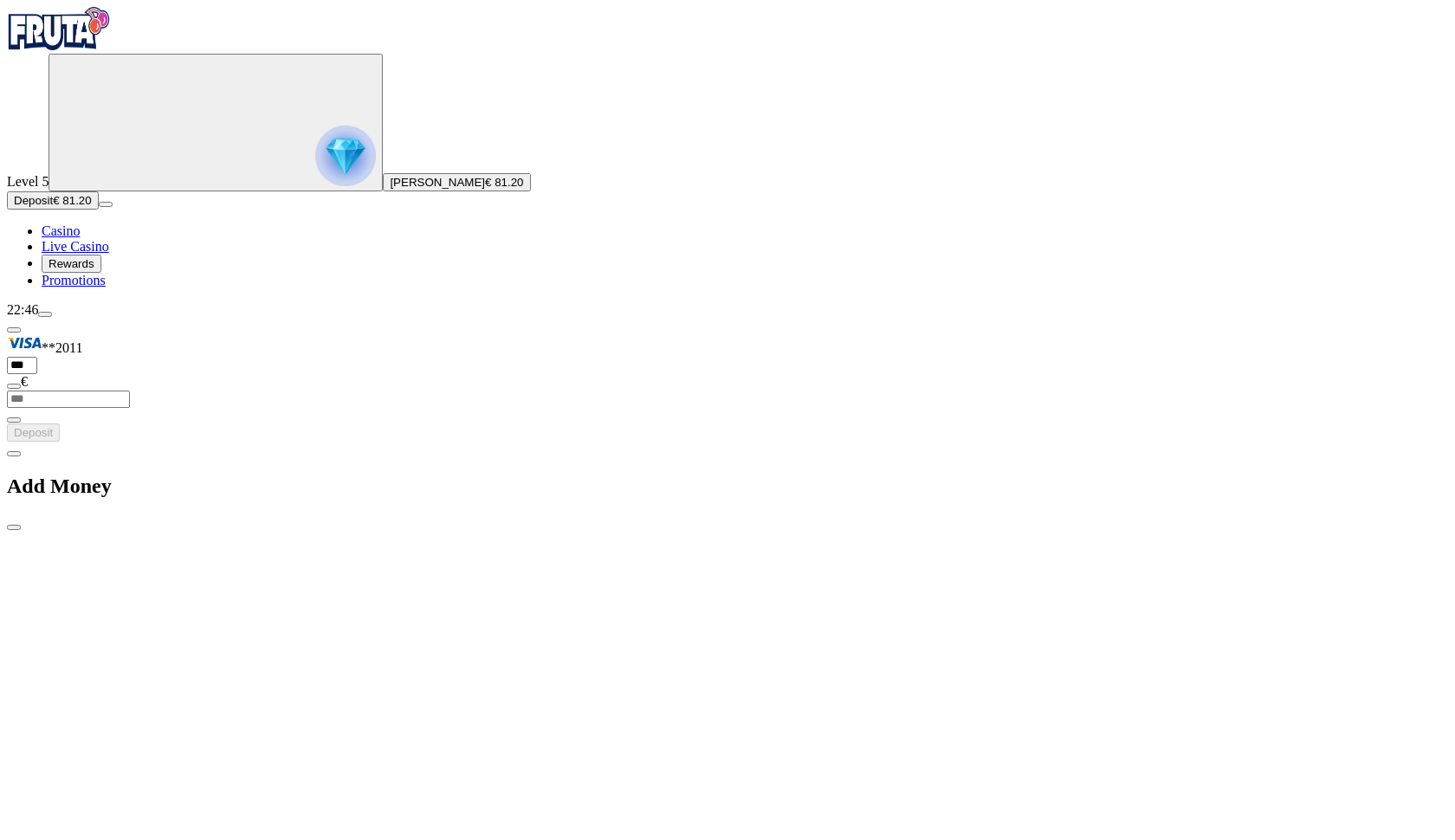
click at [14, 454] on span "chevron-left icon" at bounding box center [14, 454] width 0 height 0
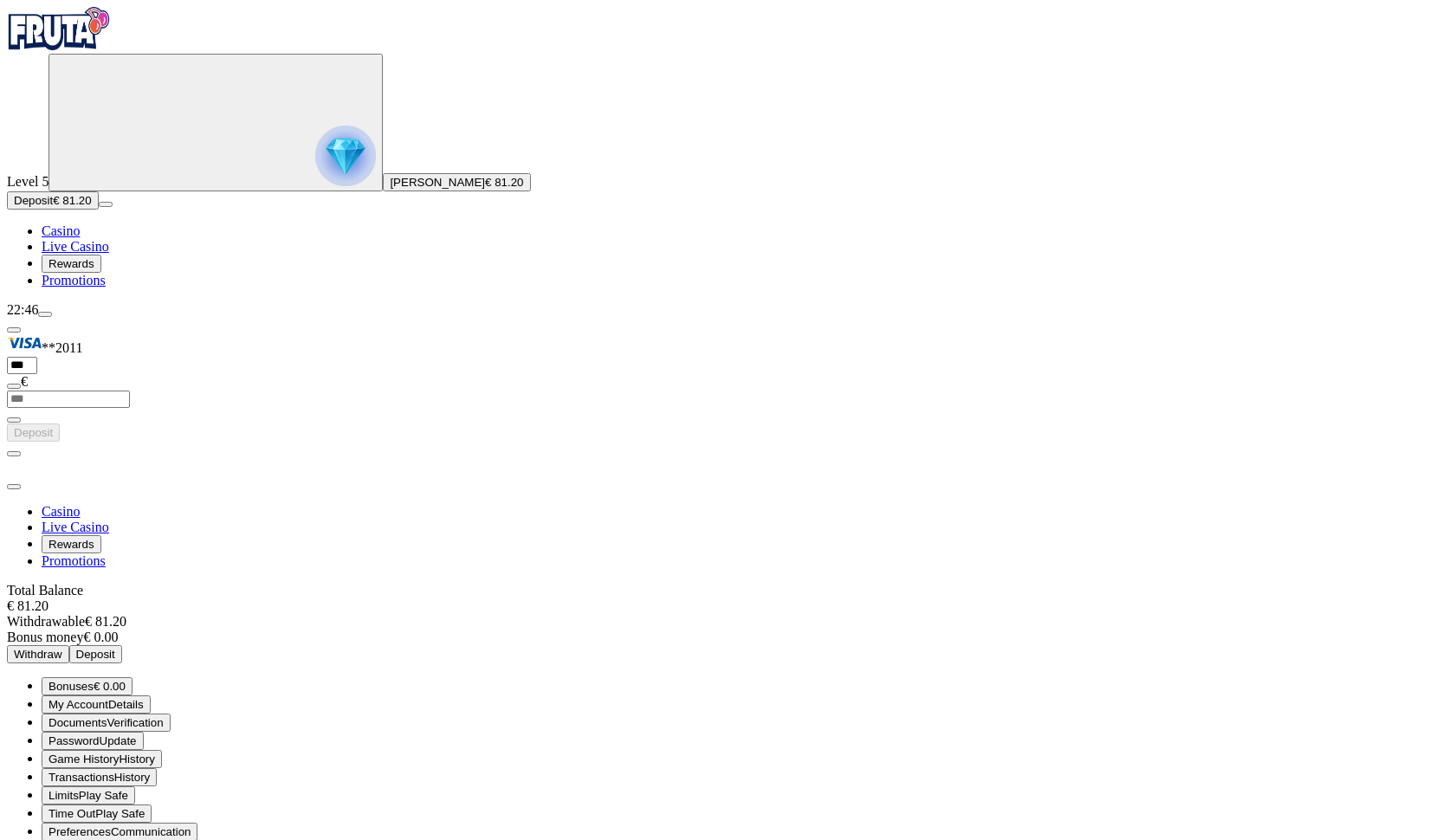
click at [62, 648] on span "Withdraw" at bounding box center [38, 654] width 48 height 13
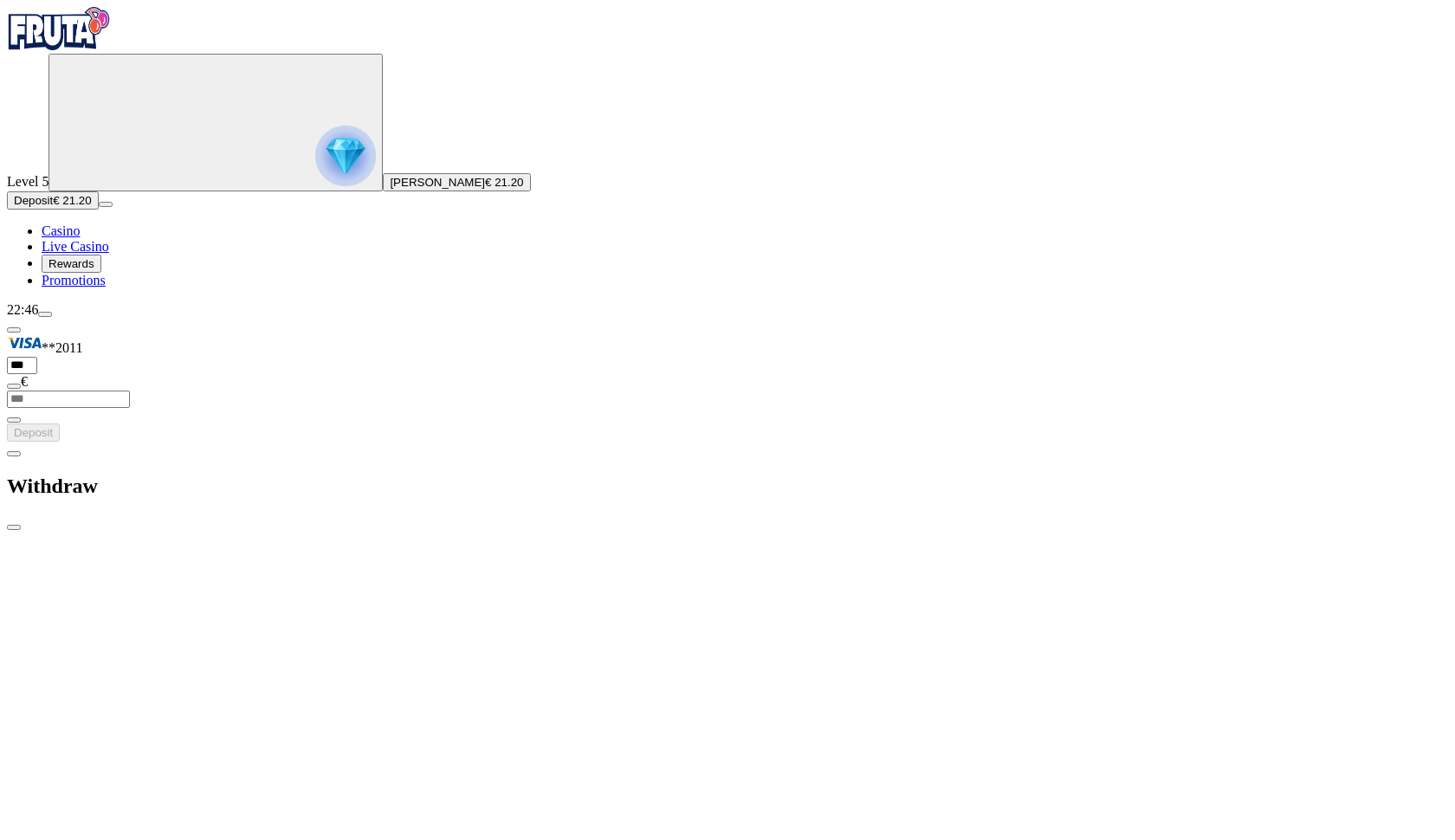
click at [14, 527] on span "close icon" at bounding box center [14, 527] width 0 height 0
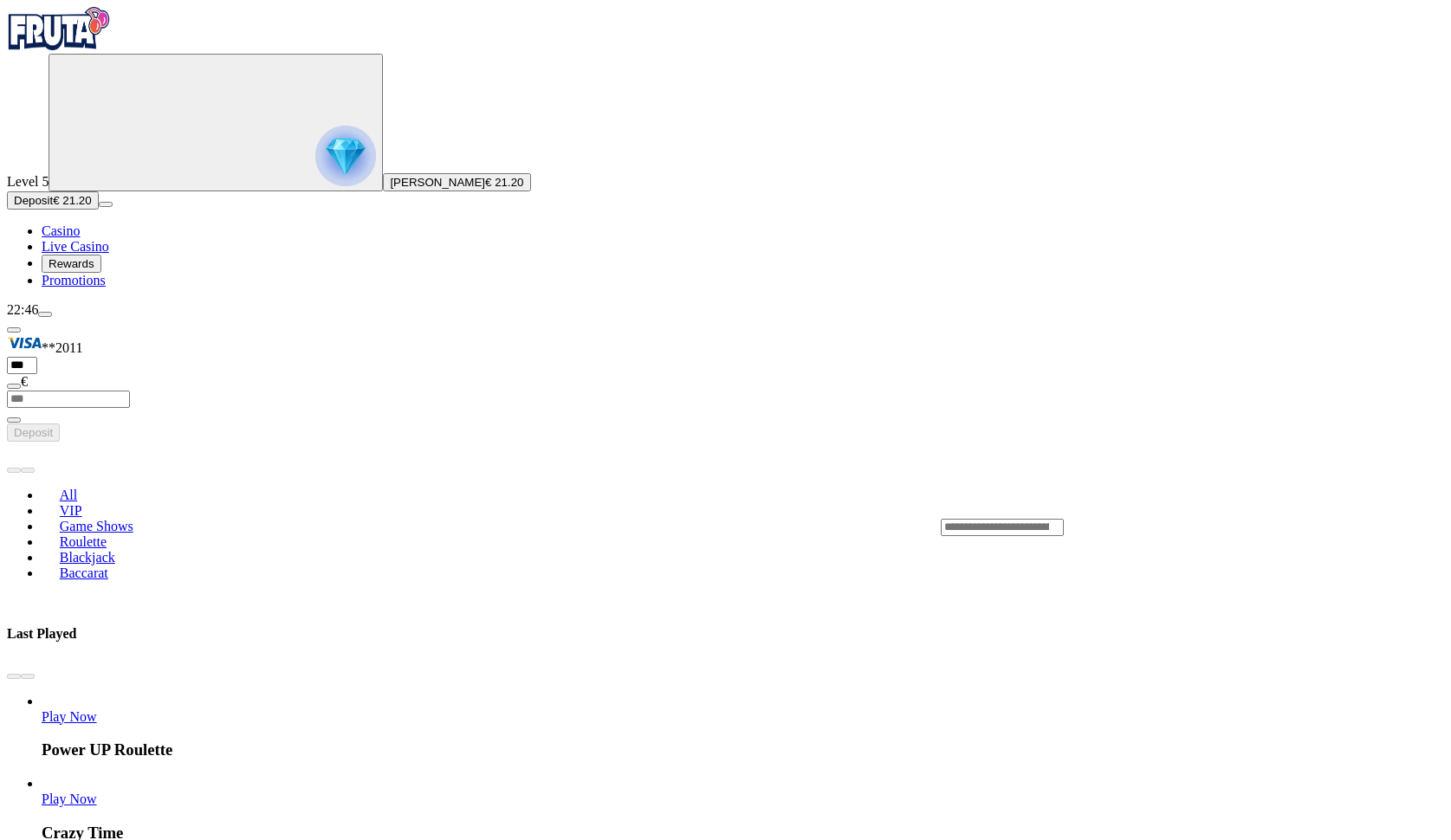
click at [80, 238] on span "Casino" at bounding box center [60, 230] width 38 height 15
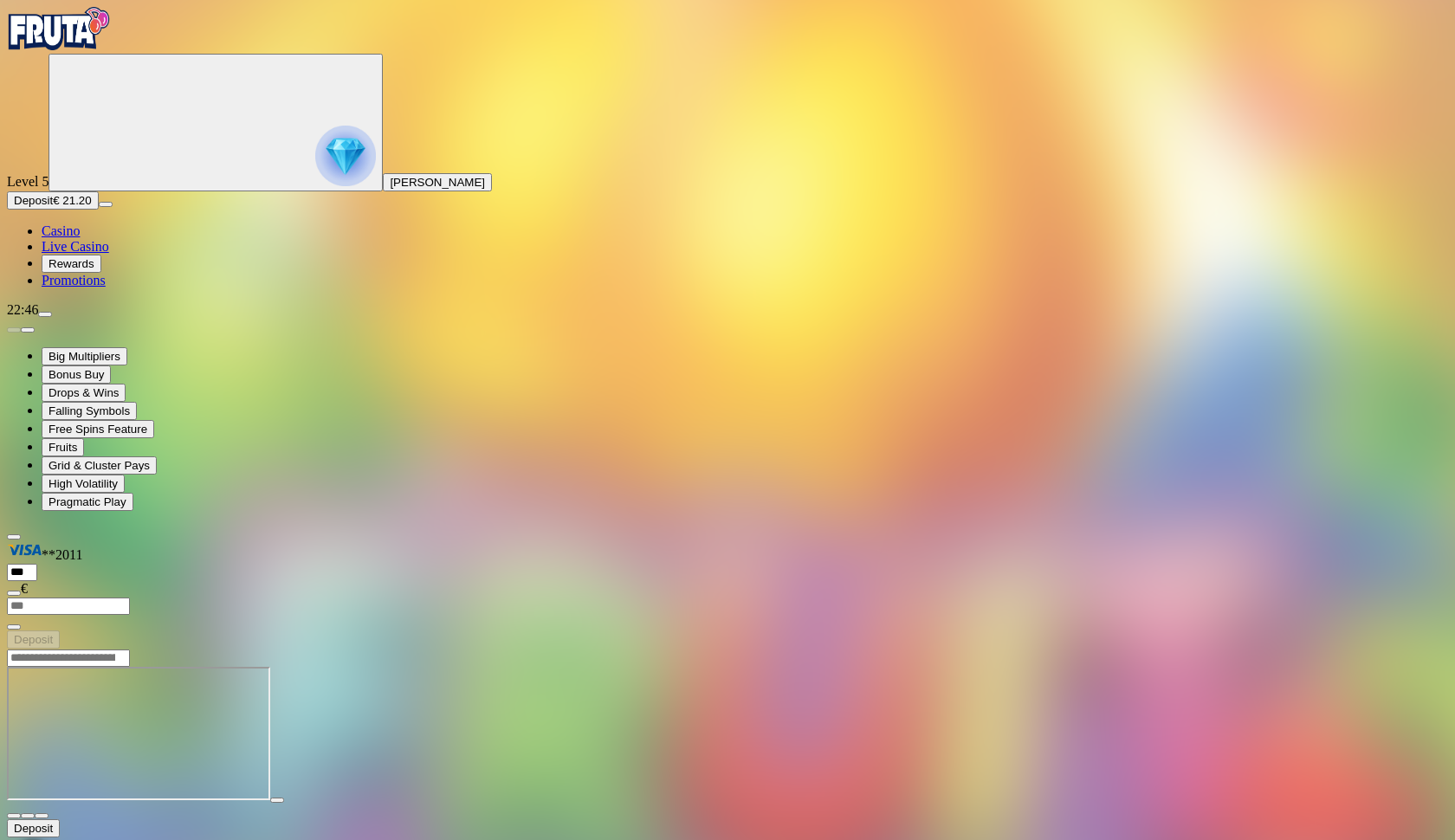
click at [41, 816] on span "fullscreen icon" at bounding box center [41, 816] width 0 height 0
click at [14, 816] on span "close icon" at bounding box center [14, 816] width 0 height 0
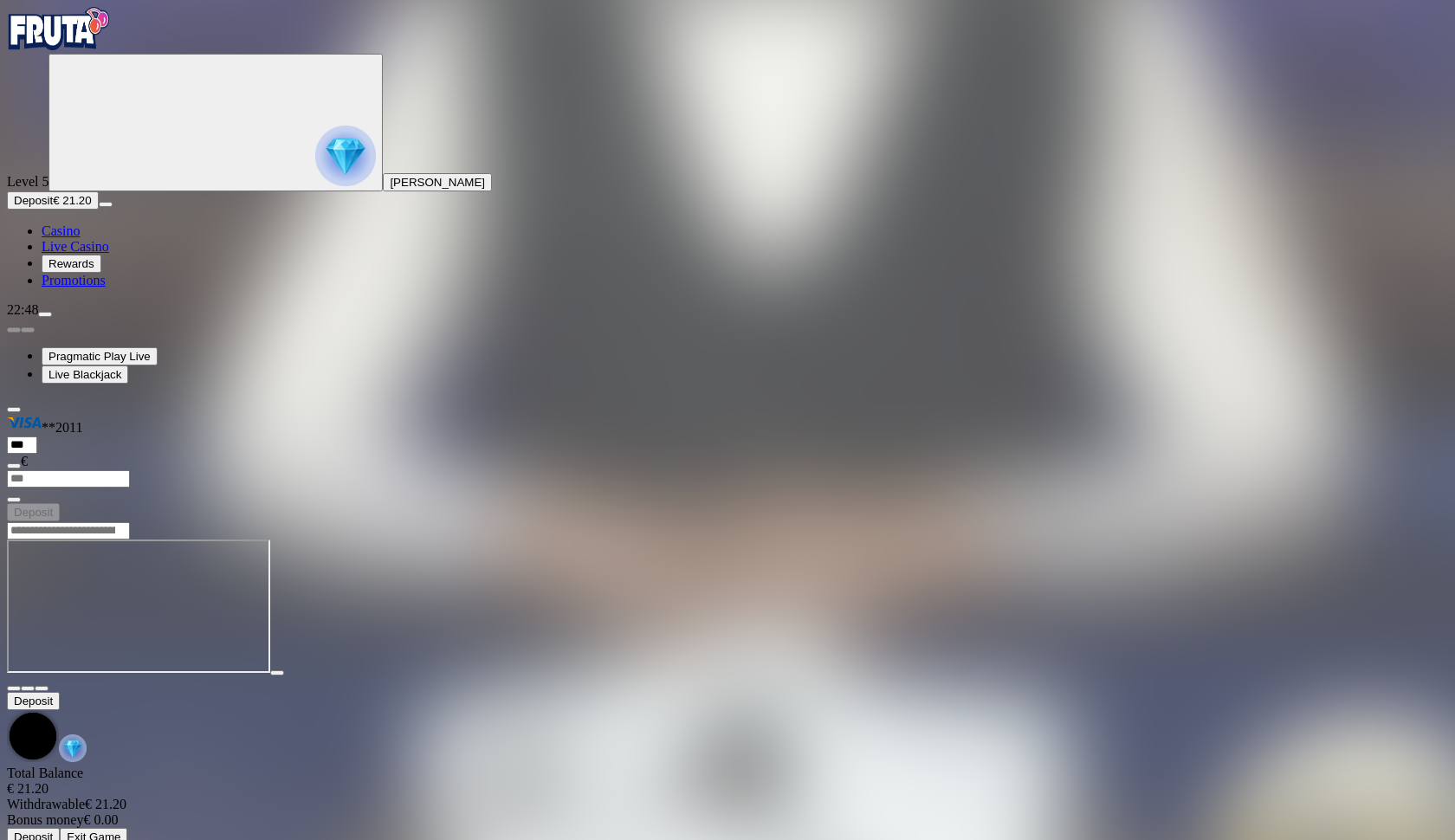
click at [41, 689] on span "fullscreen icon" at bounding box center [41, 689] width 0 height 0
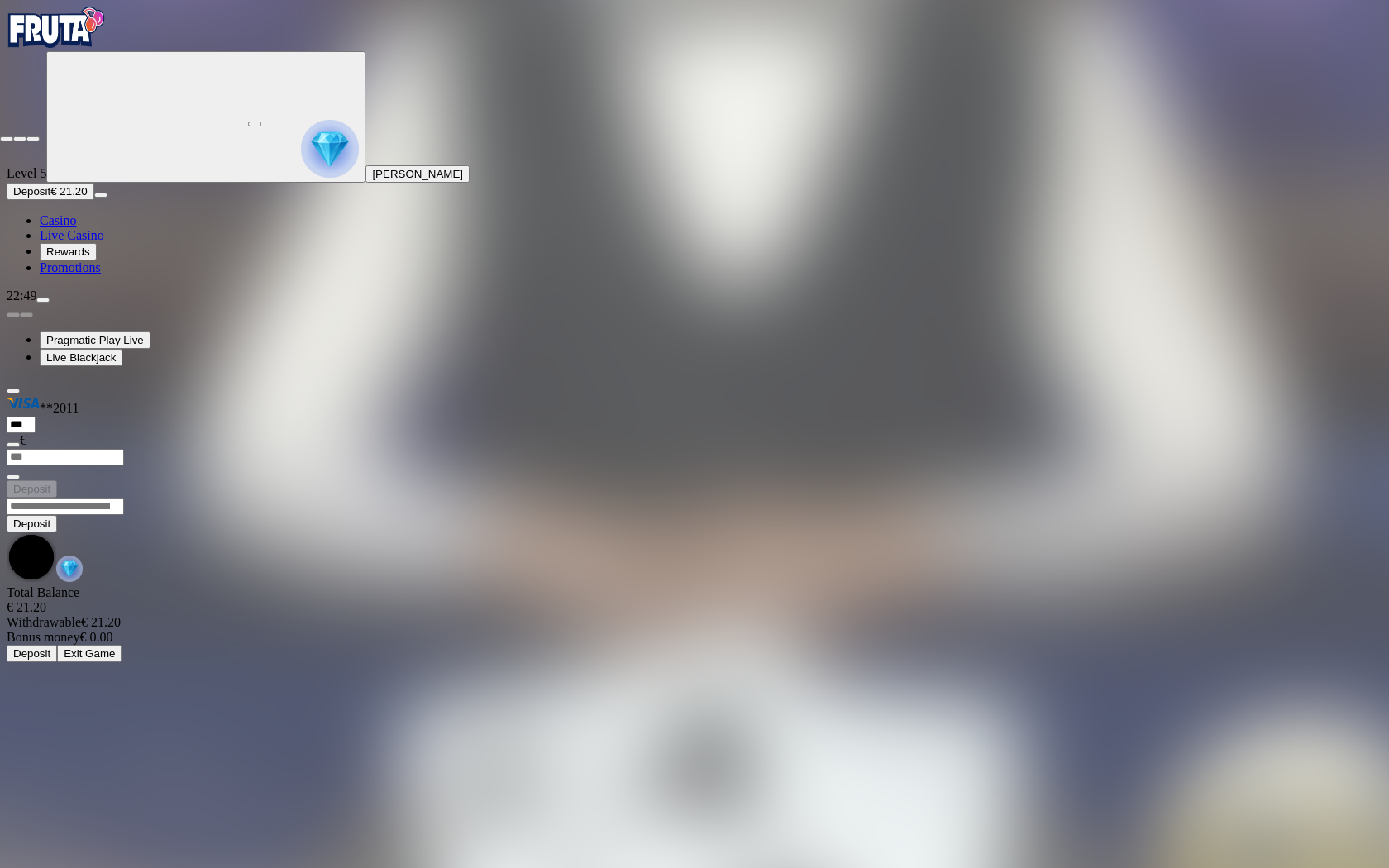
click at [7, 139] on span "close icon" at bounding box center [7, 139] width 0 height 0
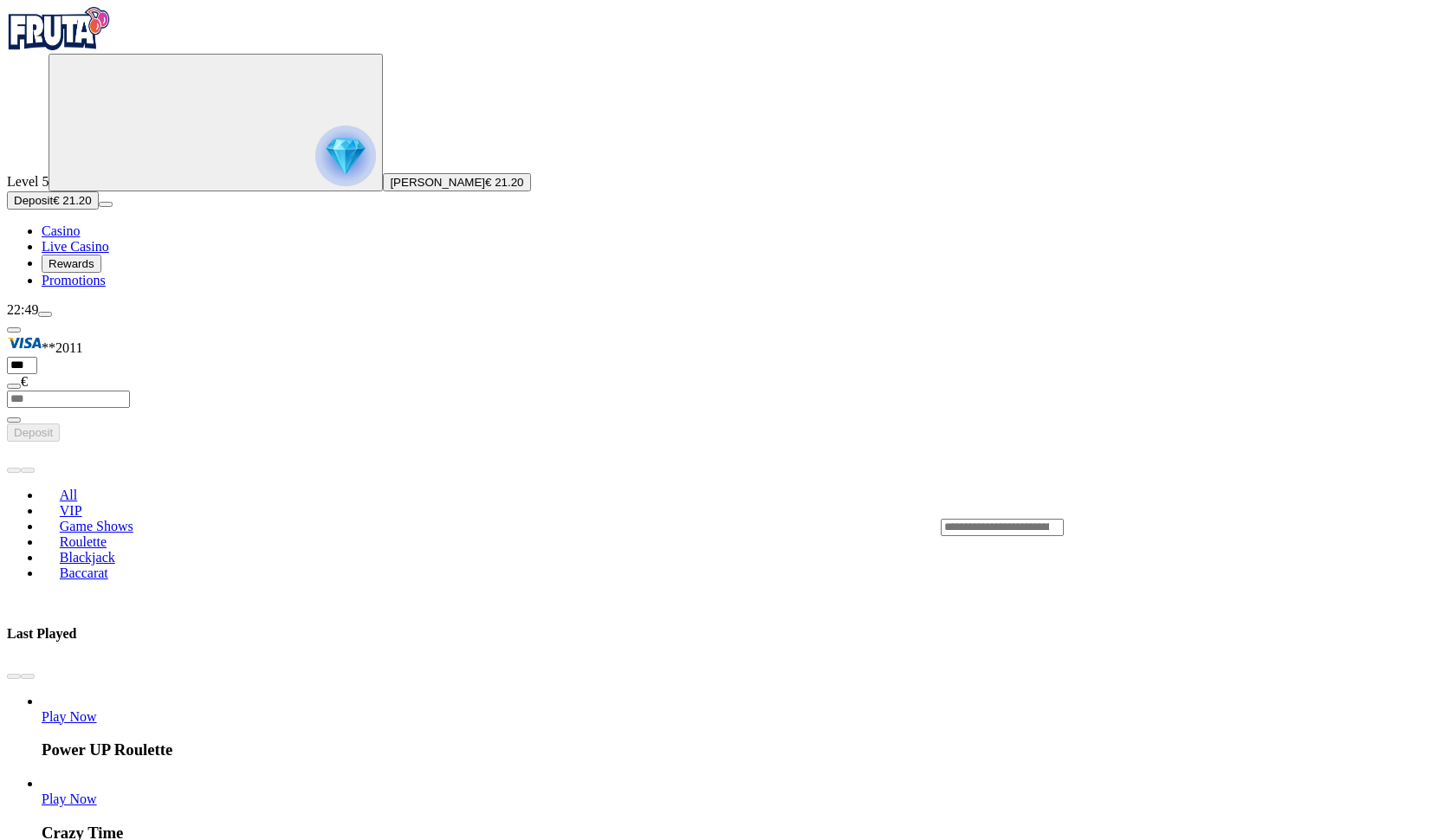
click at [80, 238] on span "Casino" at bounding box center [60, 230] width 38 height 15
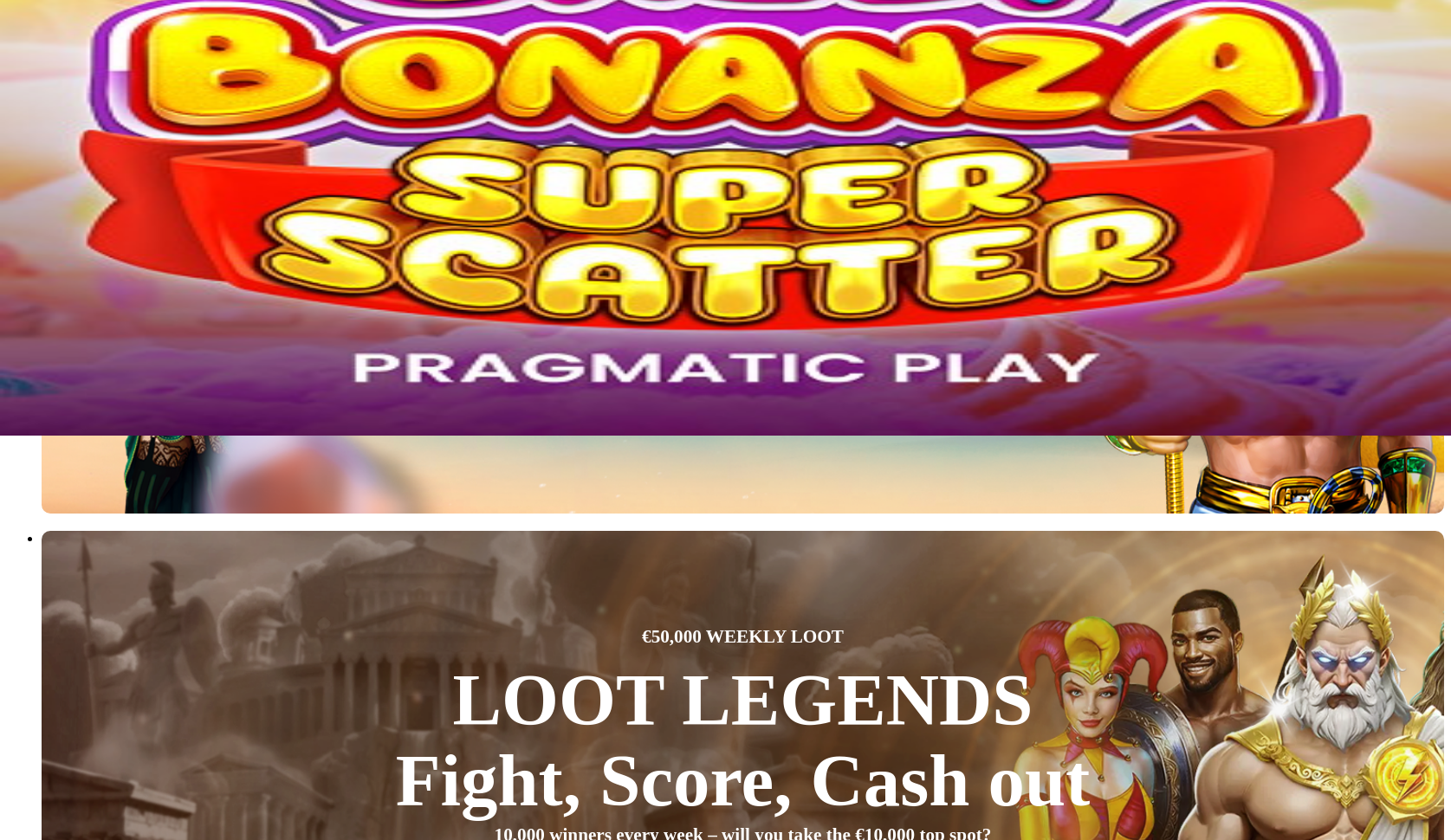
scroll to position [434, 0]
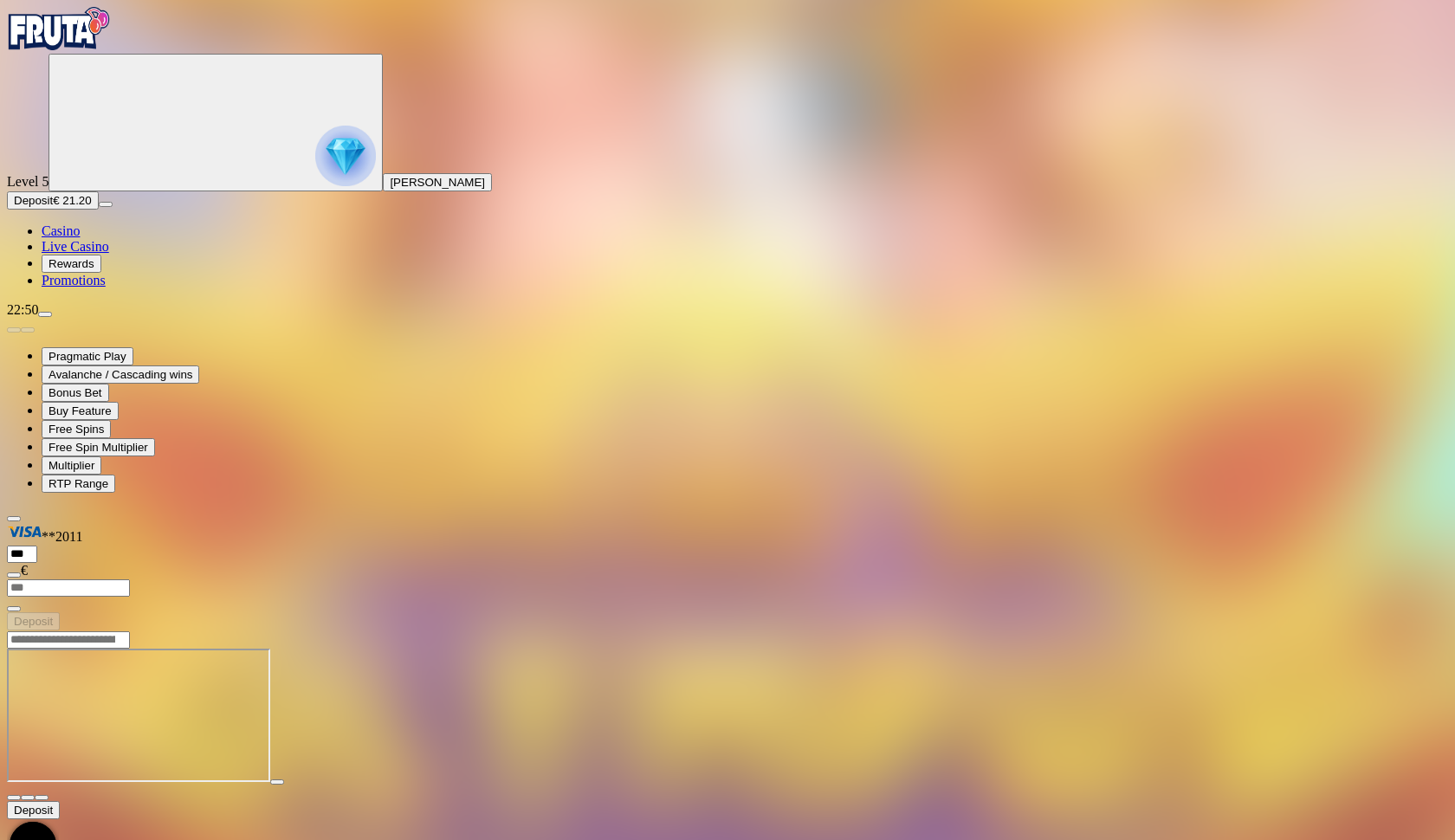
click at [41, 798] on span "fullscreen icon" at bounding box center [41, 798] width 0 height 0
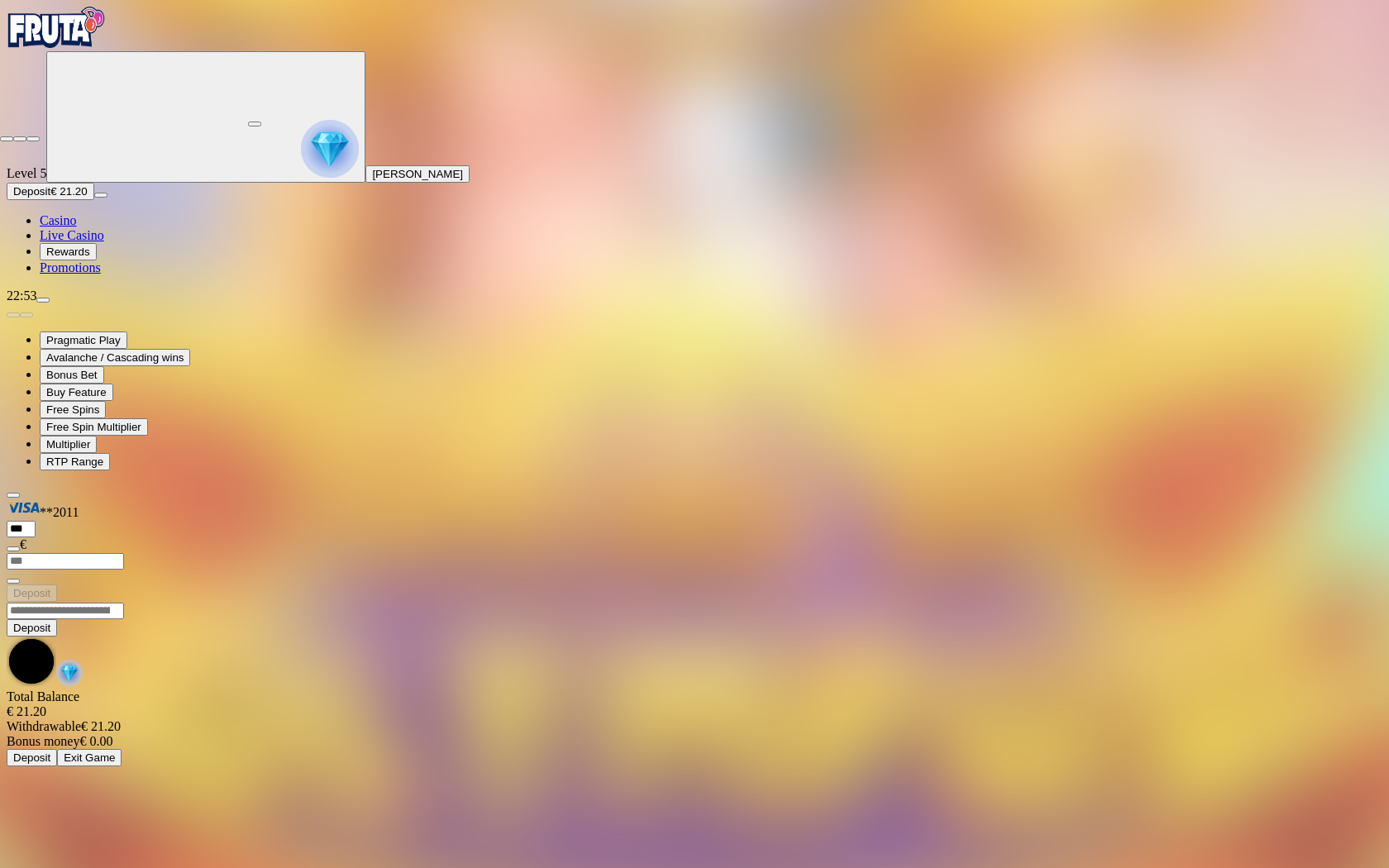
click at [7, 139] on span "close icon" at bounding box center [7, 139] width 0 height 0
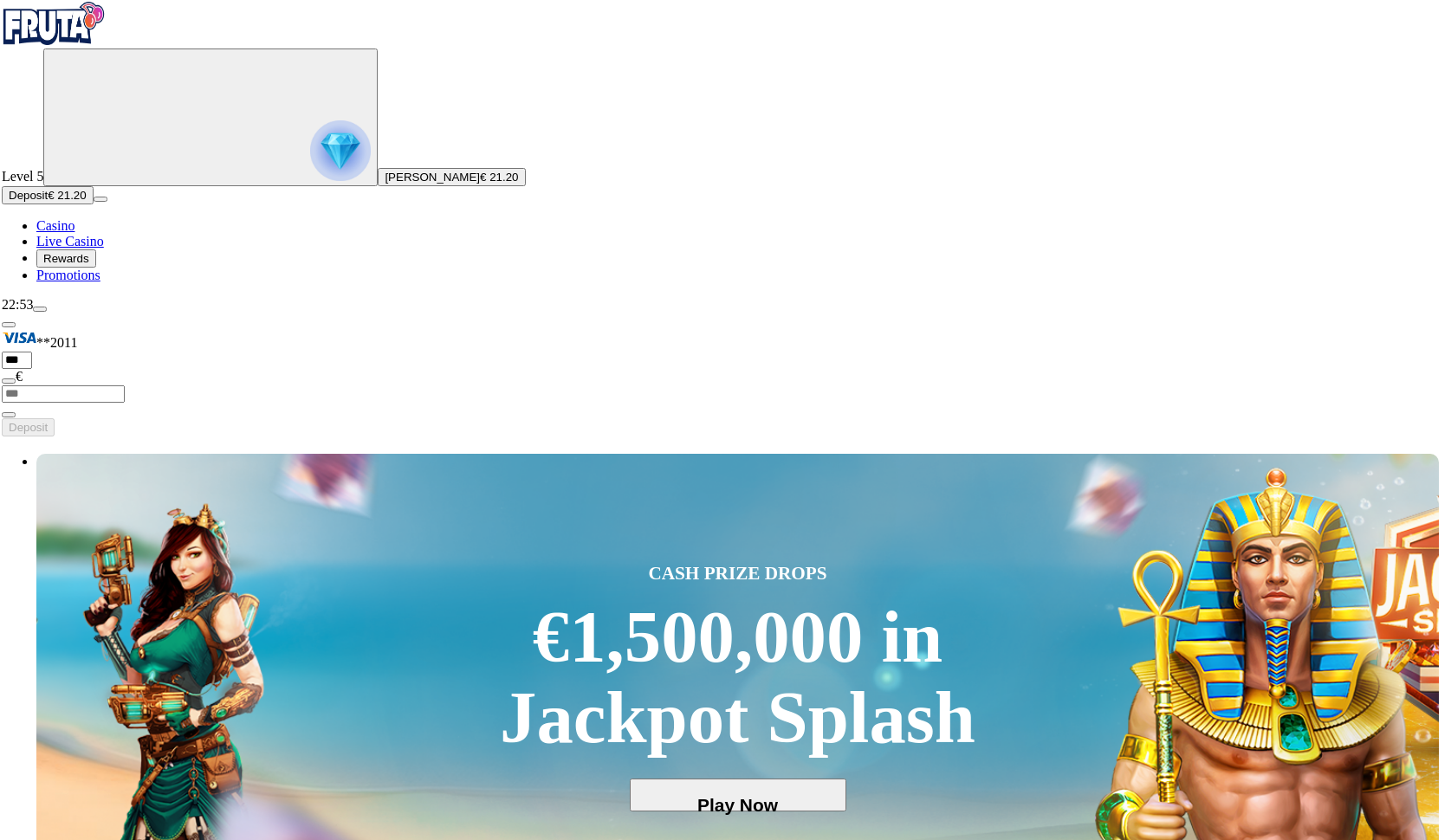
scroll to position [11, 4]
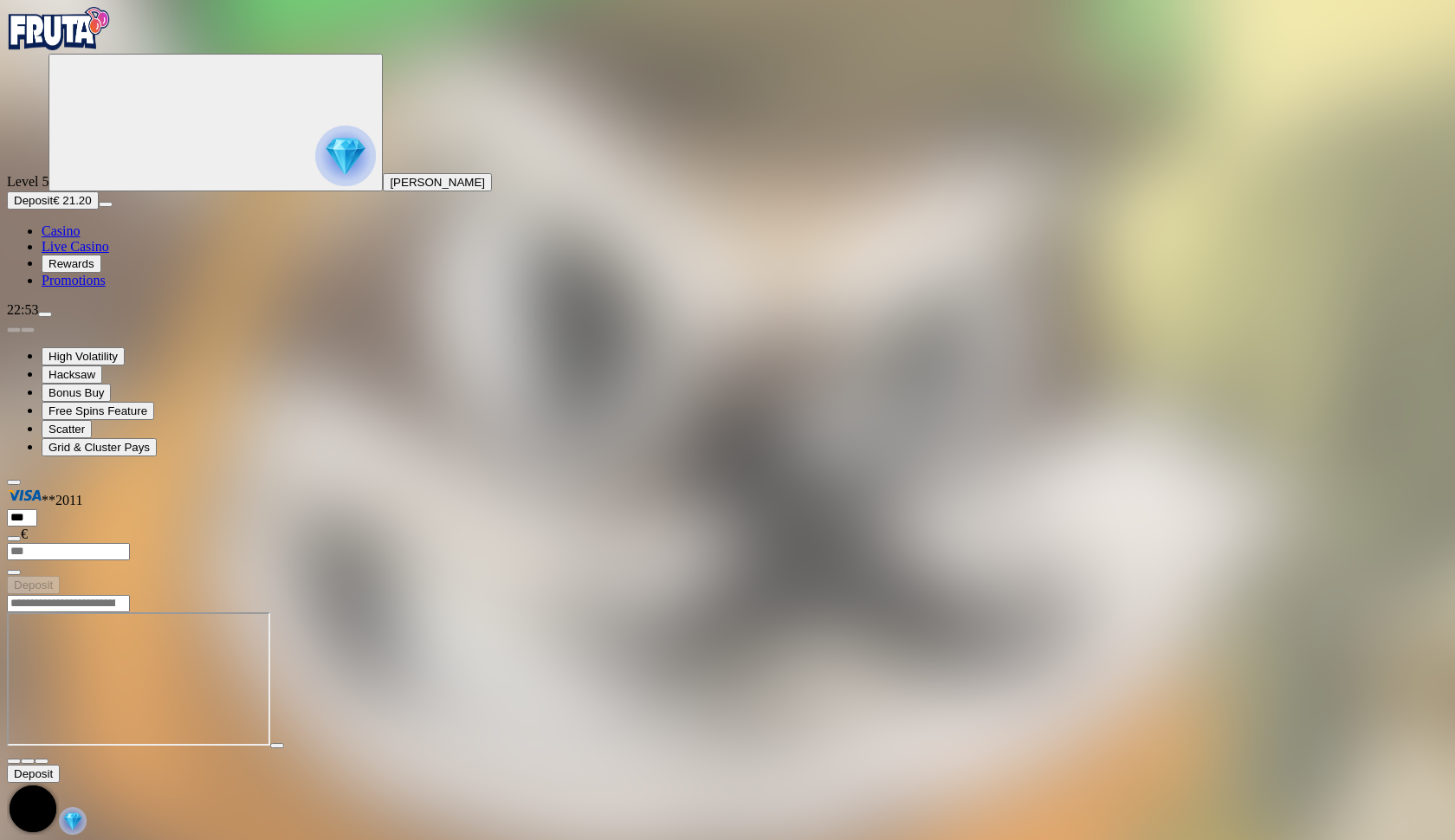
click at [41, 762] on span "fullscreen icon" at bounding box center [41, 762] width 0 height 0
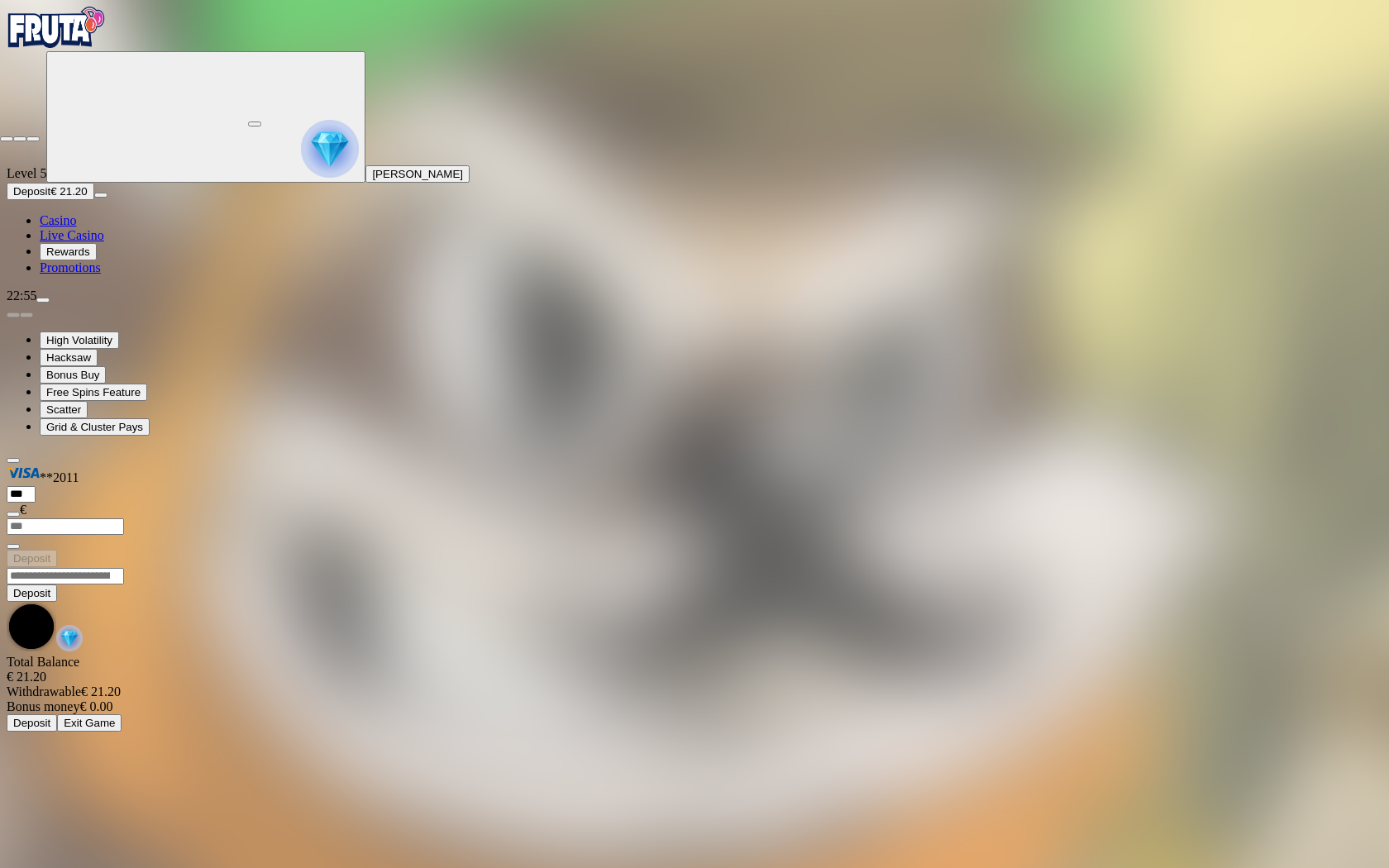
click at [7, 139] on span "close icon" at bounding box center [7, 139] width 0 height 0
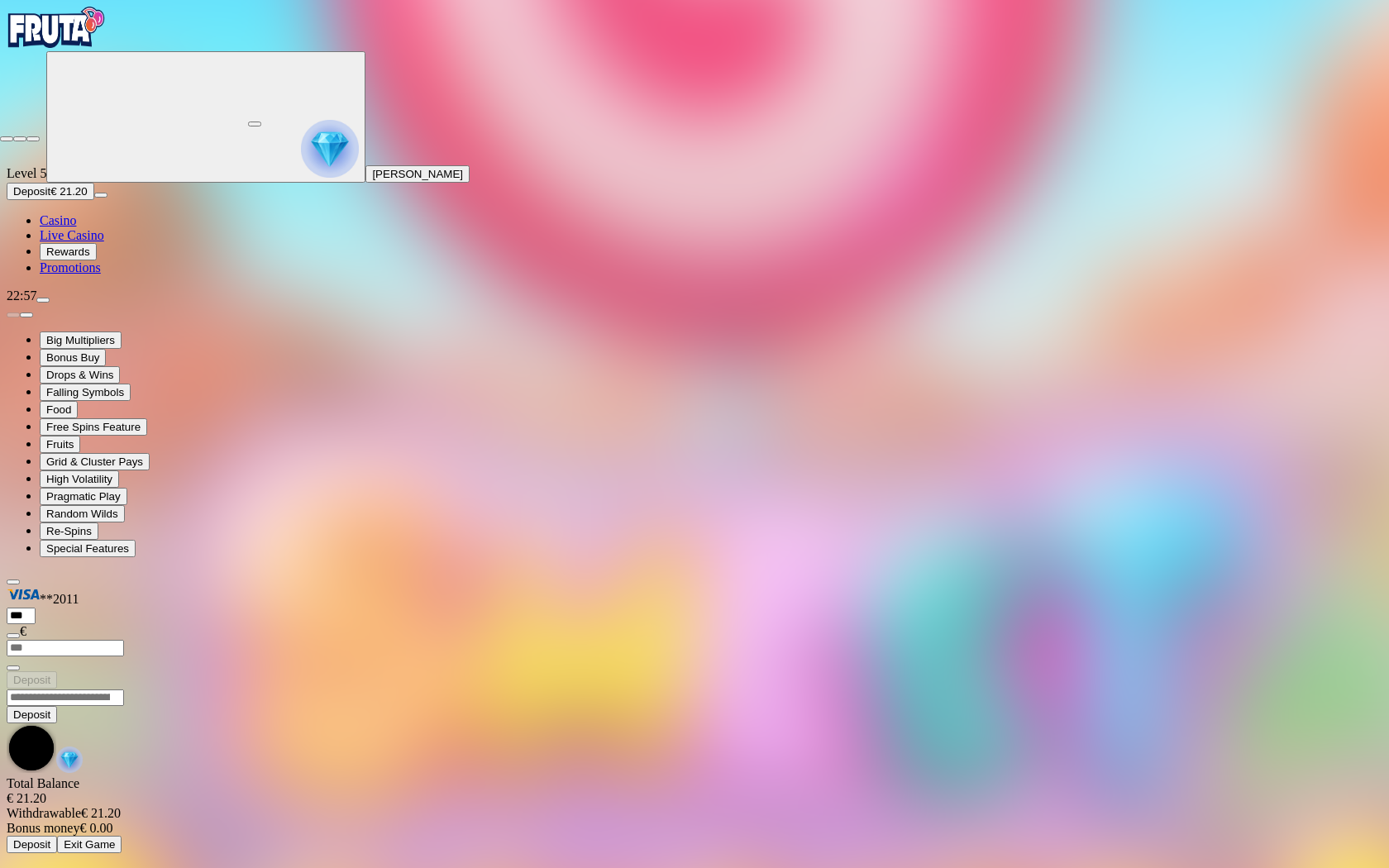
click at [7, 139] on span "close icon" at bounding box center [7, 139] width 0 height 0
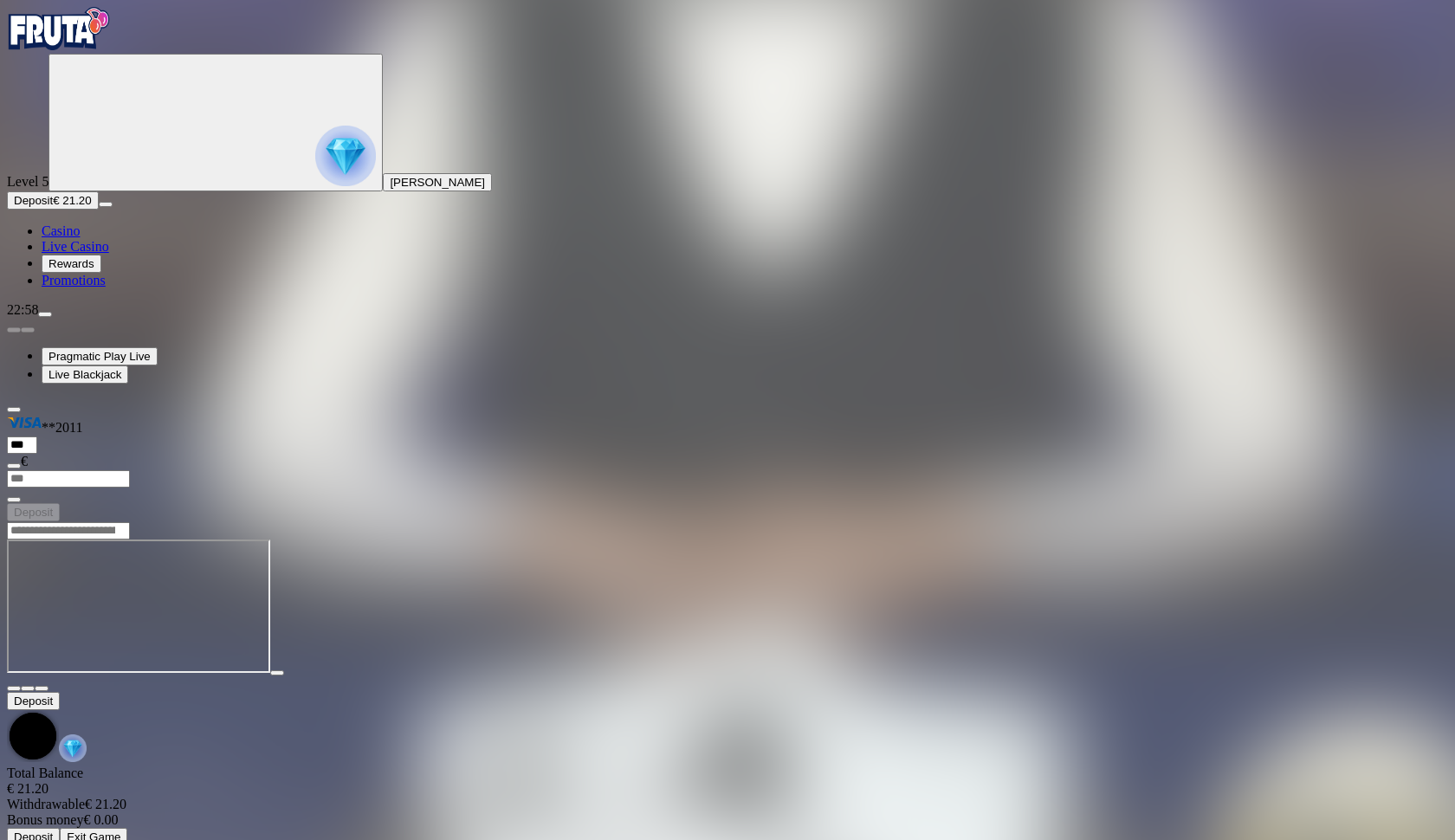
click at [14, 689] on span "close icon" at bounding box center [14, 689] width 0 height 0
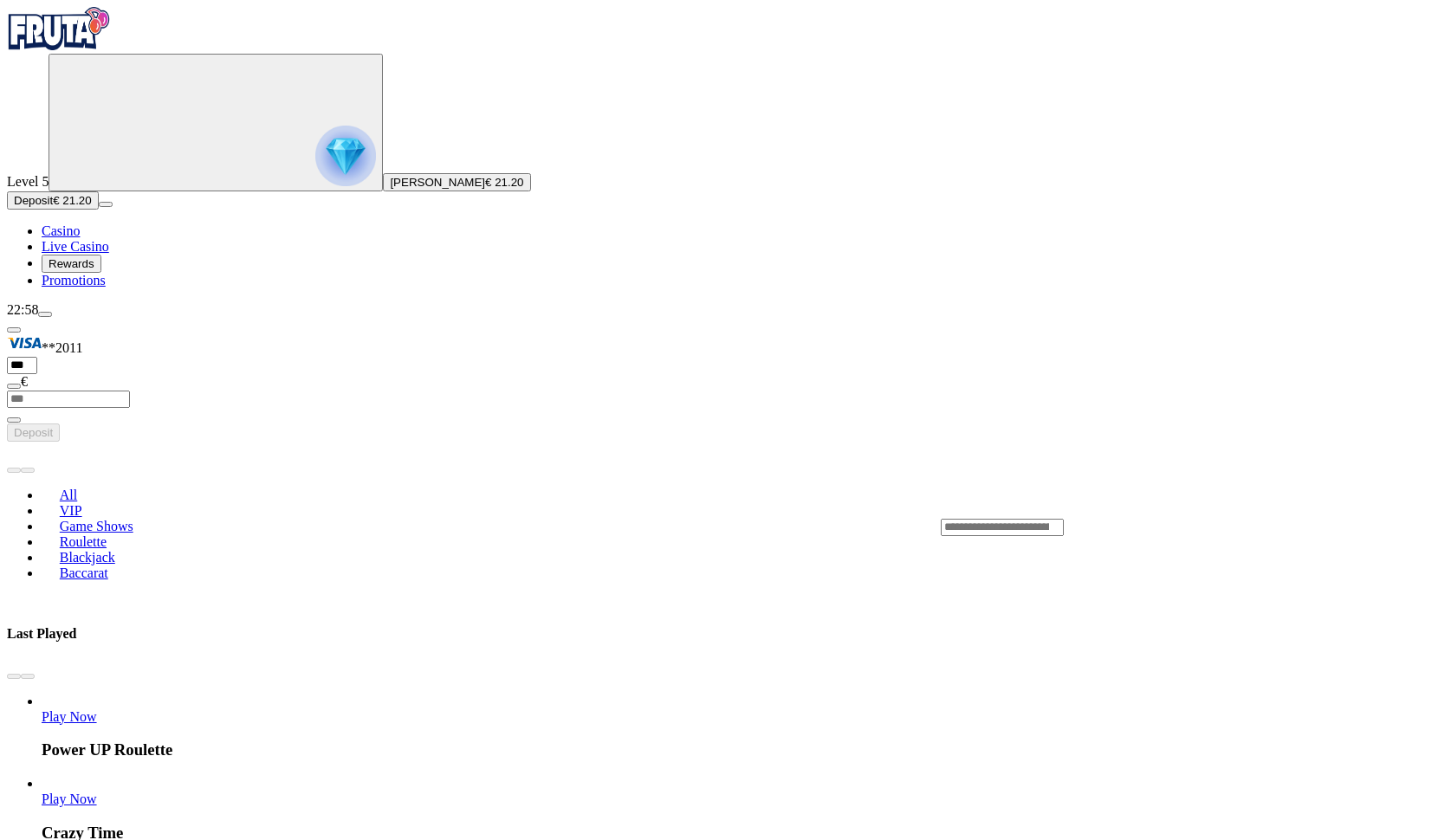
click at [1115, 518] on div "Lobby" at bounding box center [1193, 527] width 504 height 18
click at [1064, 519] on input "Search" at bounding box center [1003, 528] width 123 height 18
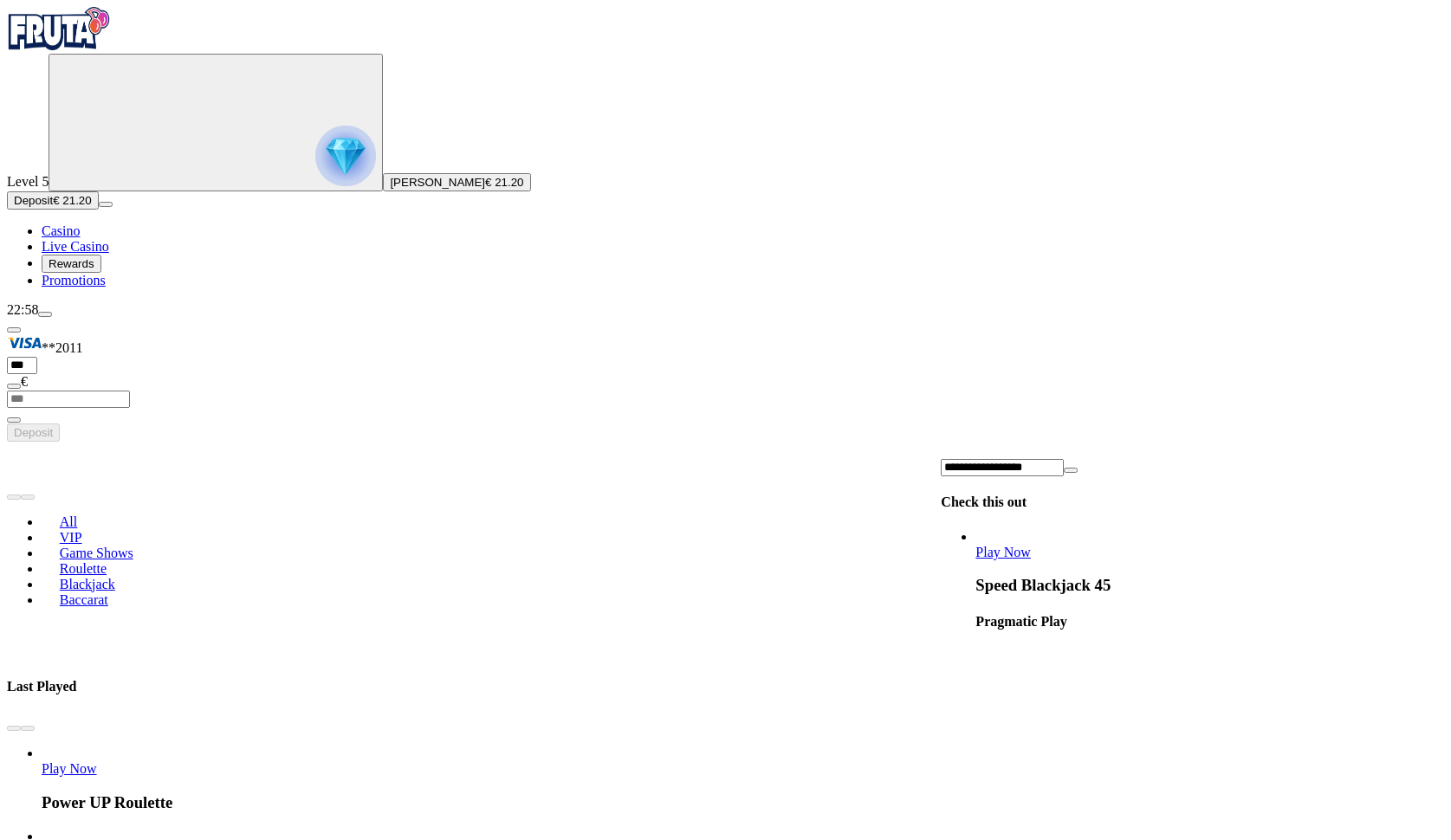
type input "**********"
click at [1031, 545] on span "Play Now" at bounding box center [1003, 552] width 55 height 15
